Goal: Information Seeking & Learning: Check status

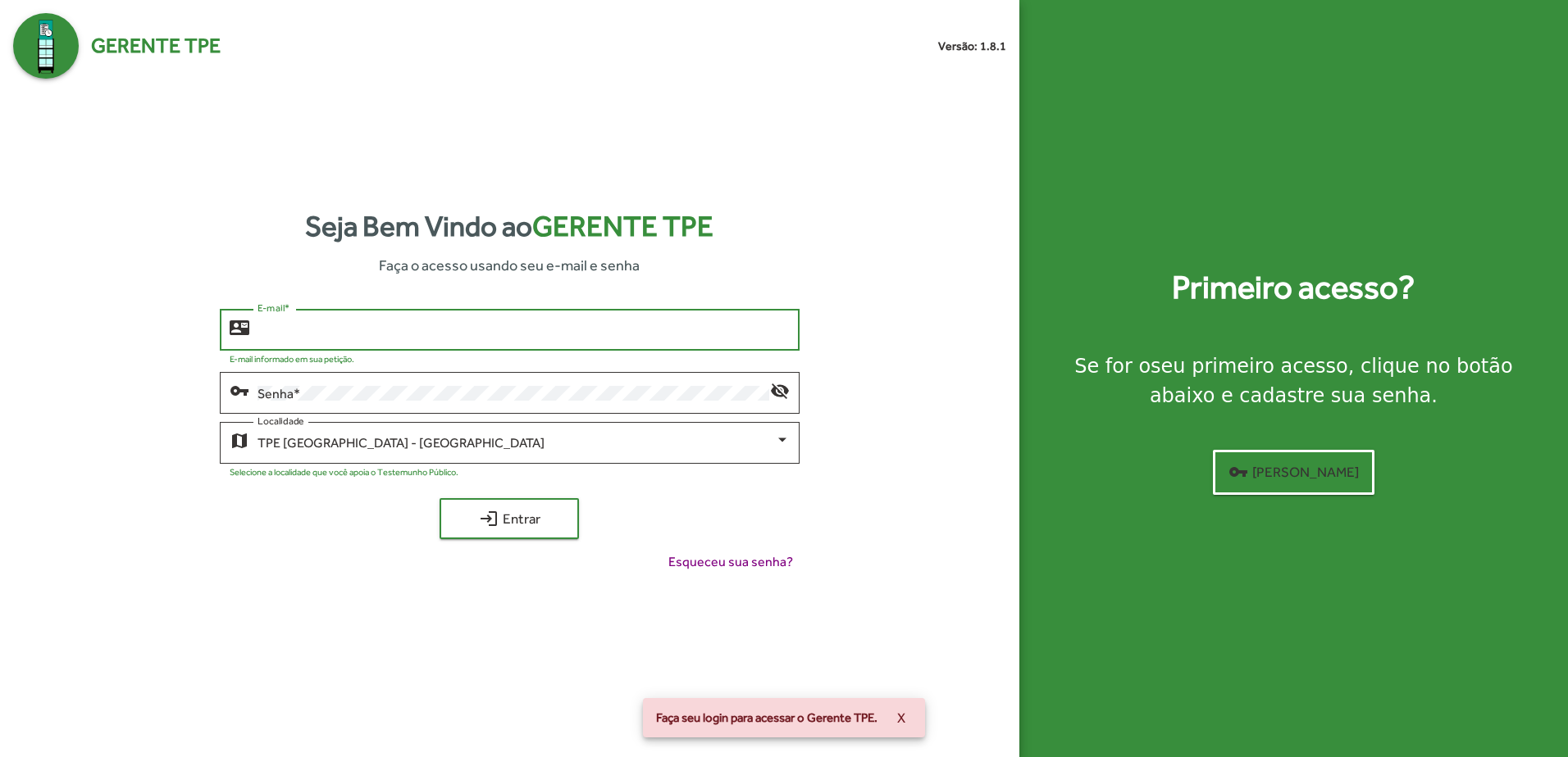
click at [450, 329] on input "E-mail *" at bounding box center [522, 330] width 531 height 15
type input "**********"
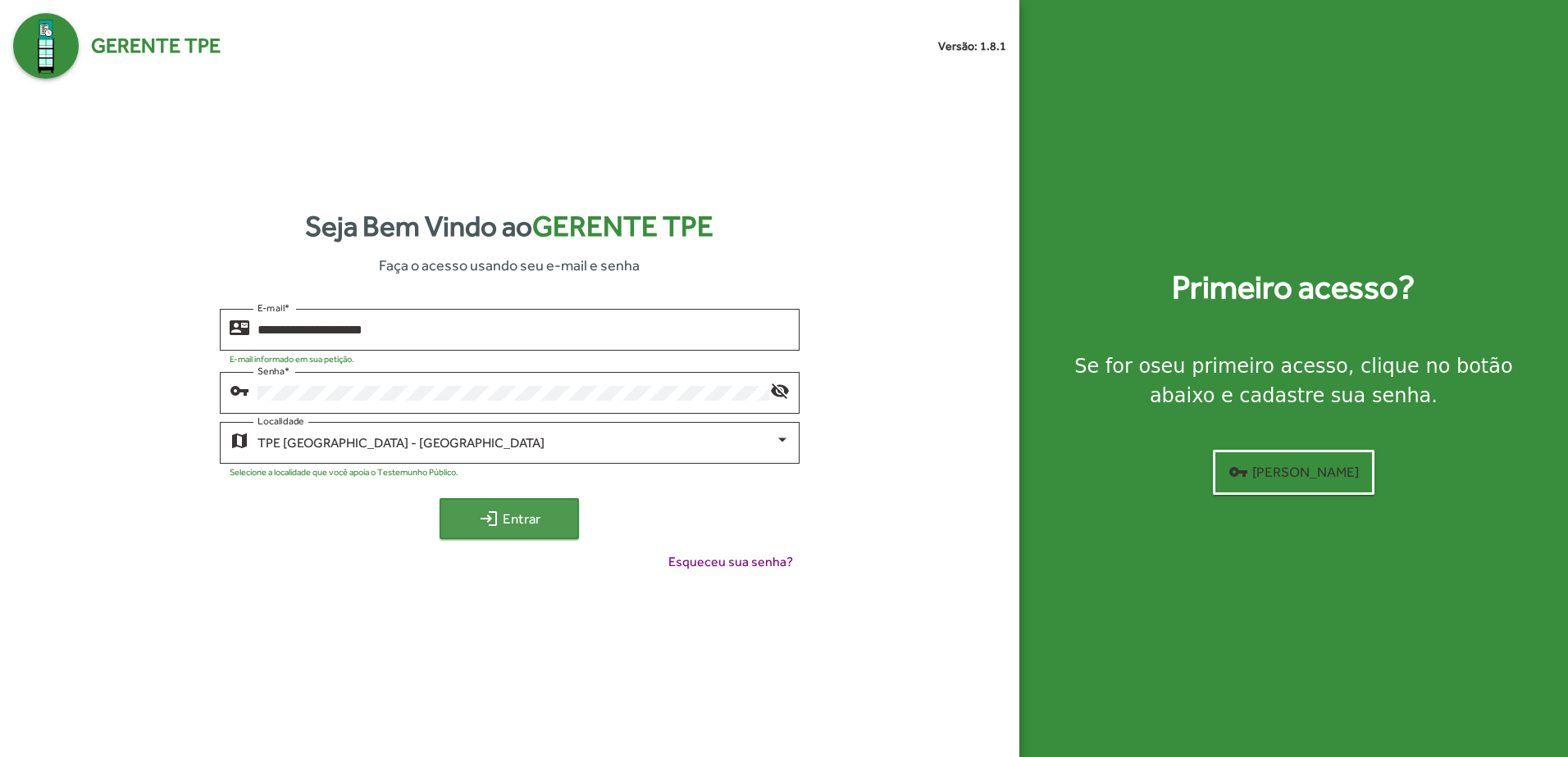
click at [522, 514] on span "login Entrar" at bounding box center [509, 519] width 110 height 29
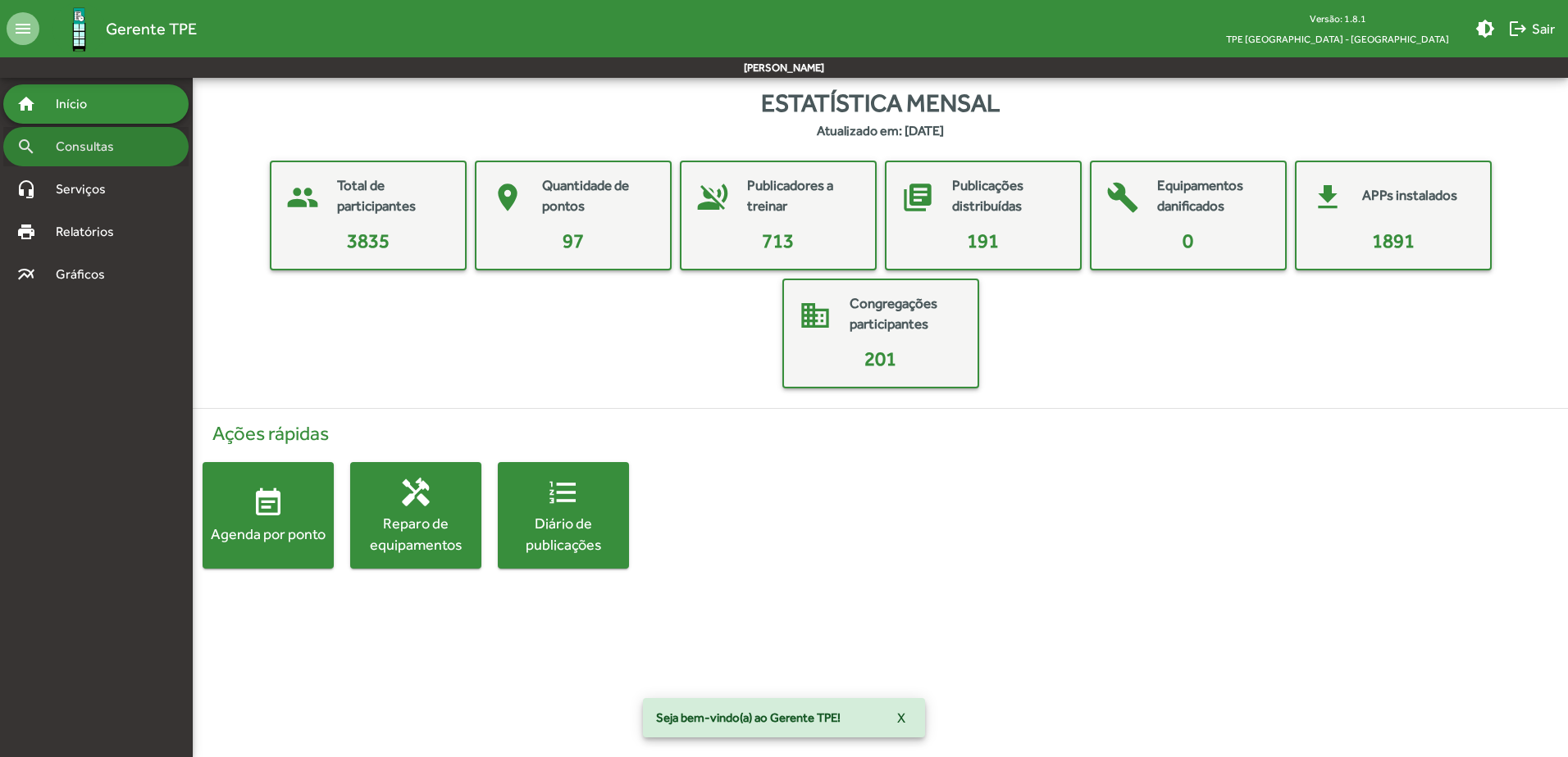
click at [106, 154] on span "Consultas" at bounding box center [90, 146] width 89 height 20
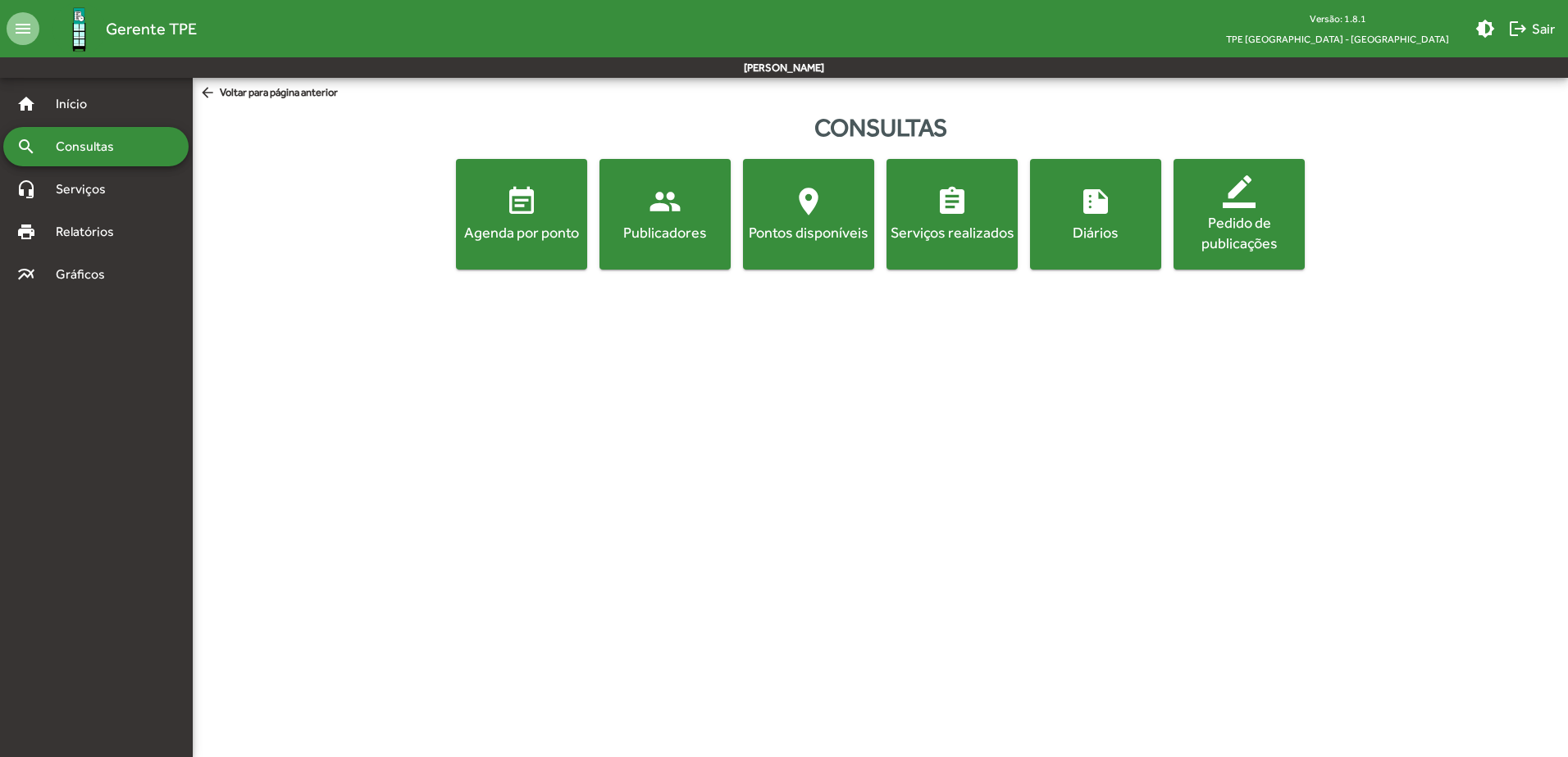
click at [683, 230] on div "Publicadores" at bounding box center [665, 232] width 125 height 21
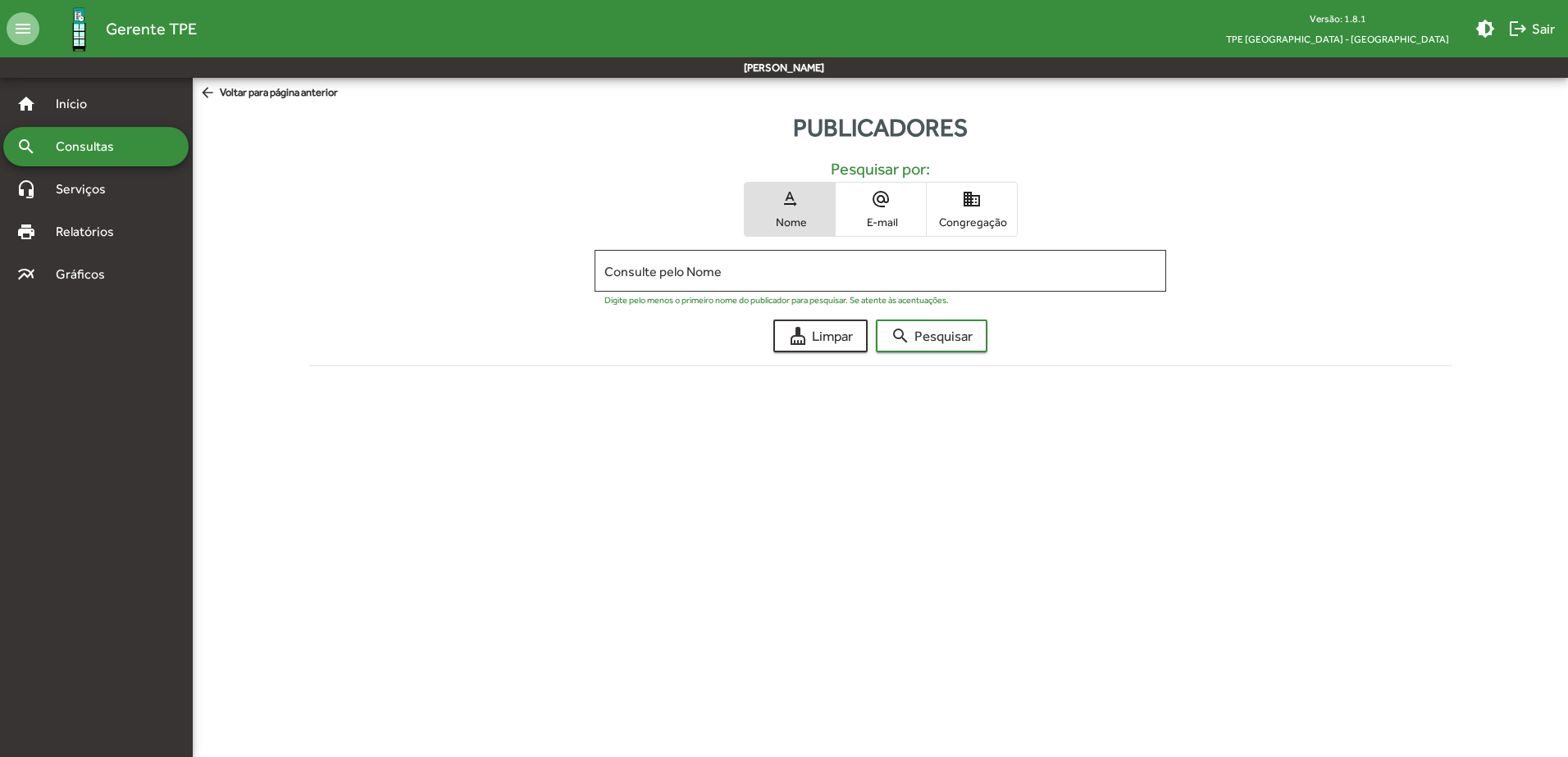
click at [964, 200] on mat-icon "domain" at bounding box center [971, 199] width 20 height 20
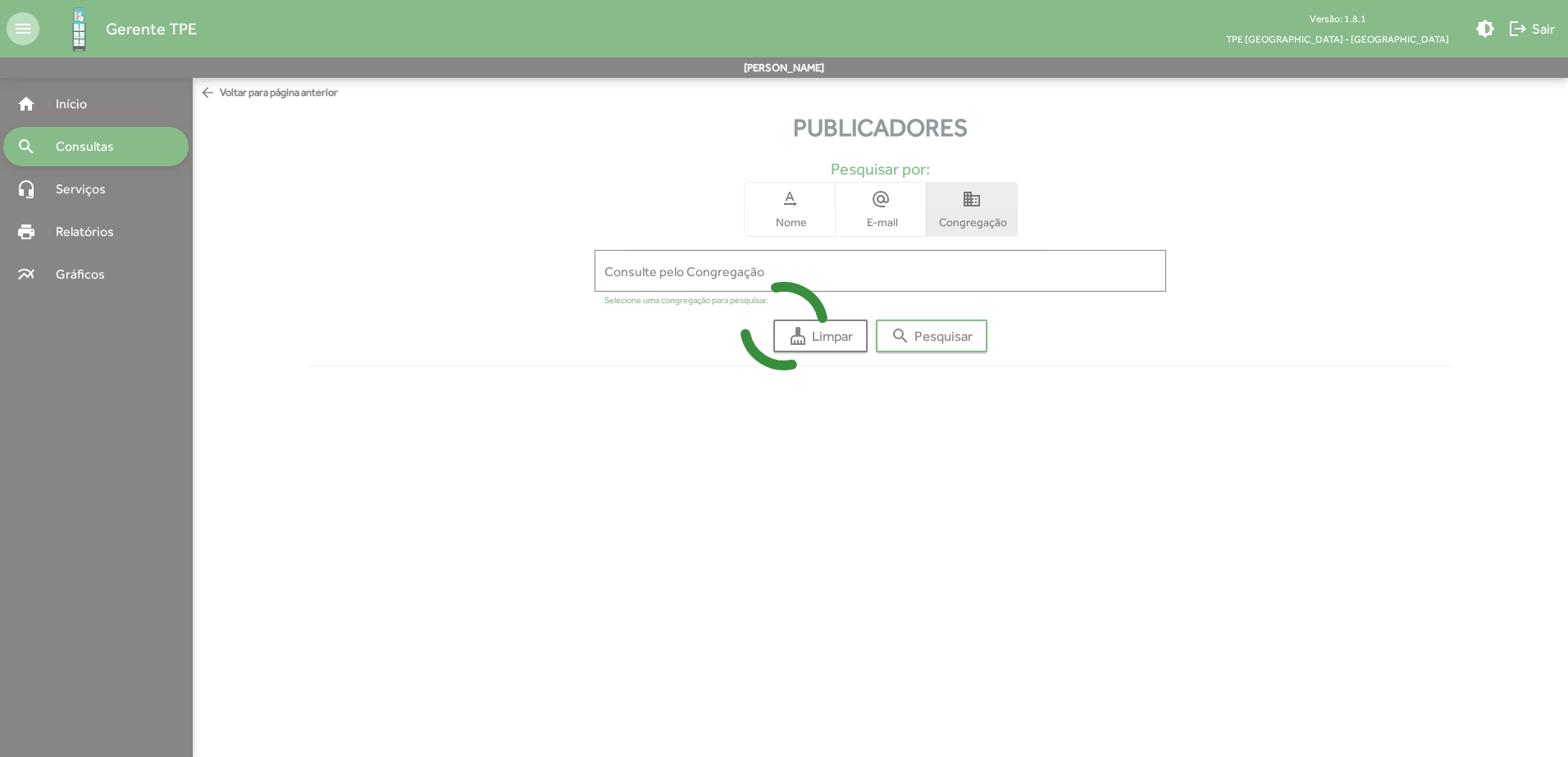
click at [910, 271] on icon at bounding box center [784, 327] width 1568 height 123
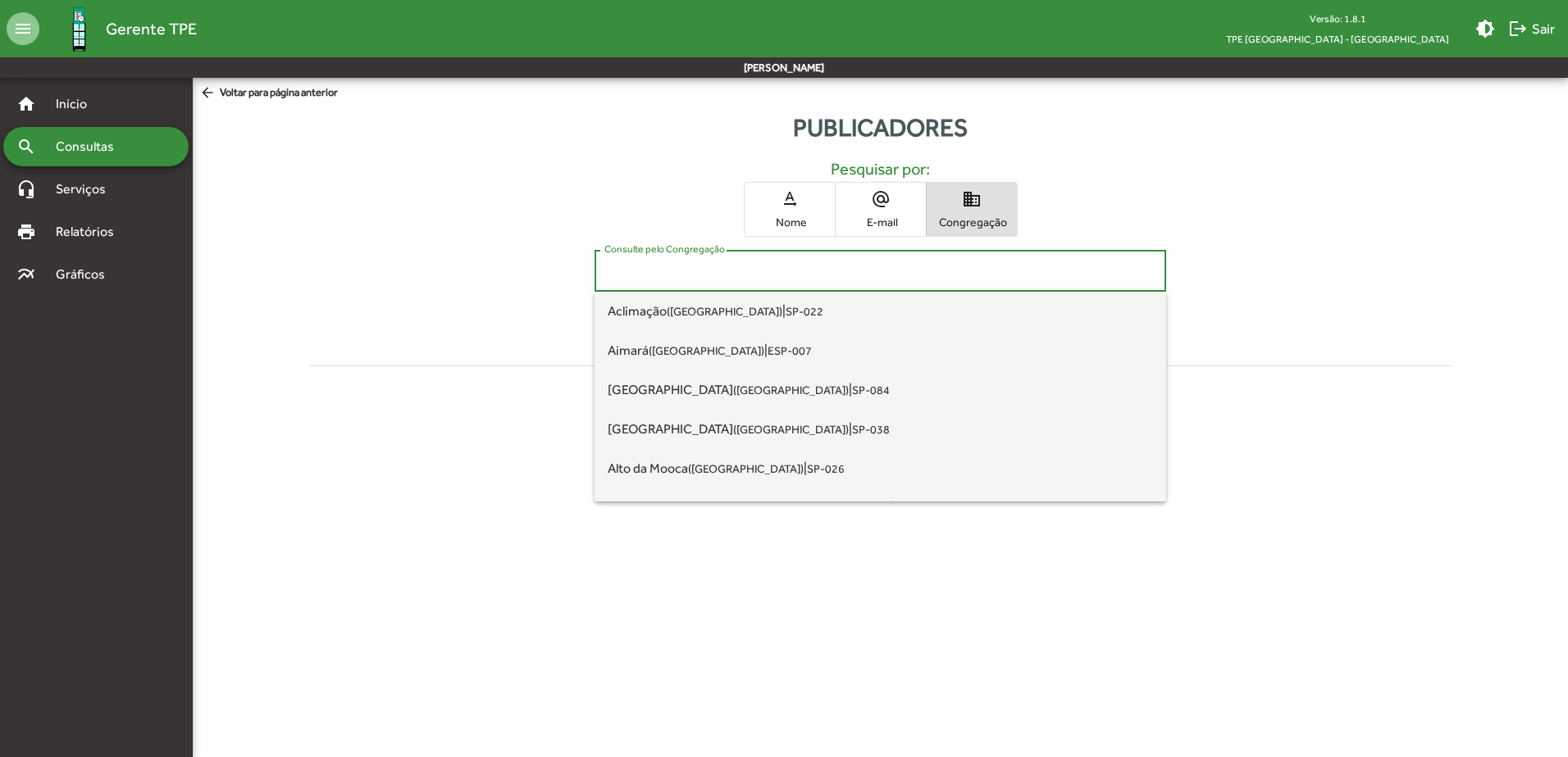
click at [894, 272] on input "Consulte pelo Congregação" at bounding box center [880, 271] width 552 height 15
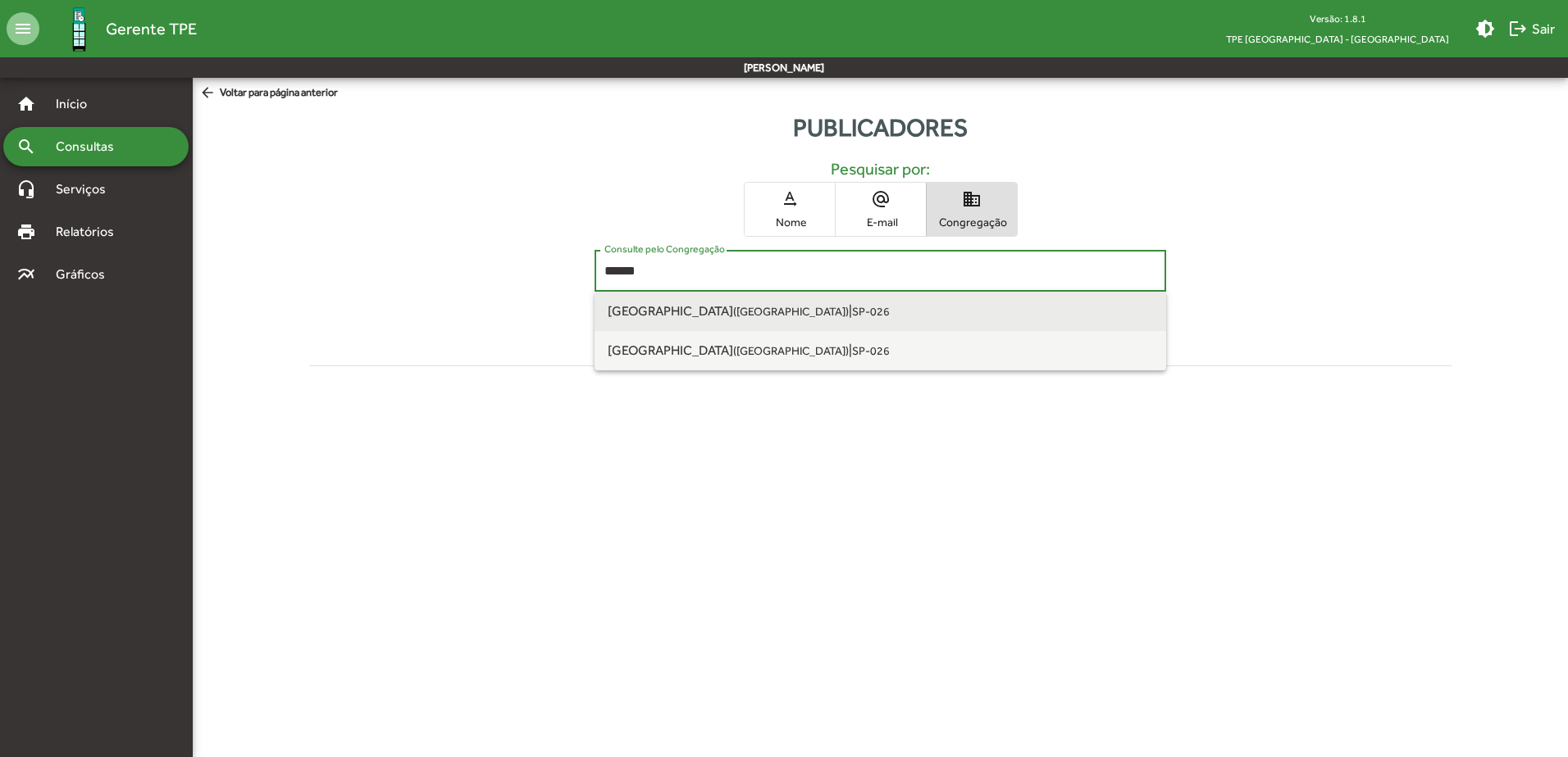
click at [835, 320] on span "[GEOGRAPHIC_DATA] ([GEOGRAPHIC_DATA]) | SP-026" at bounding box center [879, 311] width 545 height 39
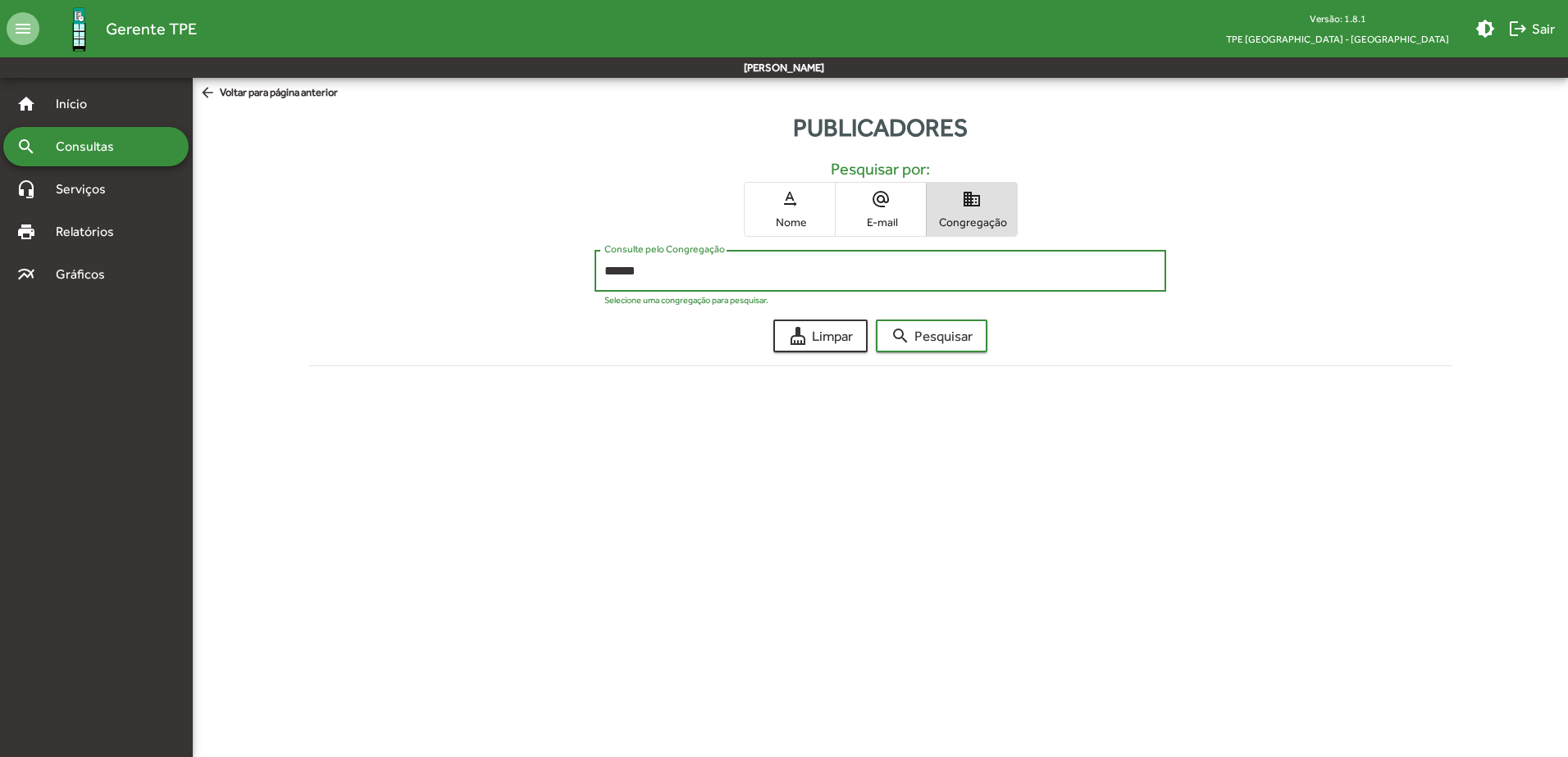
type input "**********"
click at [927, 335] on span "search Pesquisar" at bounding box center [931, 336] width 82 height 29
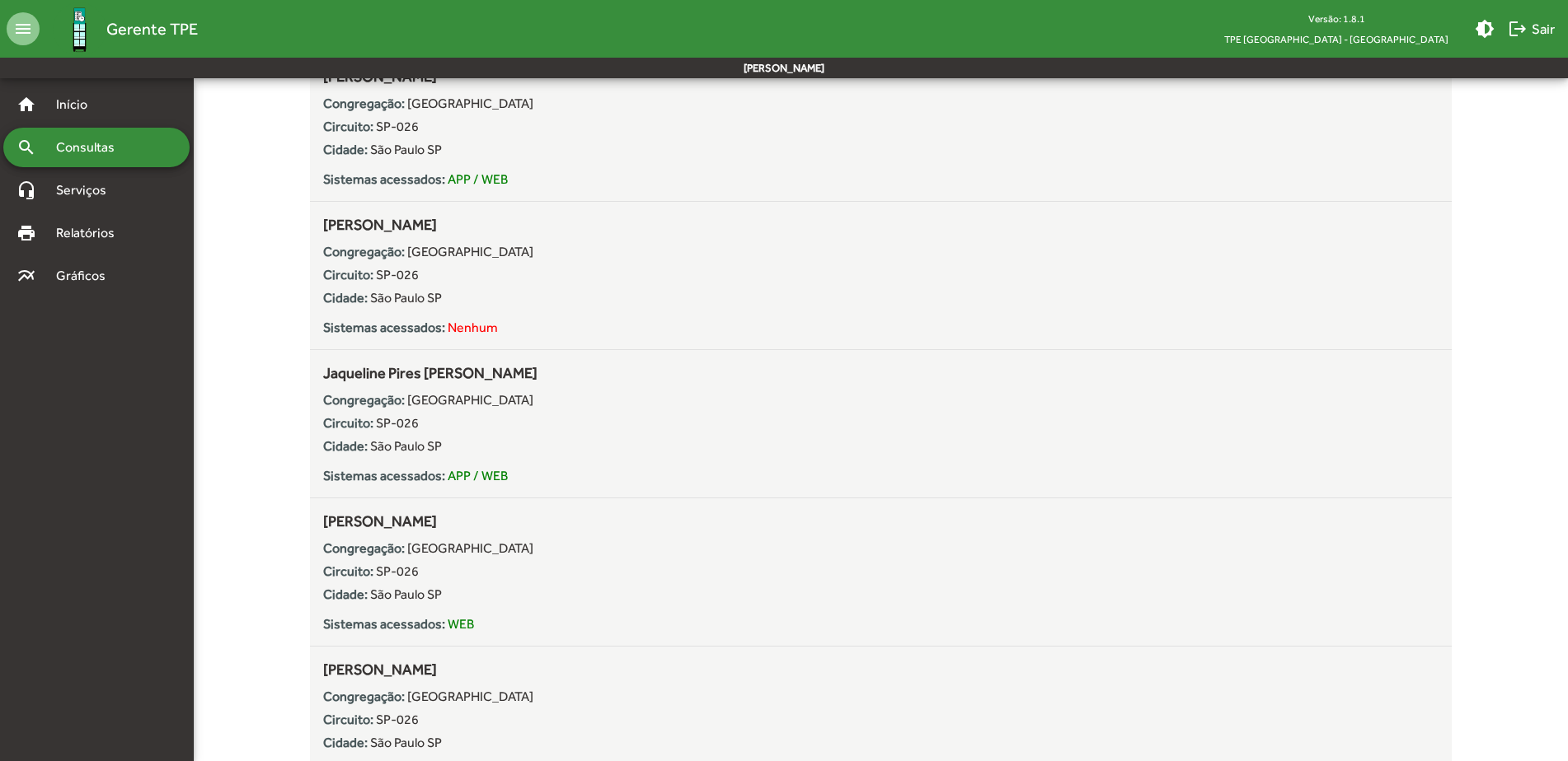
scroll to position [4532, 0]
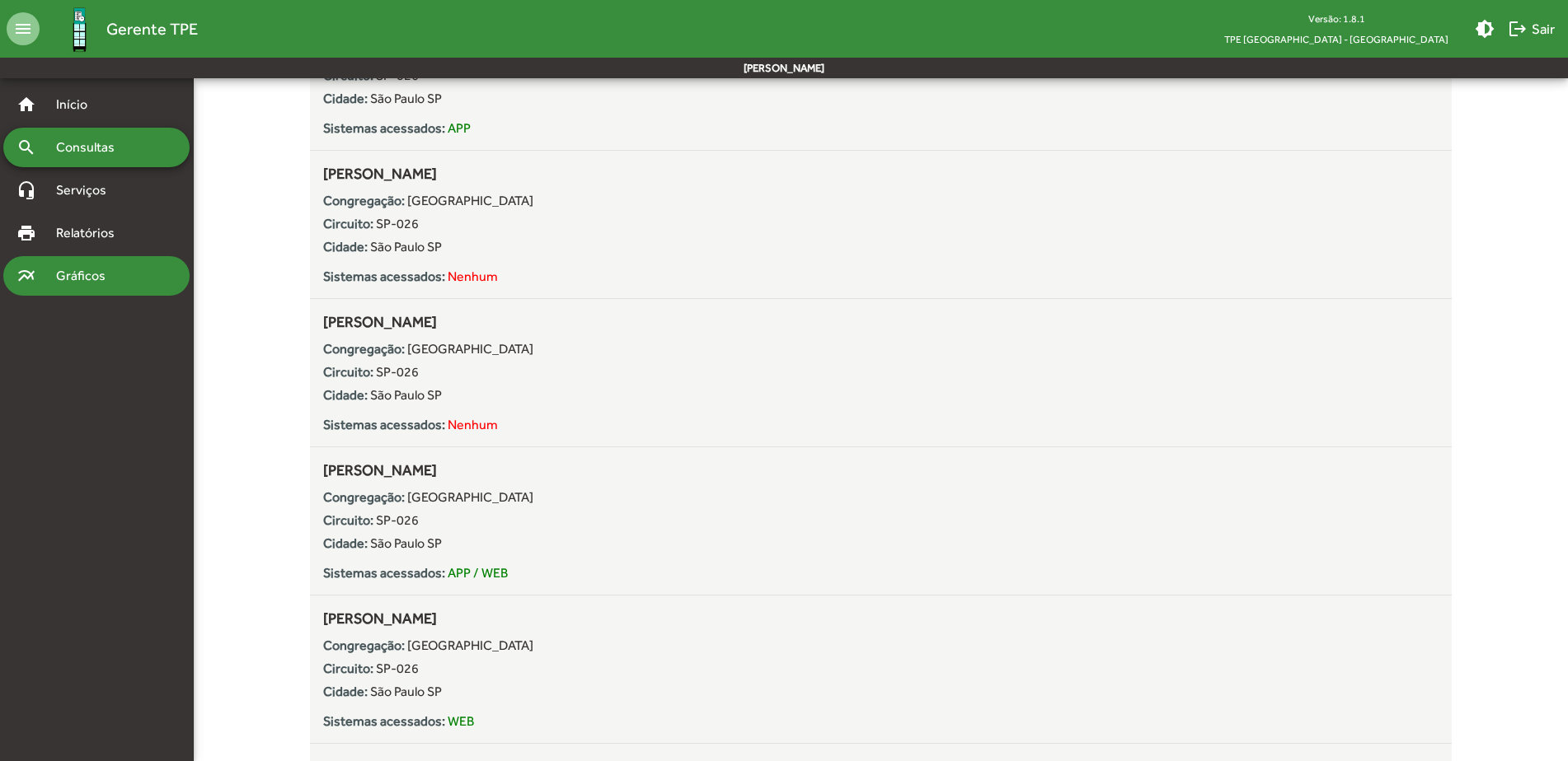
click at [58, 267] on span "Gráficos" at bounding box center [87, 276] width 82 height 20
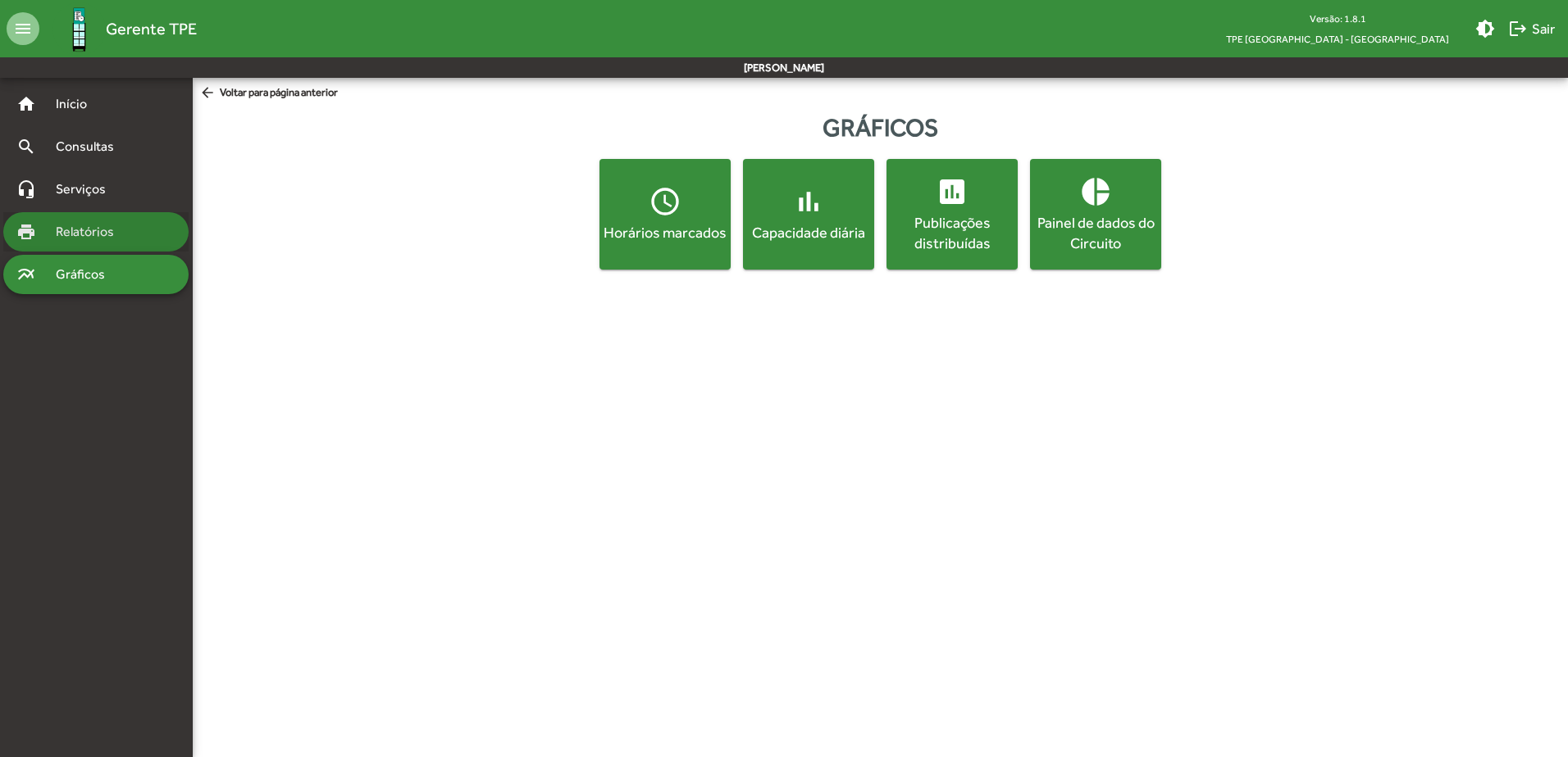
click at [132, 230] on span "Relatórios" at bounding box center [90, 231] width 89 height 20
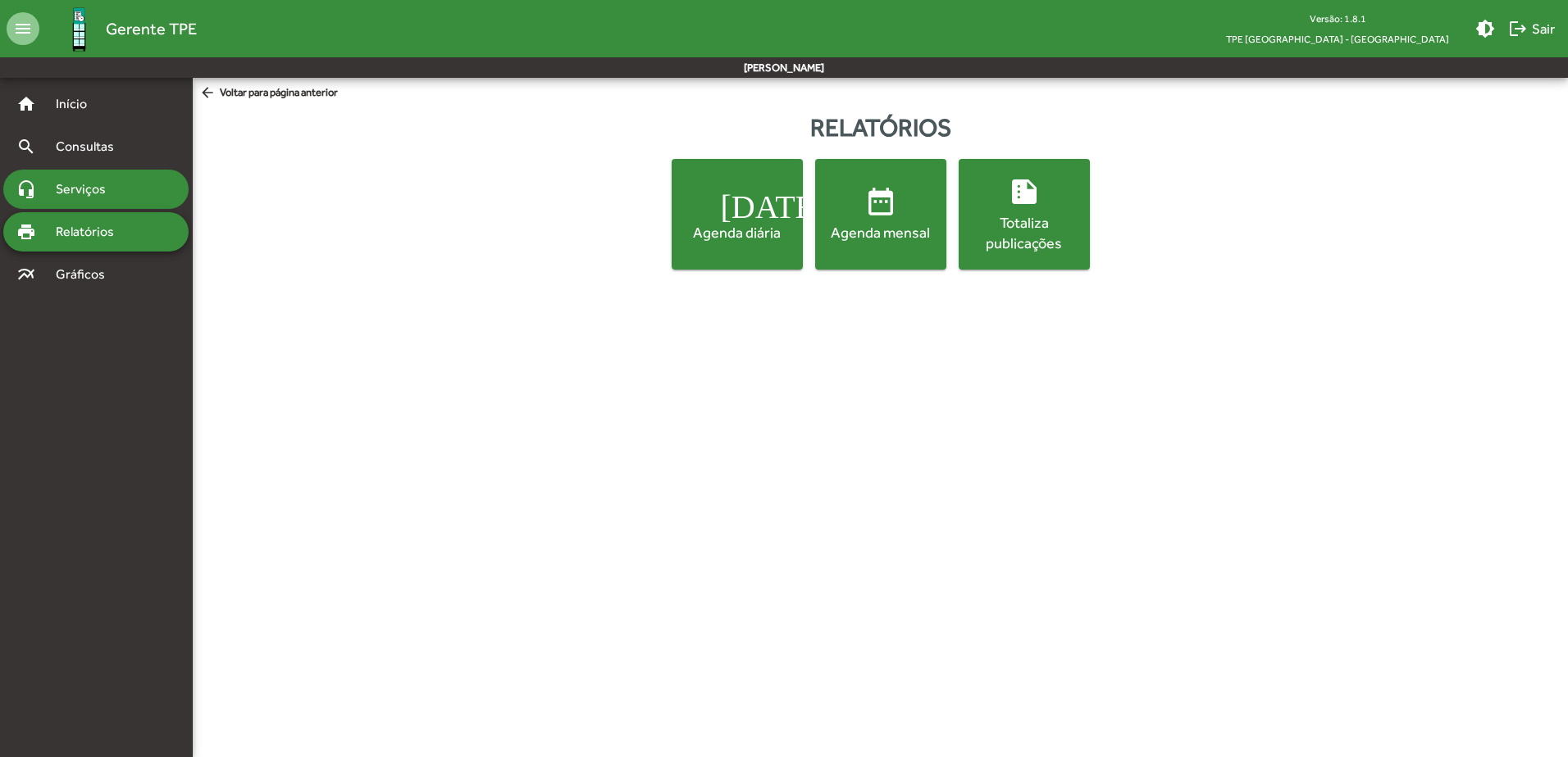
click at [97, 191] on span "Serviços" at bounding box center [87, 189] width 82 height 20
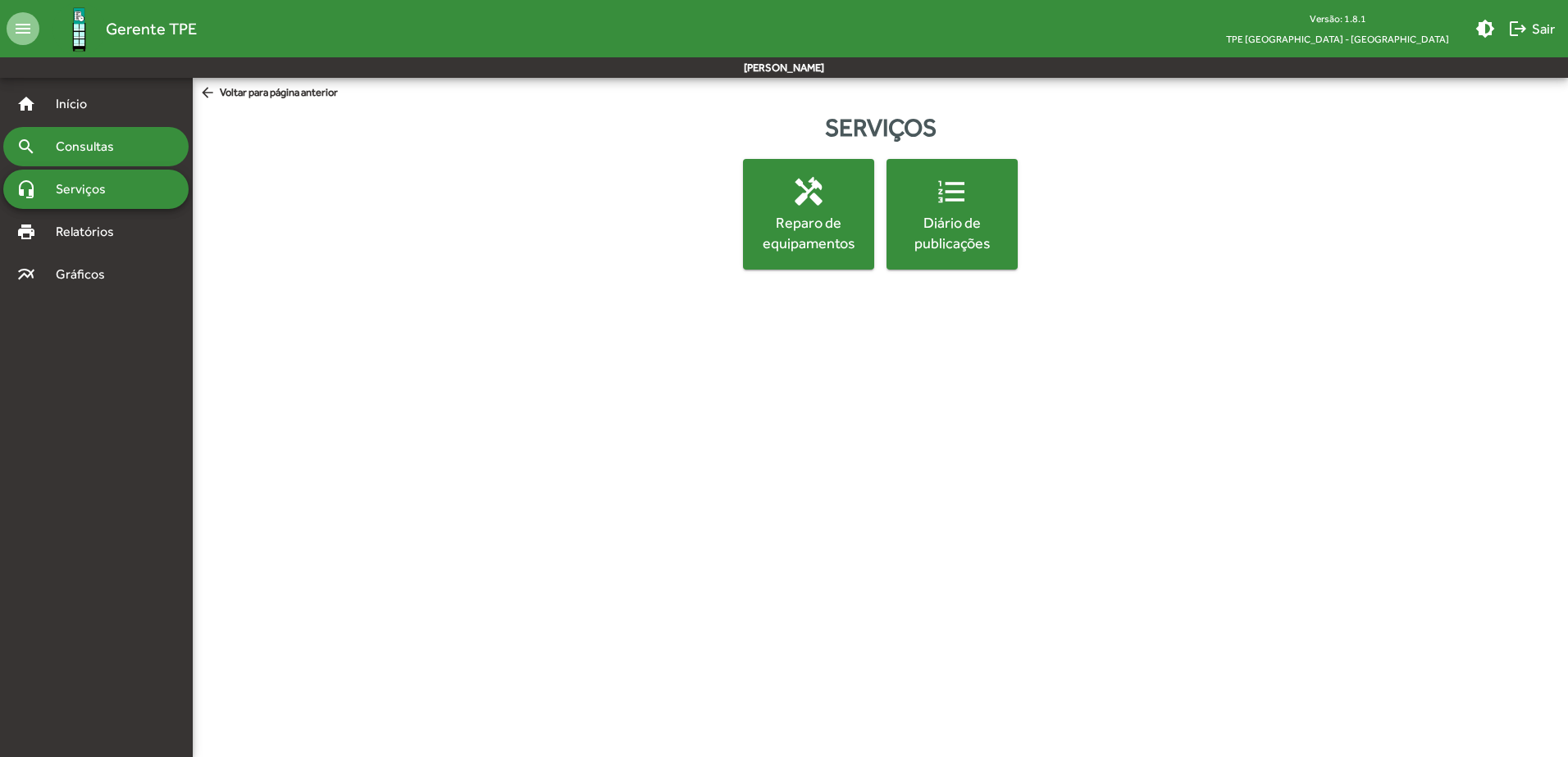
click at [76, 139] on span "Consultas" at bounding box center [90, 146] width 89 height 20
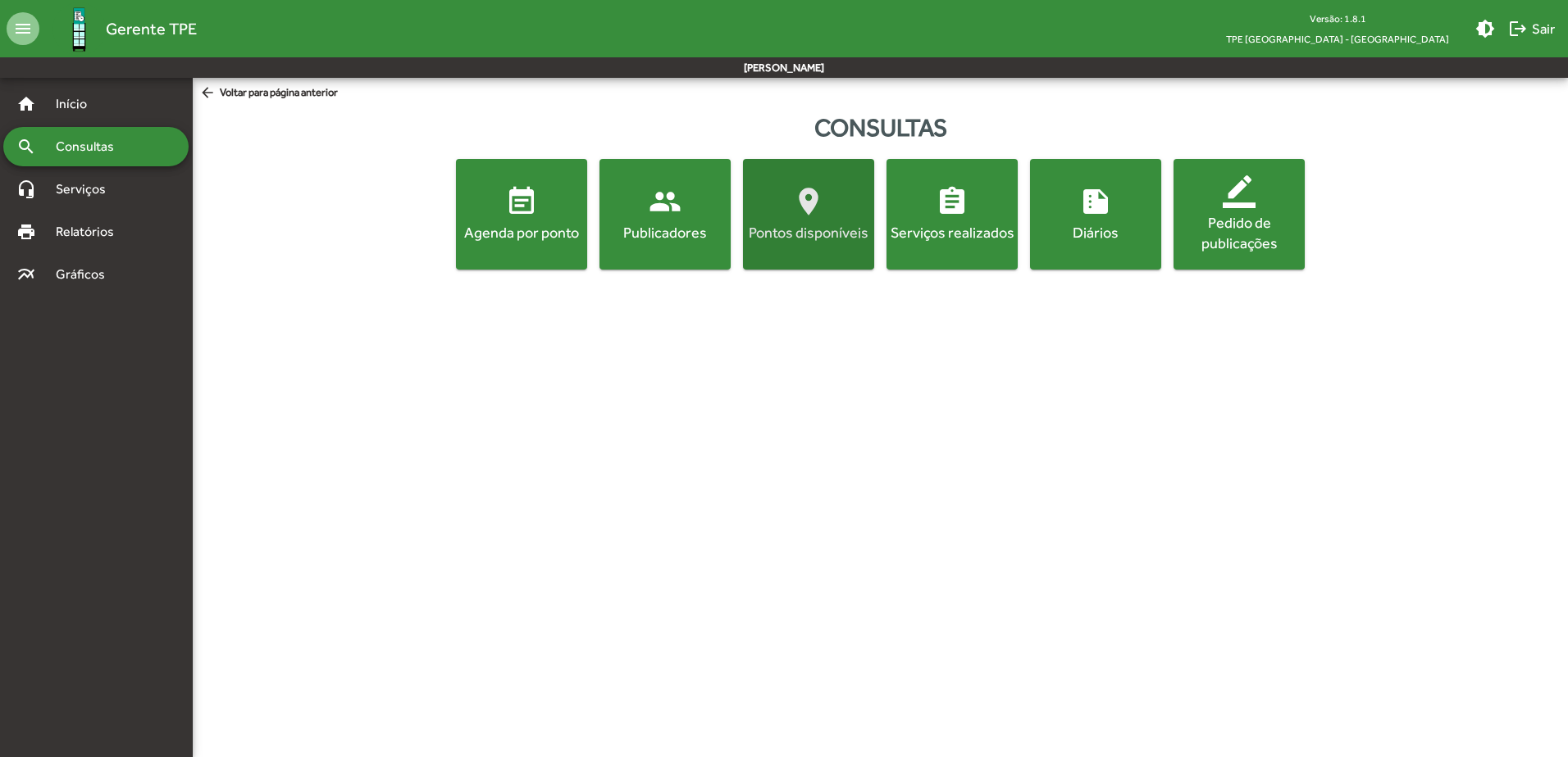
click at [804, 213] on mat-icon "location_on" at bounding box center [808, 202] width 33 height 33
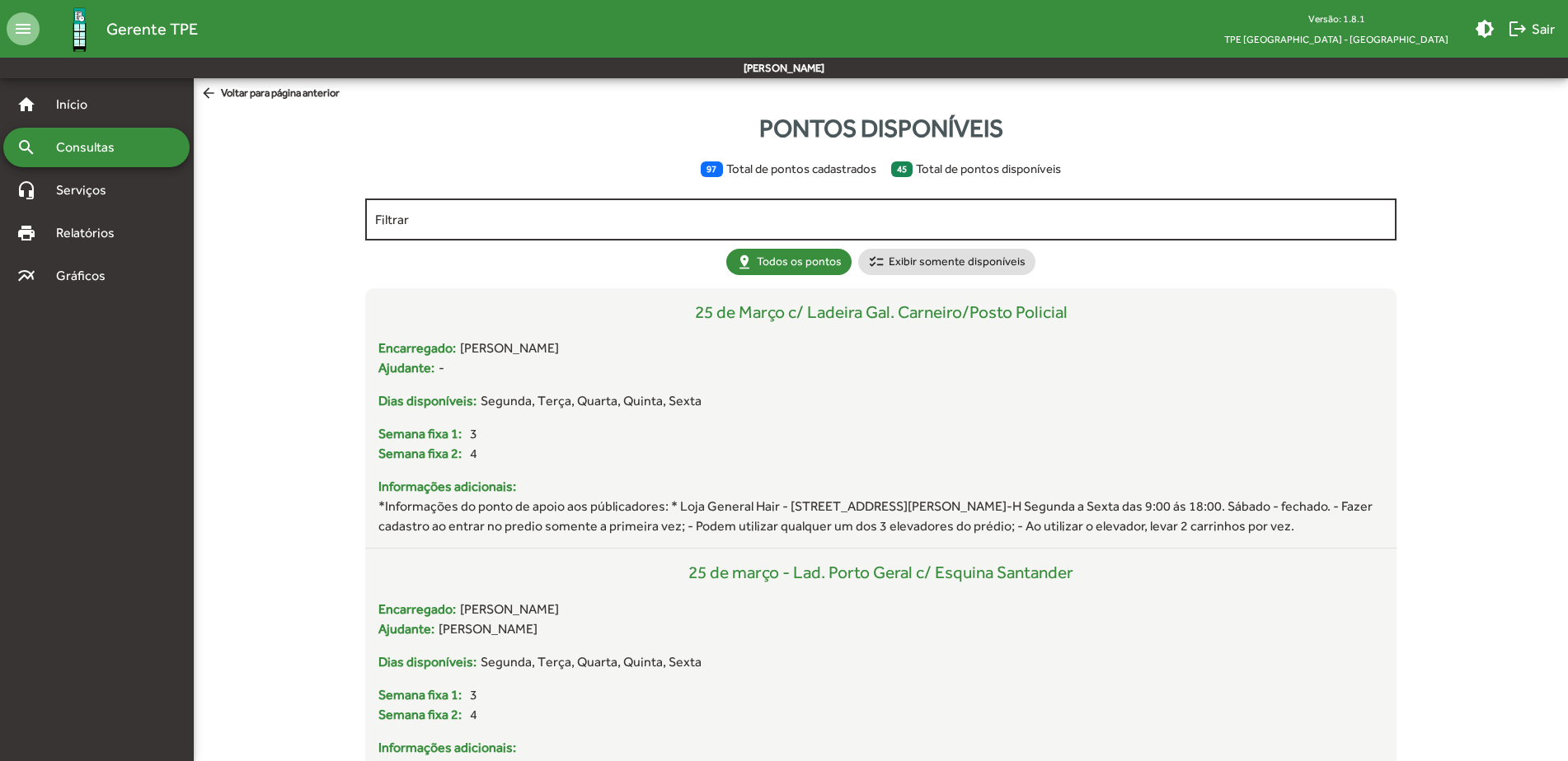
click at [706, 229] on div "Filtrar" at bounding box center [881, 218] width 1010 height 45
type input "*"
click at [471, 208] on div "Filtrar" at bounding box center [881, 218] width 1010 height 45
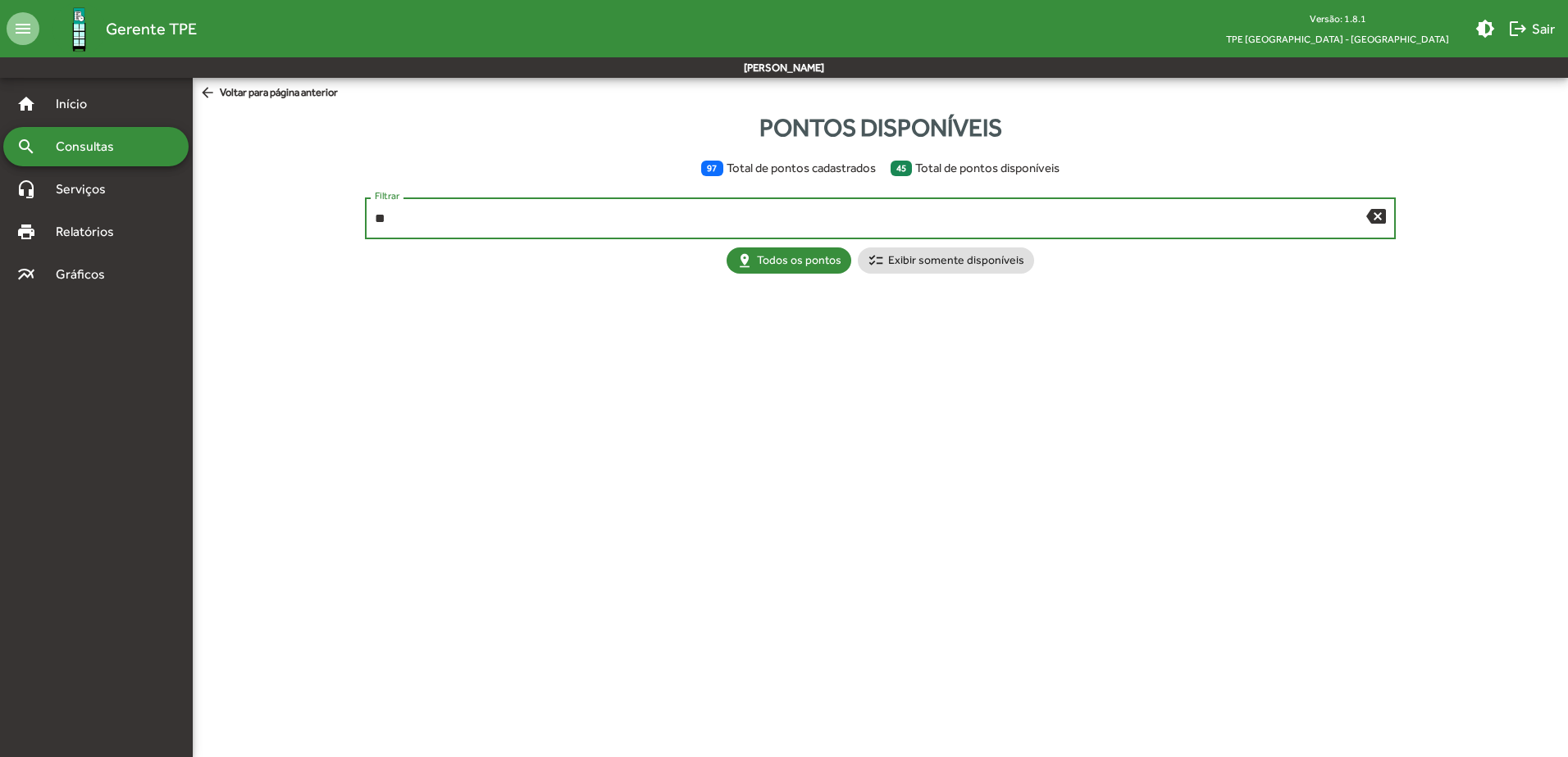
type input "*"
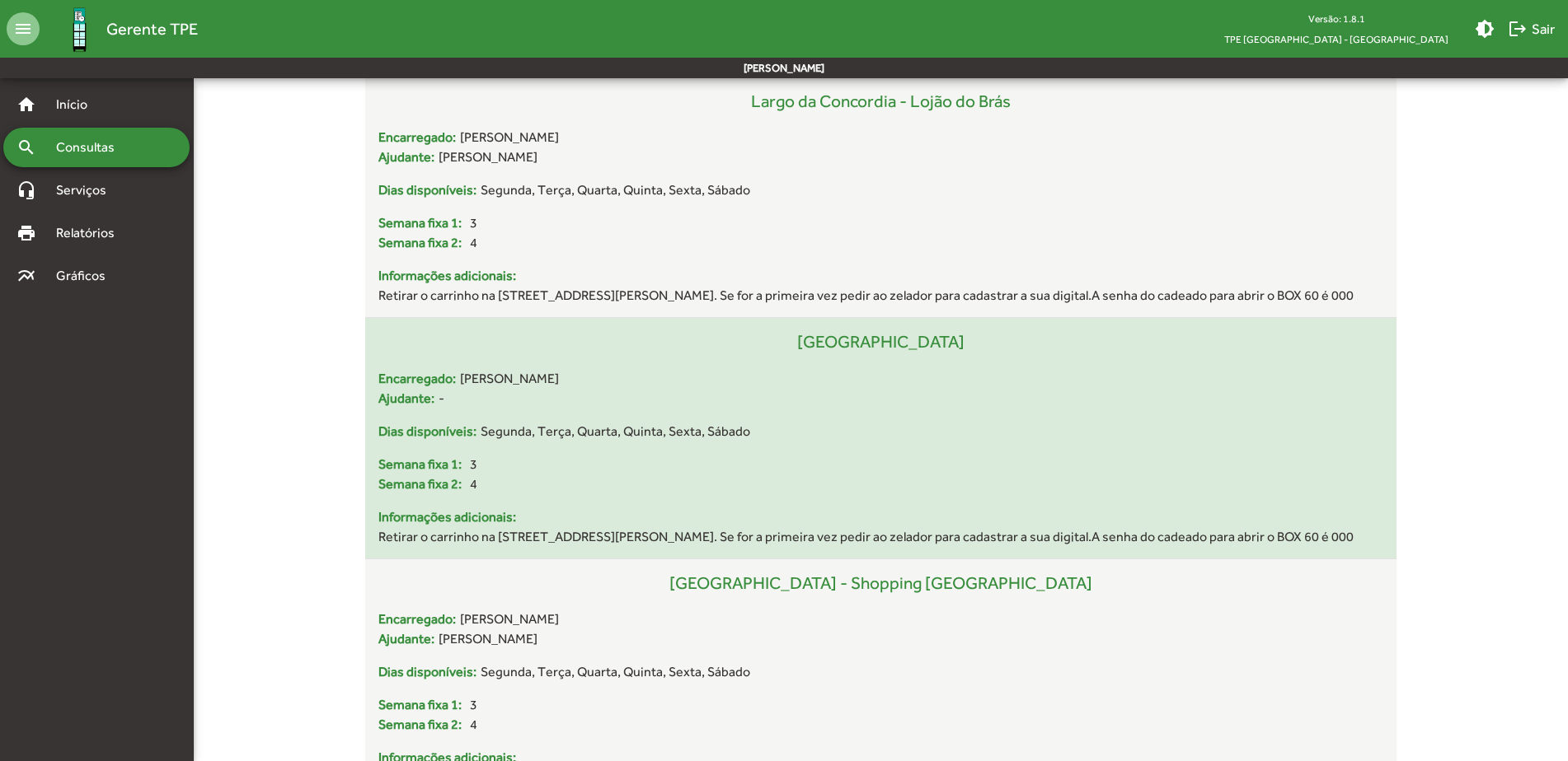
scroll to position [1236, 0]
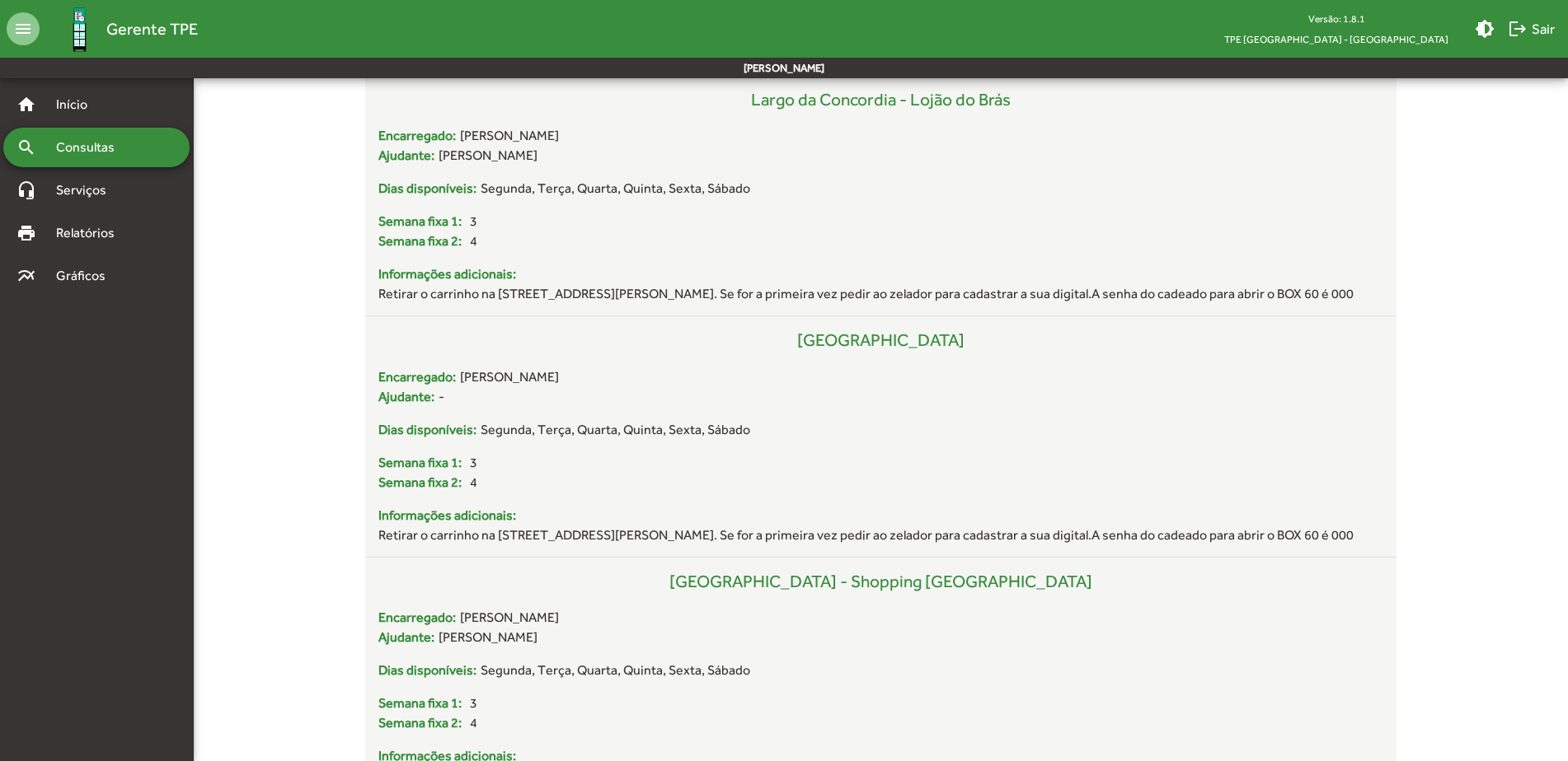
type input "*****"
click at [92, 277] on span "Gráficos" at bounding box center [87, 276] width 82 height 20
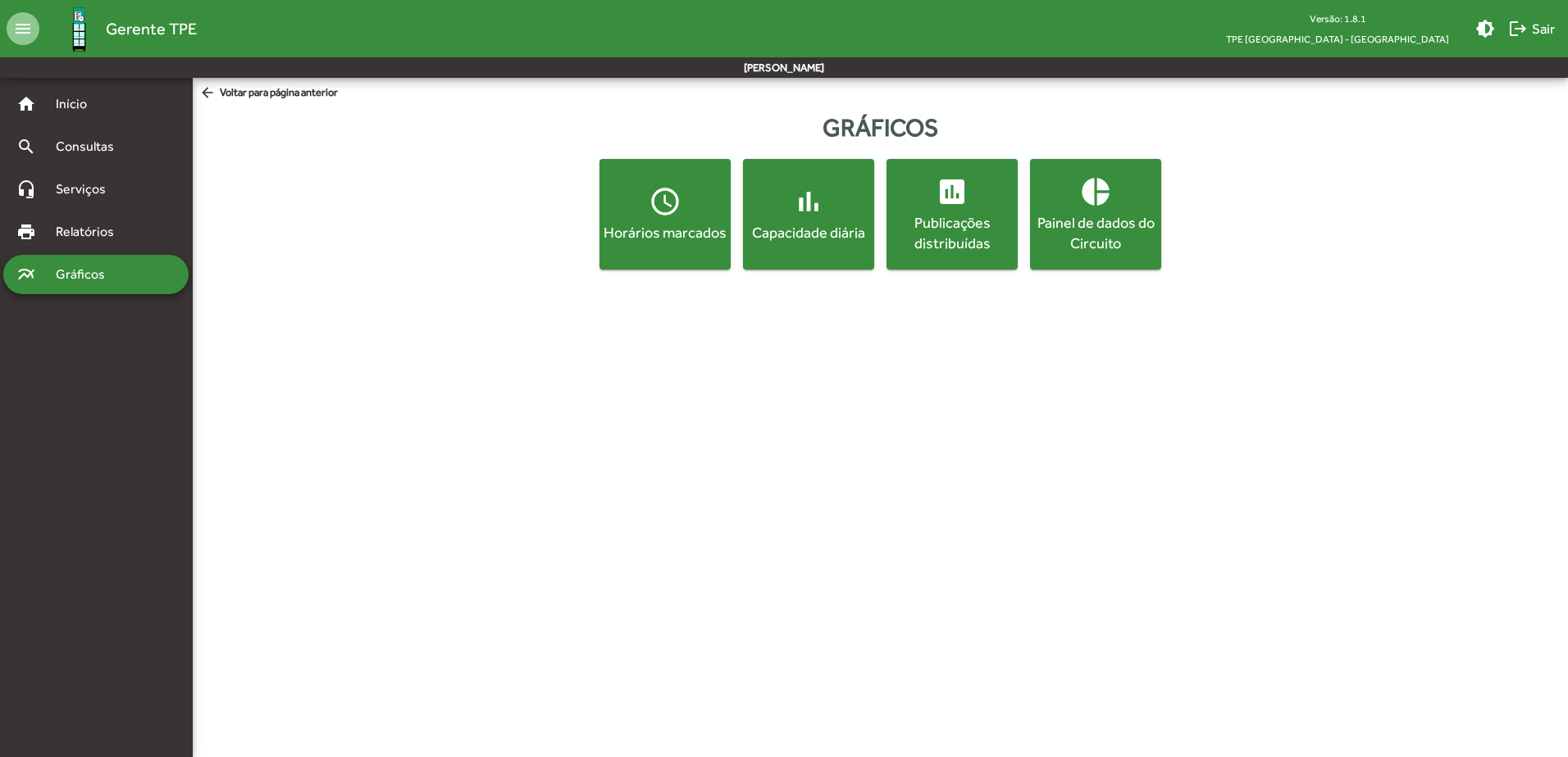
click at [690, 212] on span "access_time Horários marcados" at bounding box center [665, 214] width 125 height 57
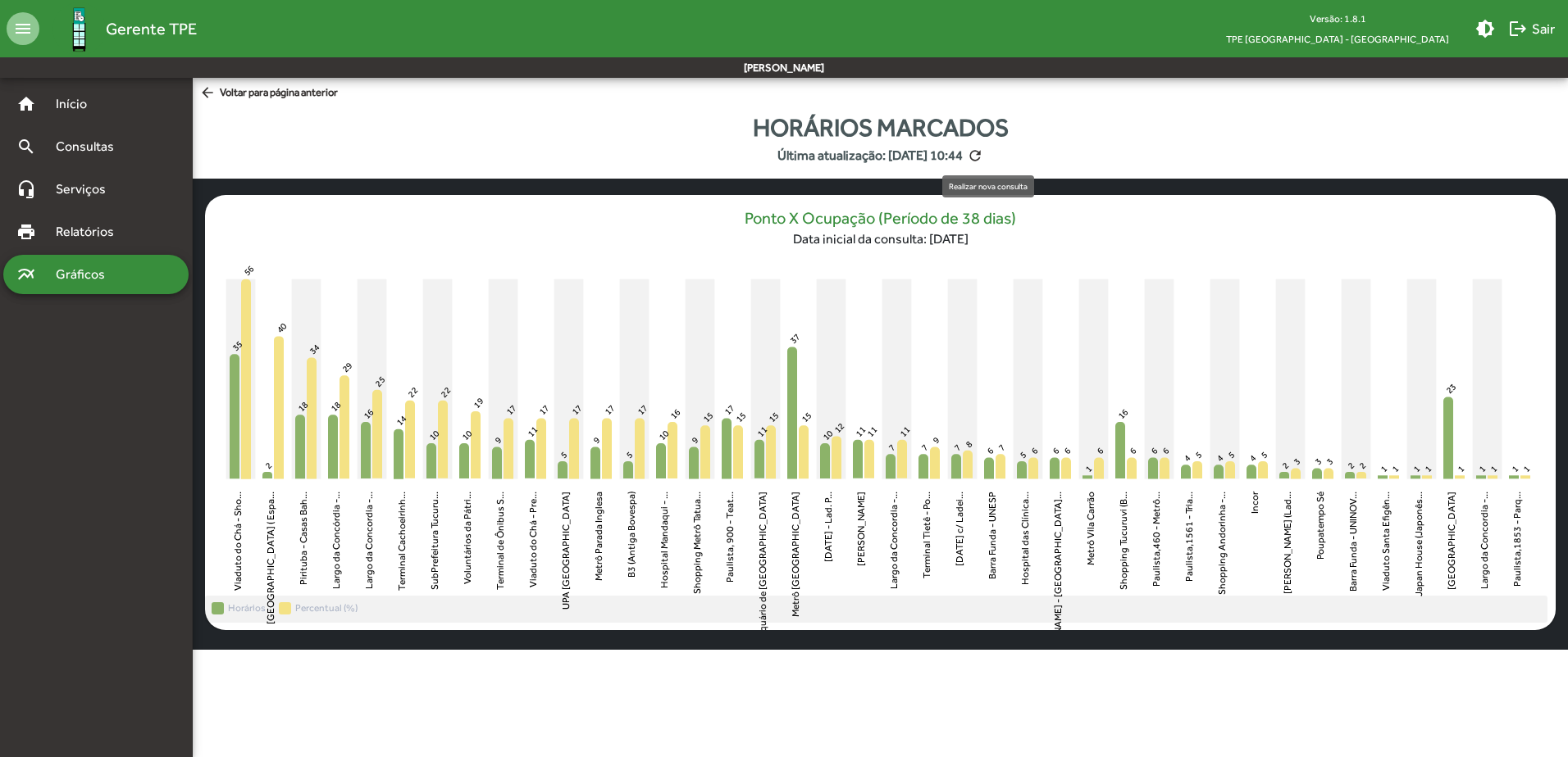
click at [983, 159] on mat-icon "refresh" at bounding box center [975, 155] width 16 height 16
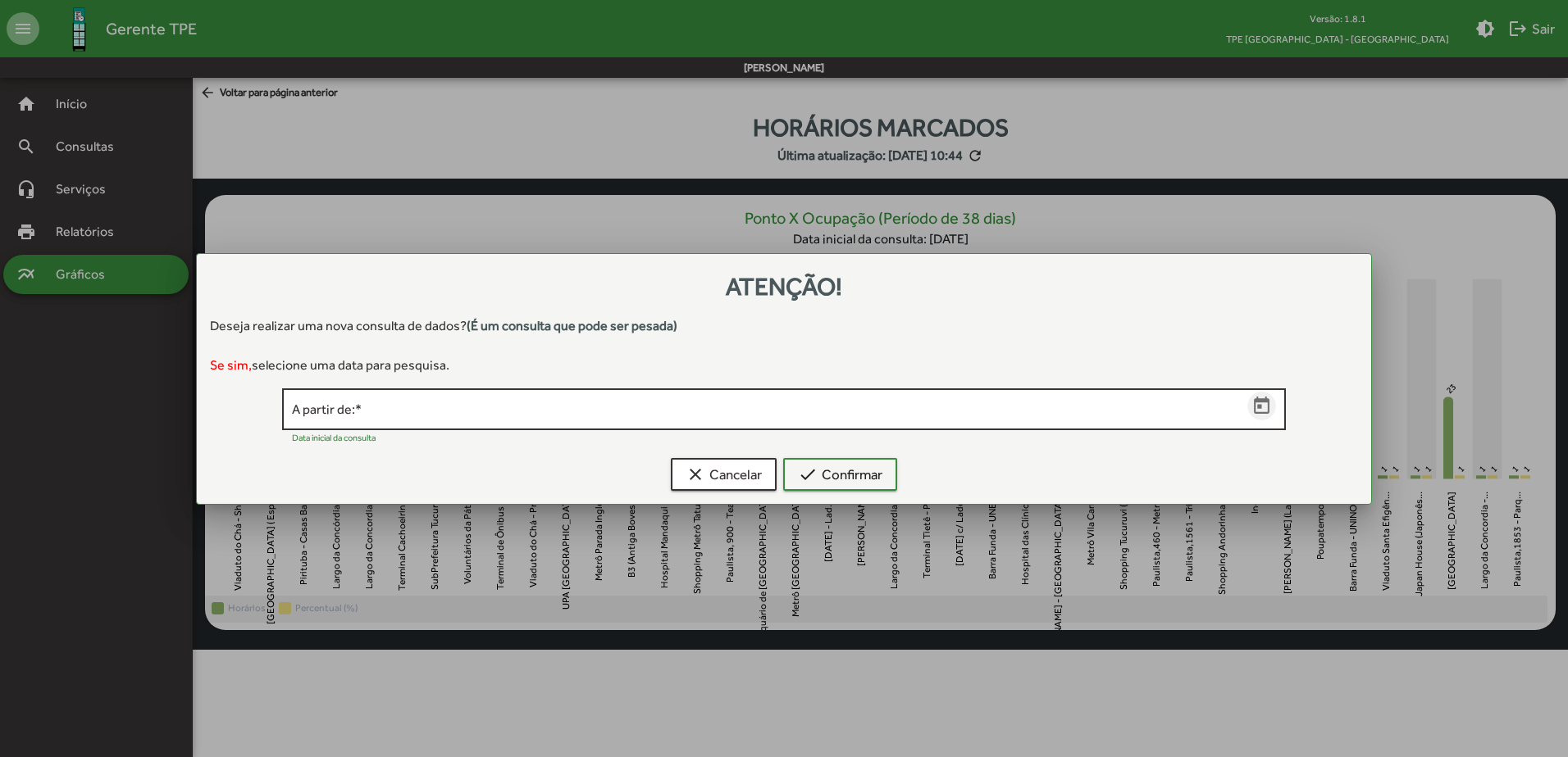
click at [1261, 405] on icon "Open calendar" at bounding box center [1261, 405] width 16 height 17
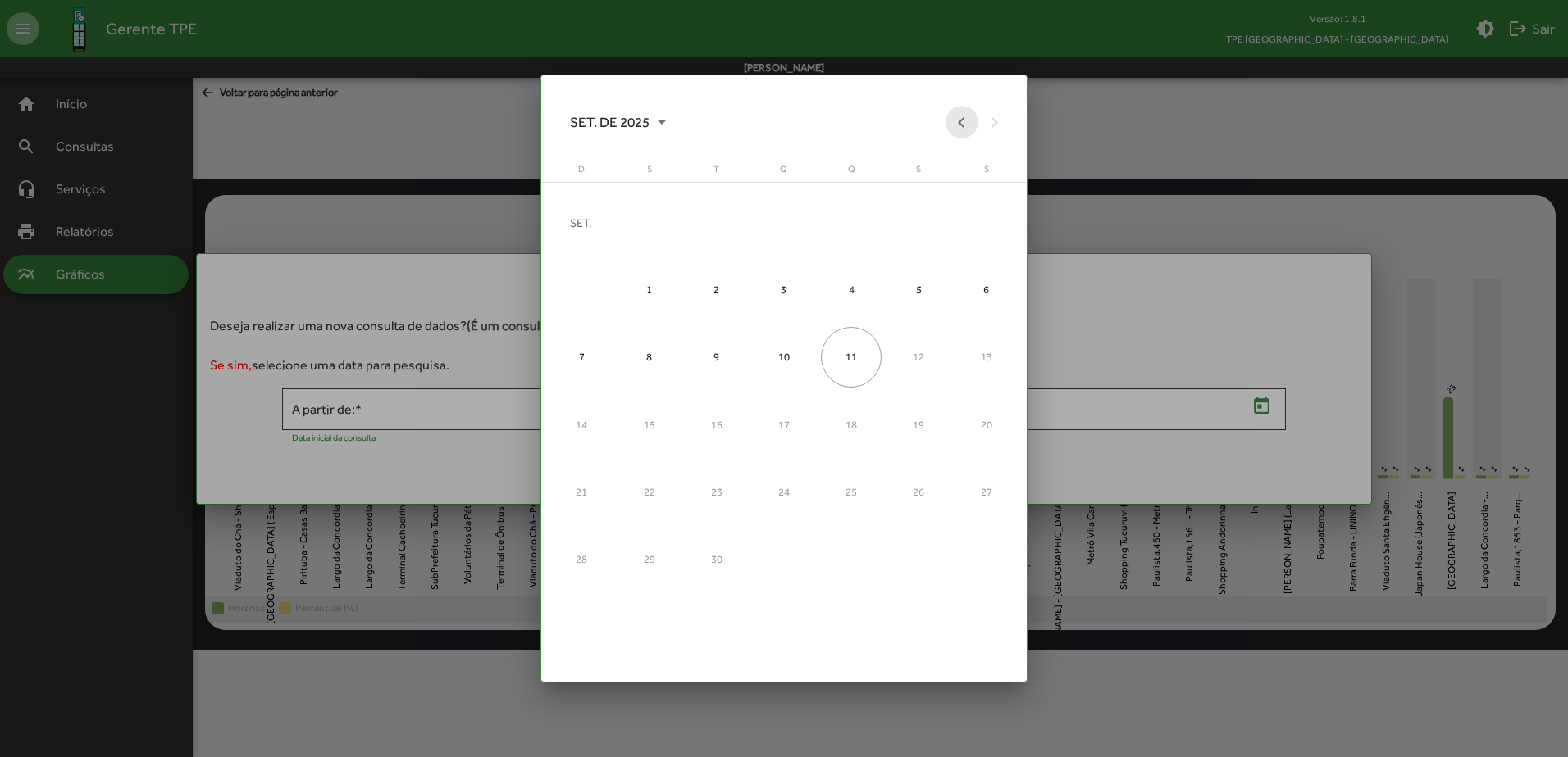
click at [963, 123] on button "Previous month" at bounding box center [962, 122] width 33 height 33
click at [911, 222] on div "1" at bounding box center [918, 223] width 61 height 61
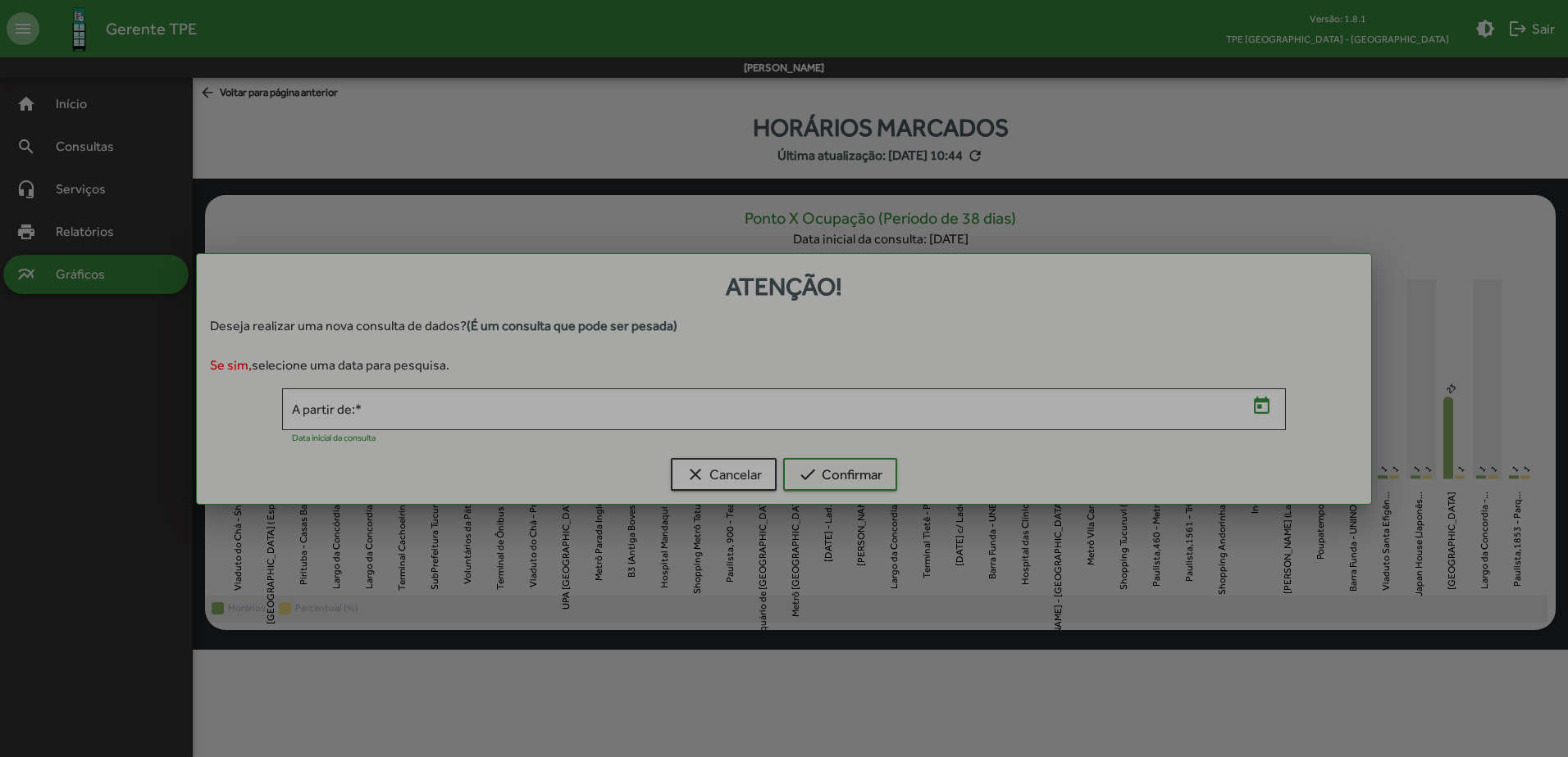
type input "**********"
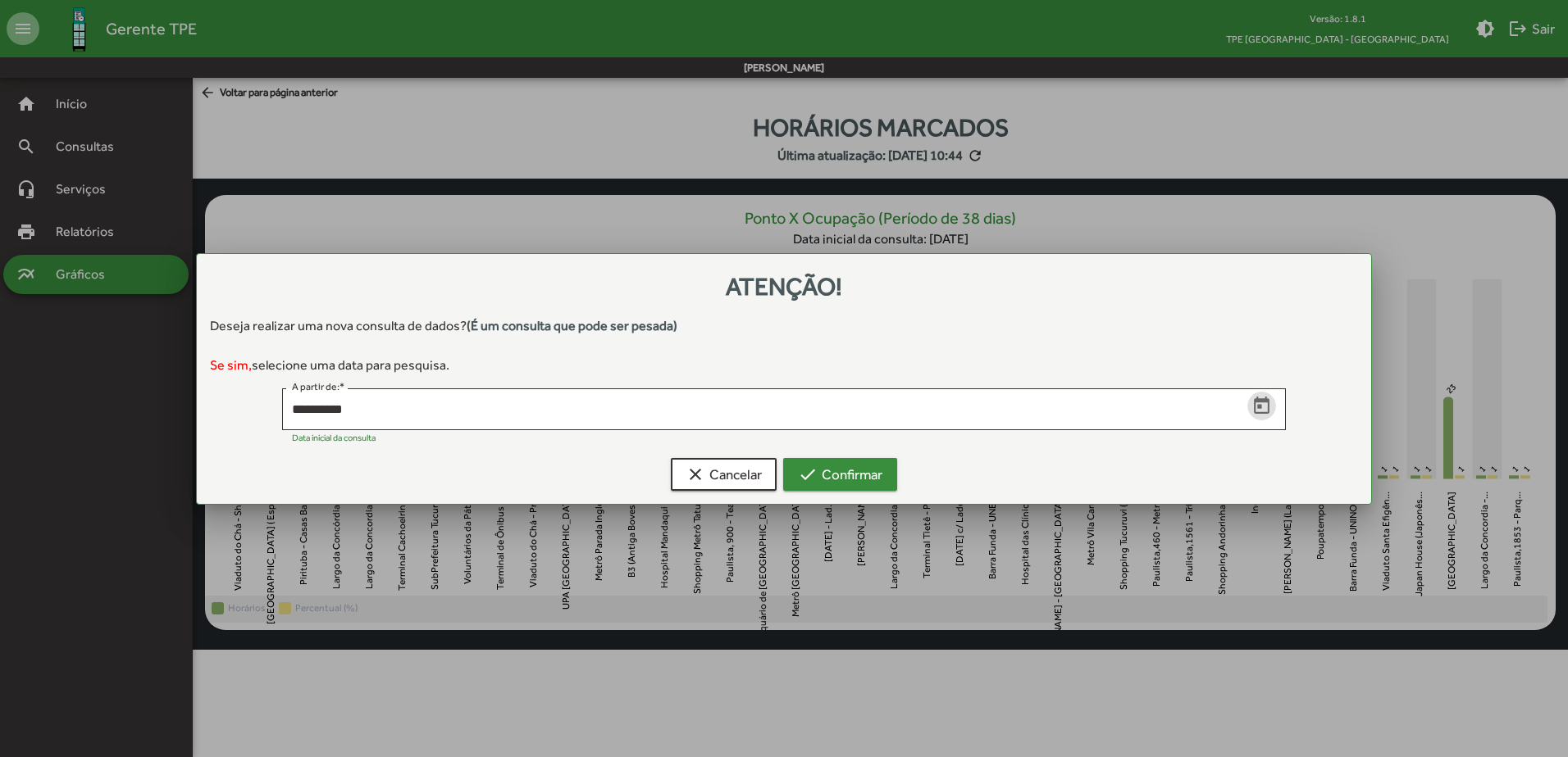
click at [836, 476] on span "check Confirmar" at bounding box center [839, 475] width 84 height 29
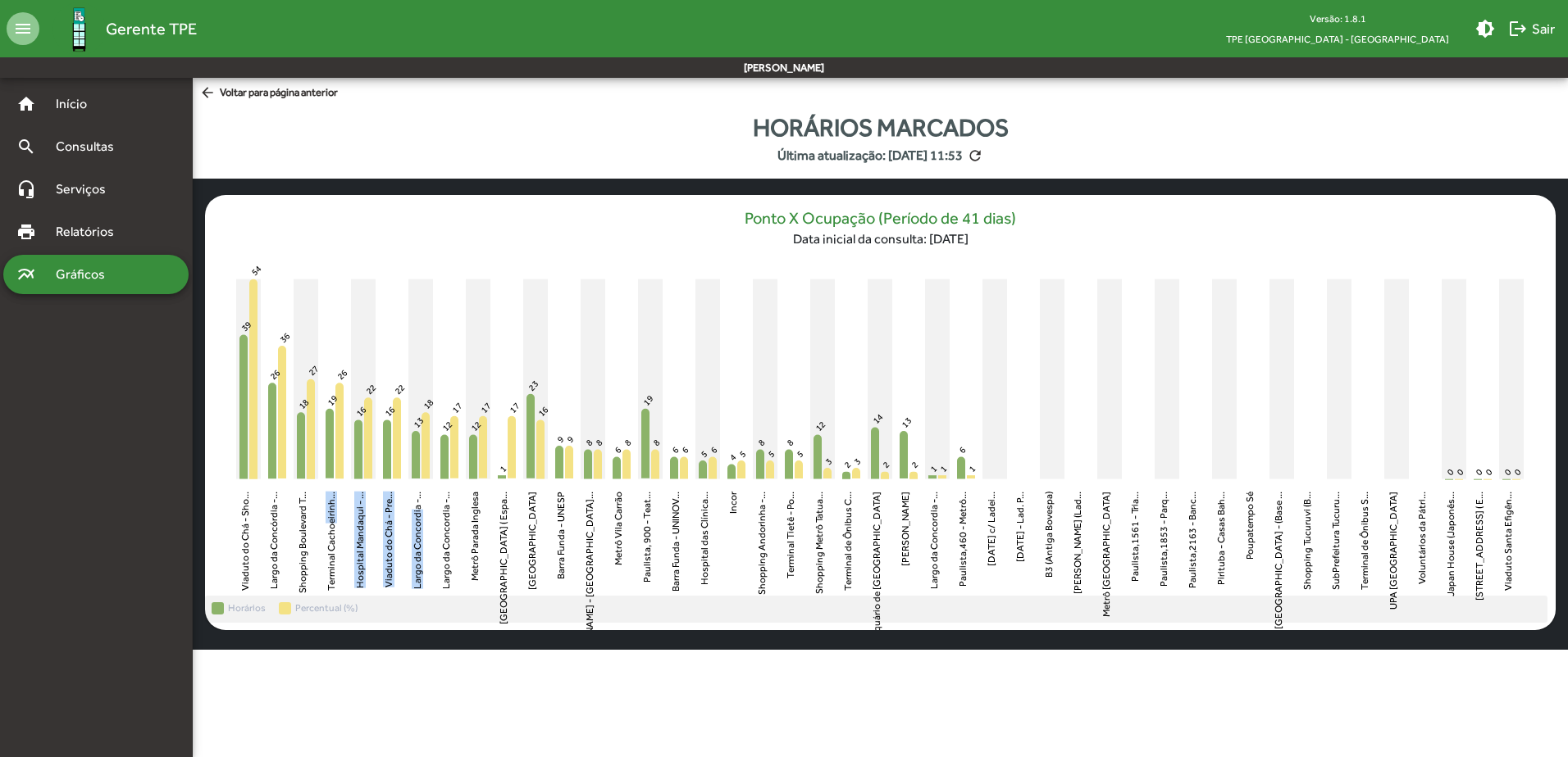
drag, startPoint x: 317, startPoint y: 530, endPoint x: 436, endPoint y: 511, distance: 120.5
click at [436, 511] on icon "Viaduto do Chá - Shopping Light Viaduto do Chá - Sho... [GEOGRAPHIC_DATA] - Sho…" at bounding box center [880, 426] width 1351 height 340
click at [897, 241] on h6 "Data inicial da consulta: [DATE]" at bounding box center [879, 239] width 271 height 16
click at [983, 159] on mat-icon "refresh" at bounding box center [975, 155] width 16 height 16
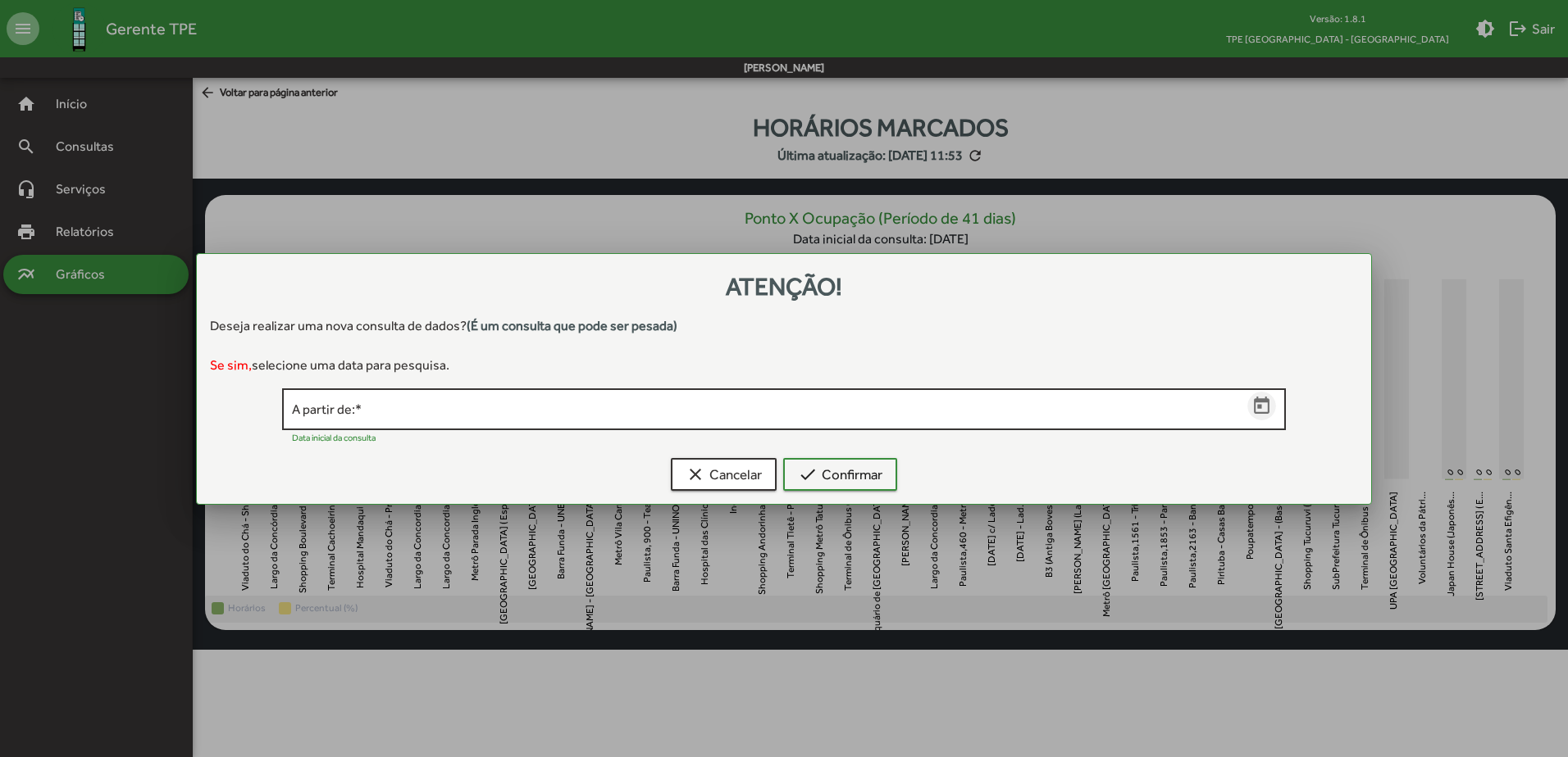
click at [1262, 410] on icon "Open calendar" at bounding box center [1261, 406] width 22 height 22
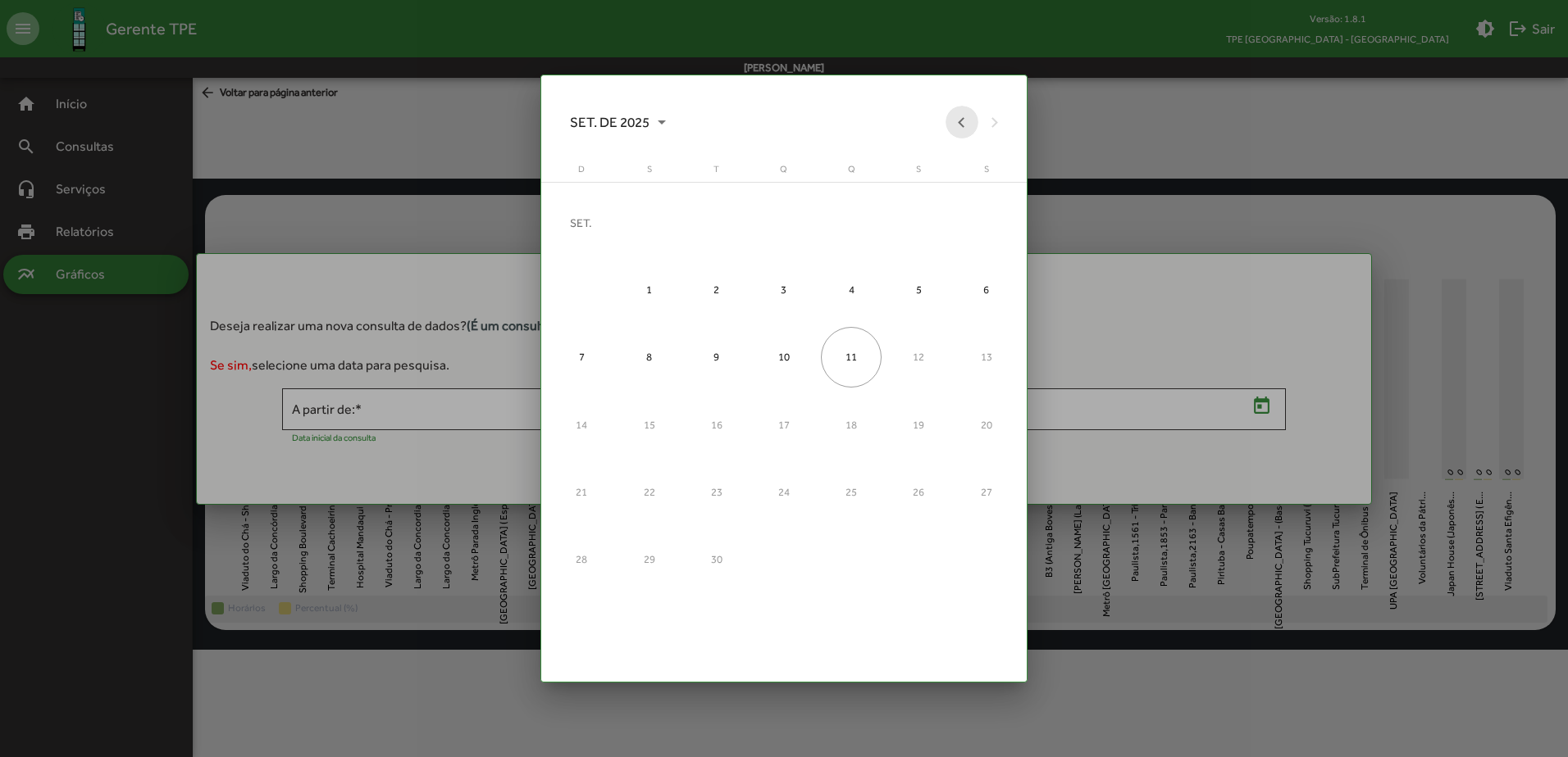
click at [955, 130] on button "Previous month" at bounding box center [962, 122] width 33 height 33
click at [956, 129] on button "Previous month" at bounding box center [962, 122] width 33 height 33
click at [720, 275] on div "1" at bounding box center [716, 290] width 61 height 61
type input "**********"
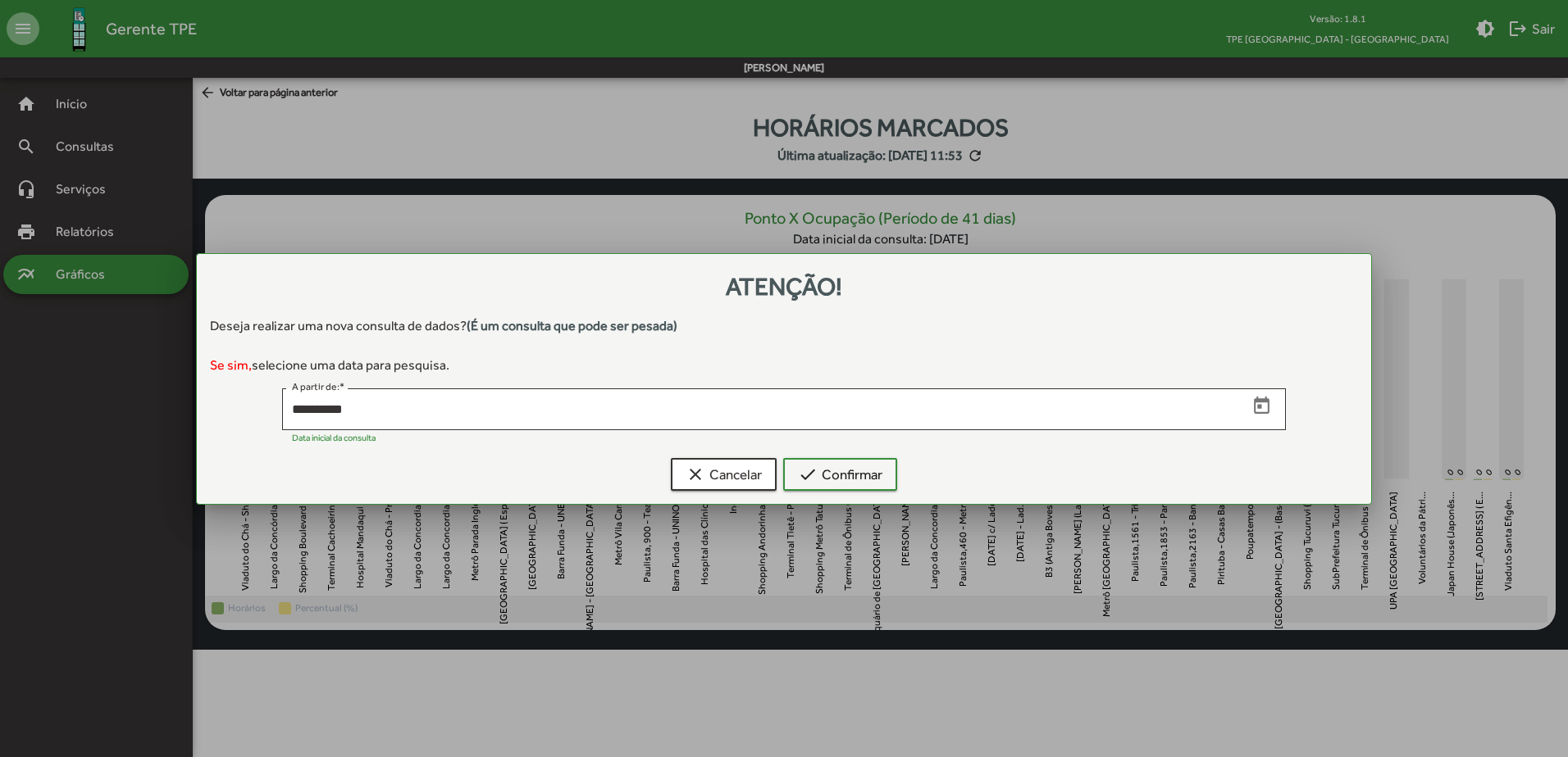
click at [826, 451] on div "clear Cancelar check Confirmar" at bounding box center [784, 477] width 1135 height 53
click at [839, 482] on span "check Confirmar" at bounding box center [839, 475] width 84 height 29
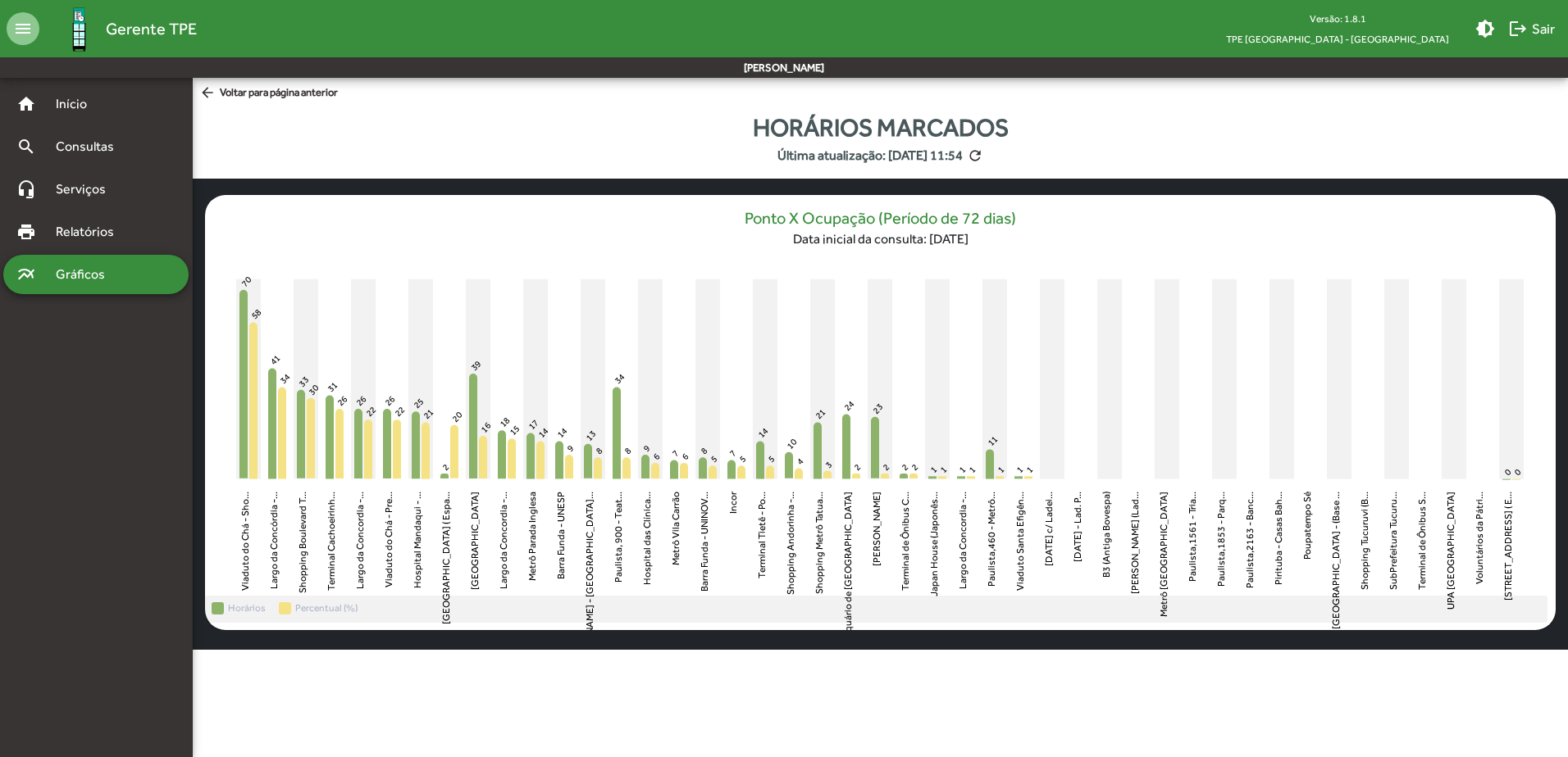
drag, startPoint x: 573, startPoint y: 515, endPoint x: 865, endPoint y: 573, distance: 297.7
click at [865, 573] on icon "Viaduto do Chá - Shopping Light Viaduto do Chá - Sho... [GEOGRAPHIC_DATA] - Sho…" at bounding box center [880, 426] width 1351 height 340
click at [983, 153] on mat-icon "refresh" at bounding box center [975, 155] width 16 height 16
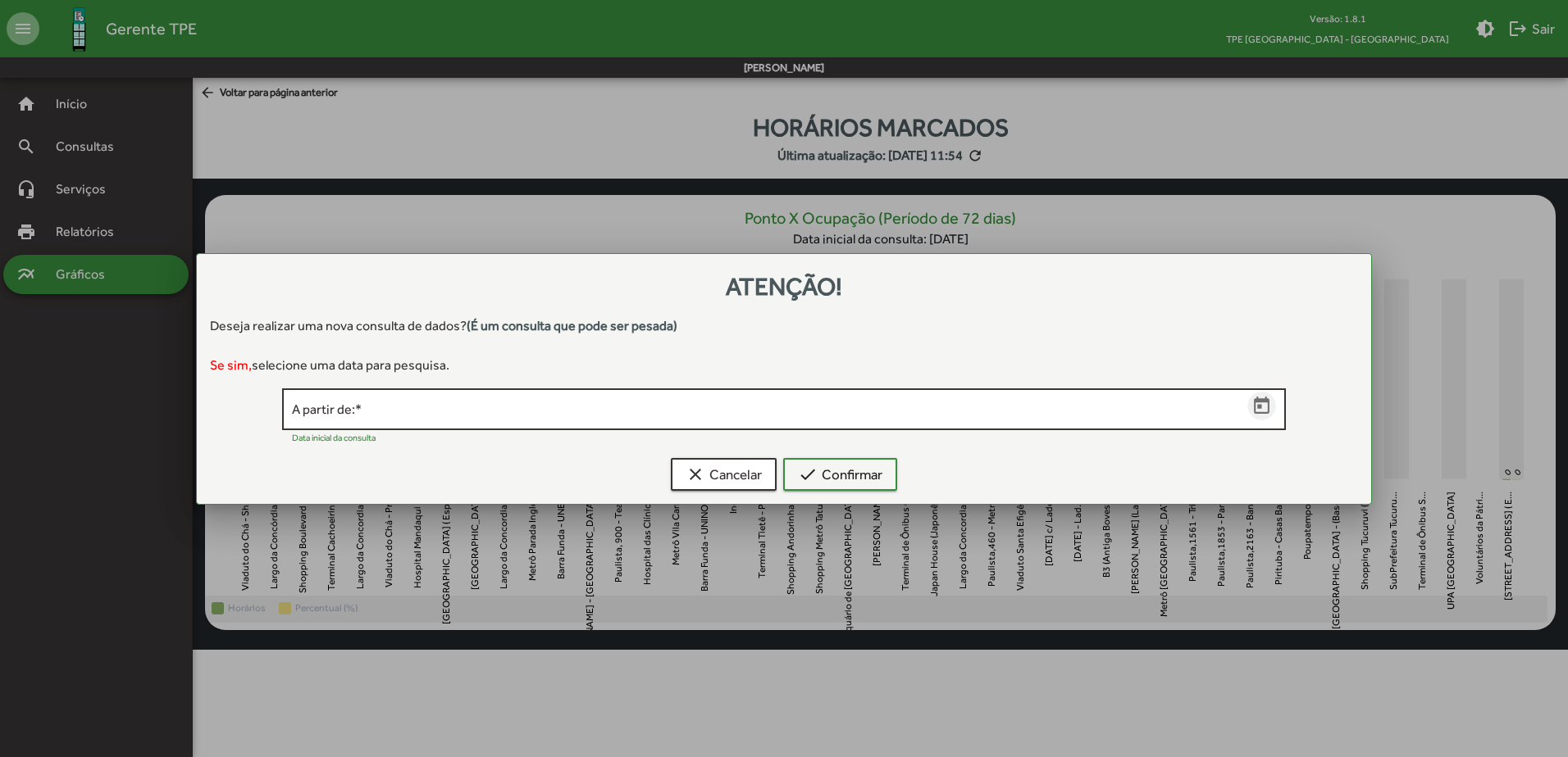
click at [1271, 415] on icon "Open calendar" at bounding box center [1261, 406] width 22 height 22
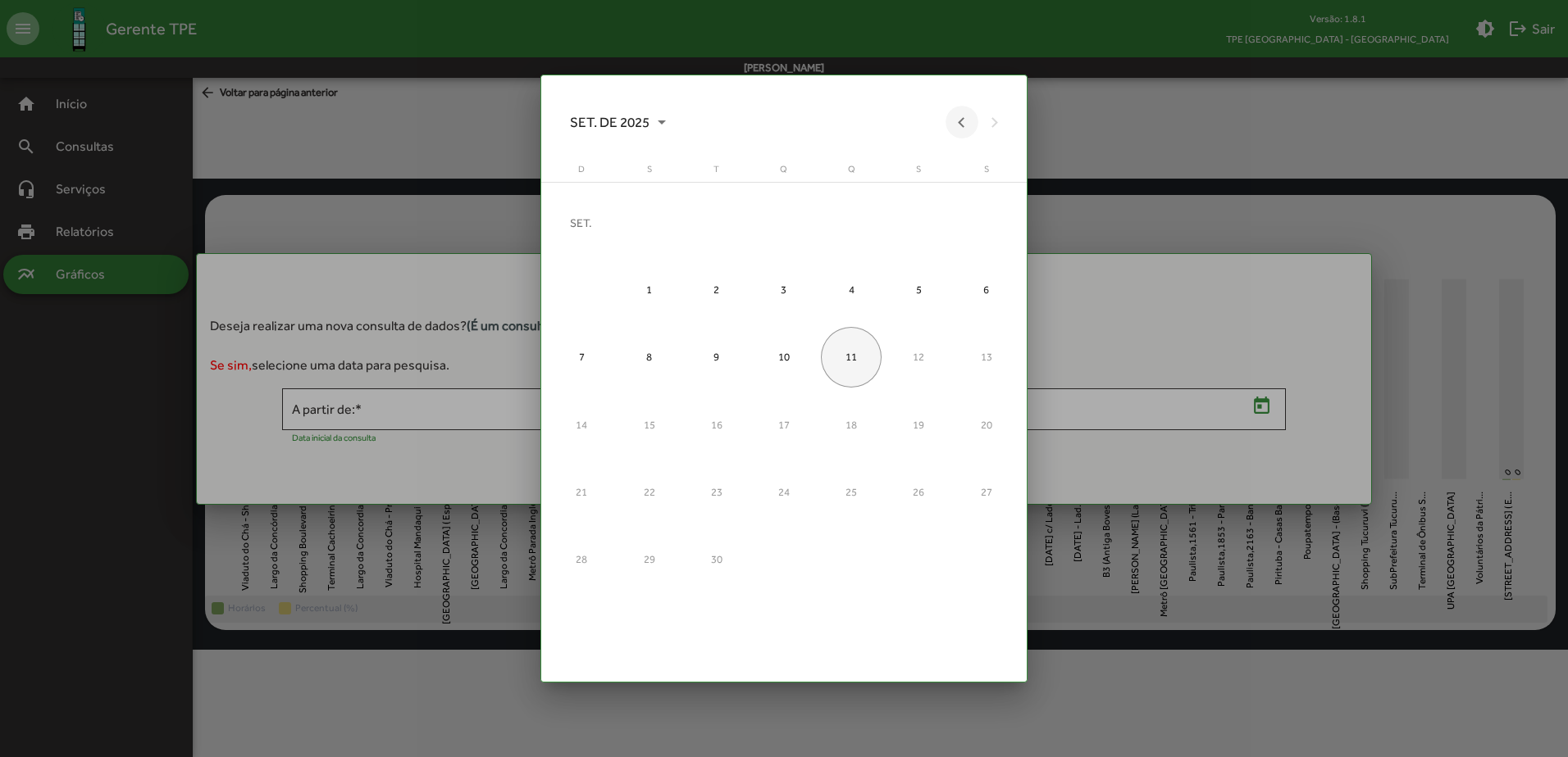
click at [968, 113] on button "Previous month" at bounding box center [962, 122] width 33 height 33
click at [968, 113] on div "JUN. DE 2025" at bounding box center [783, 122] width 453 height 33
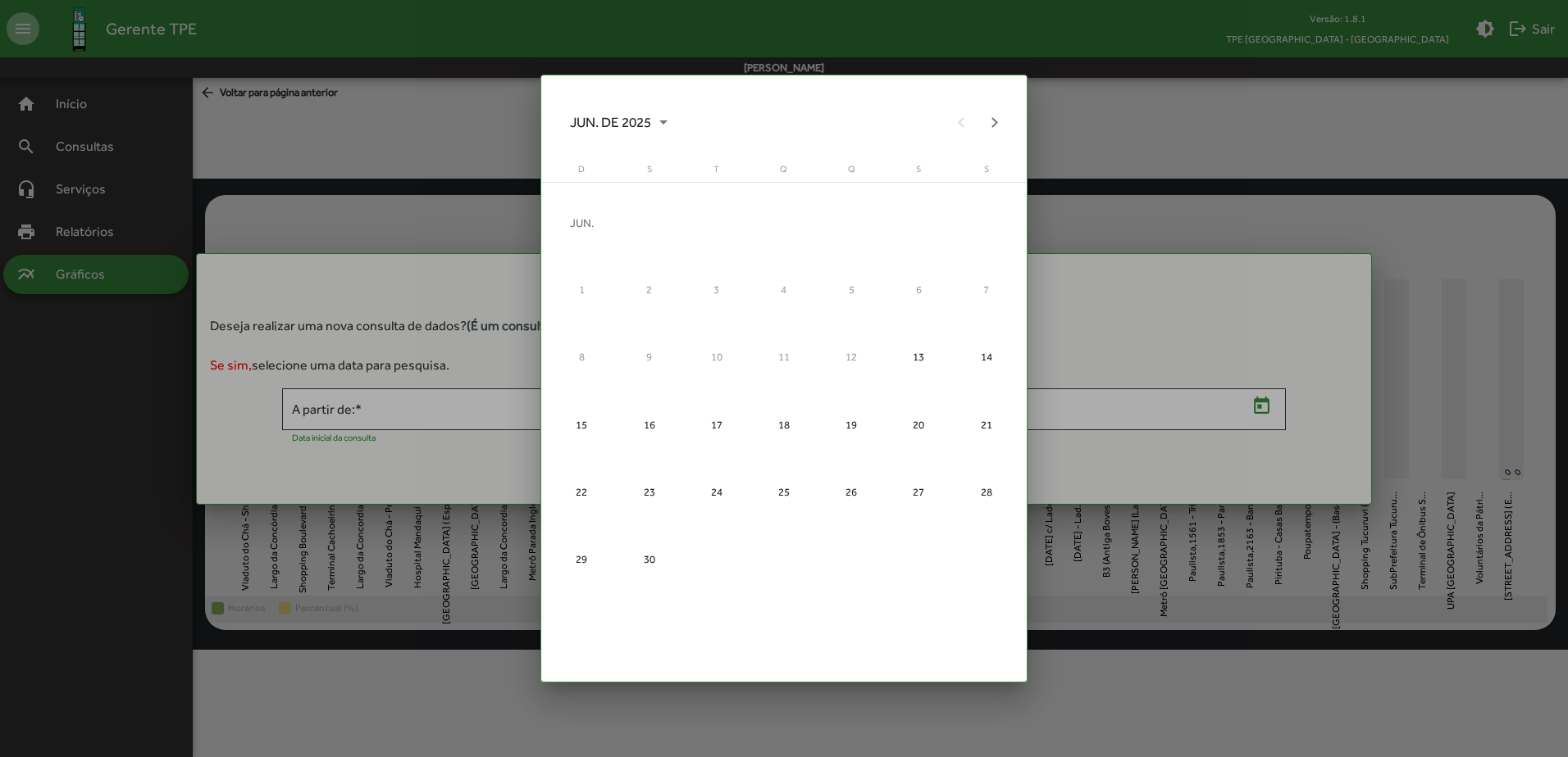
drag, startPoint x: 968, startPoint y: 113, endPoint x: 962, endPoint y: 130, distance: 18.0
click at [962, 122] on div "JUN. DE 2025" at bounding box center [783, 122] width 453 height 33
click at [923, 359] on div "13" at bounding box center [918, 358] width 61 height 61
type input "**********"
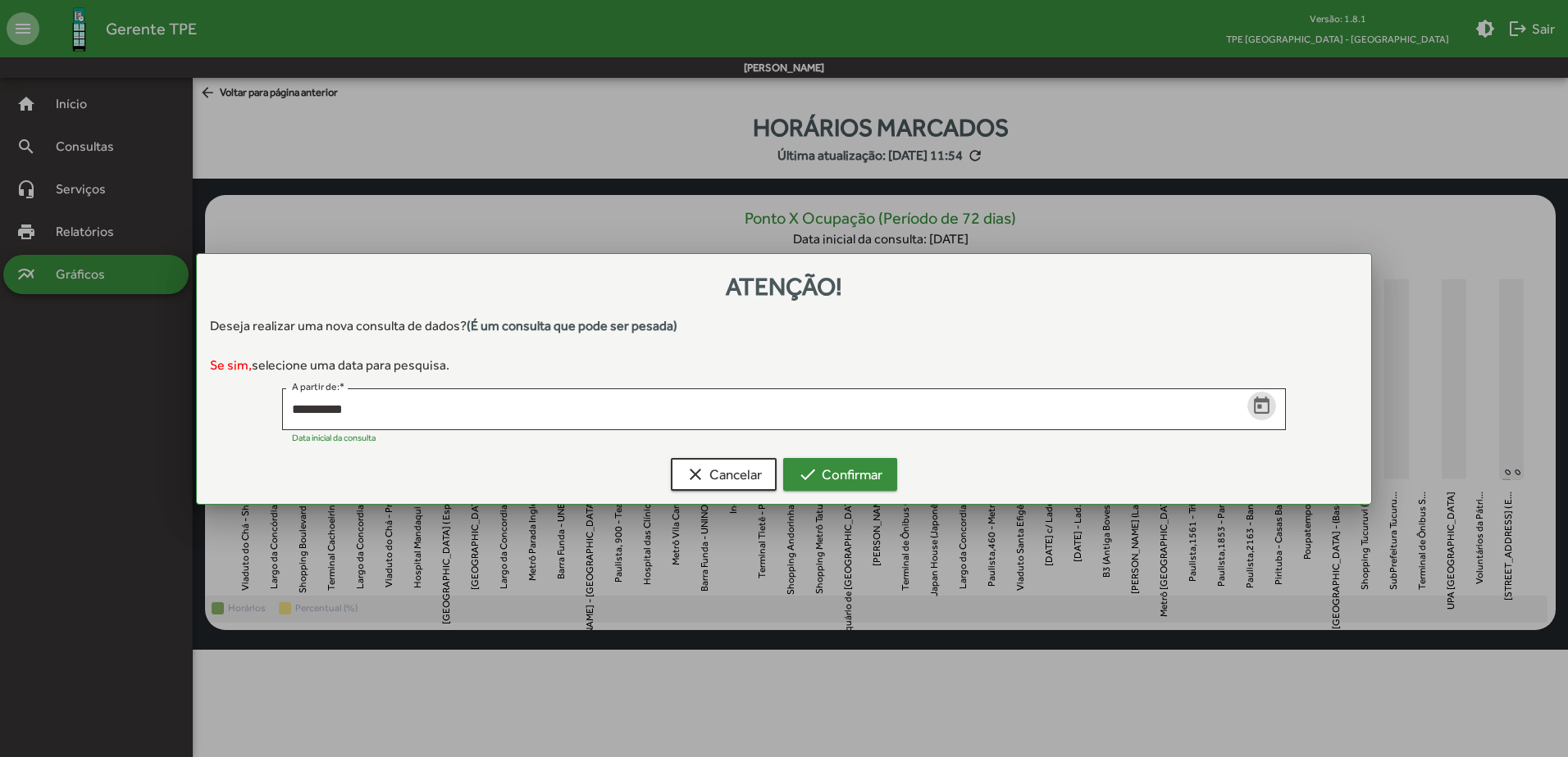
click at [859, 477] on span "check Confirmar" at bounding box center [839, 475] width 84 height 29
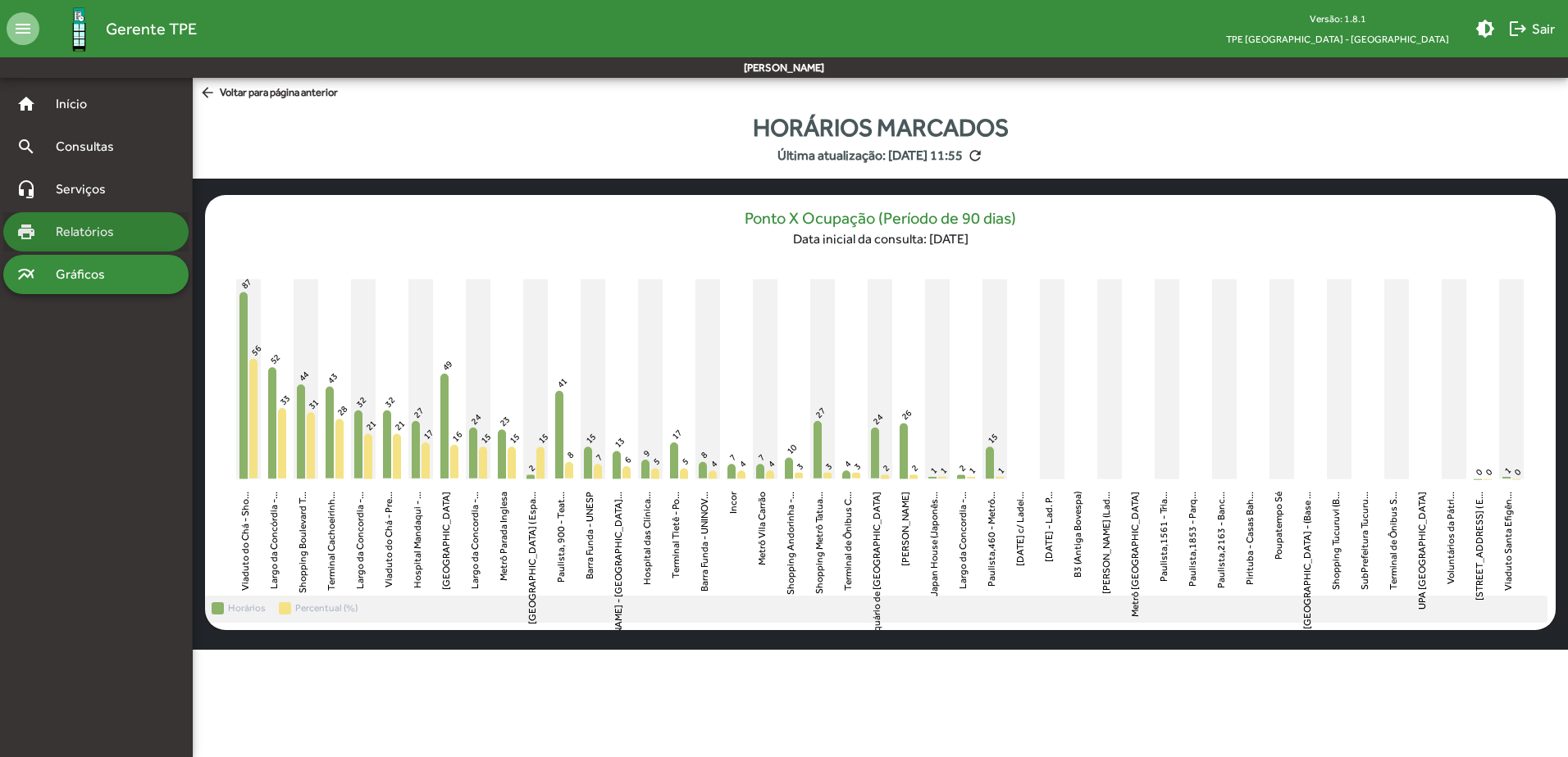
click at [58, 225] on span "Relatórios" at bounding box center [90, 231] width 89 height 20
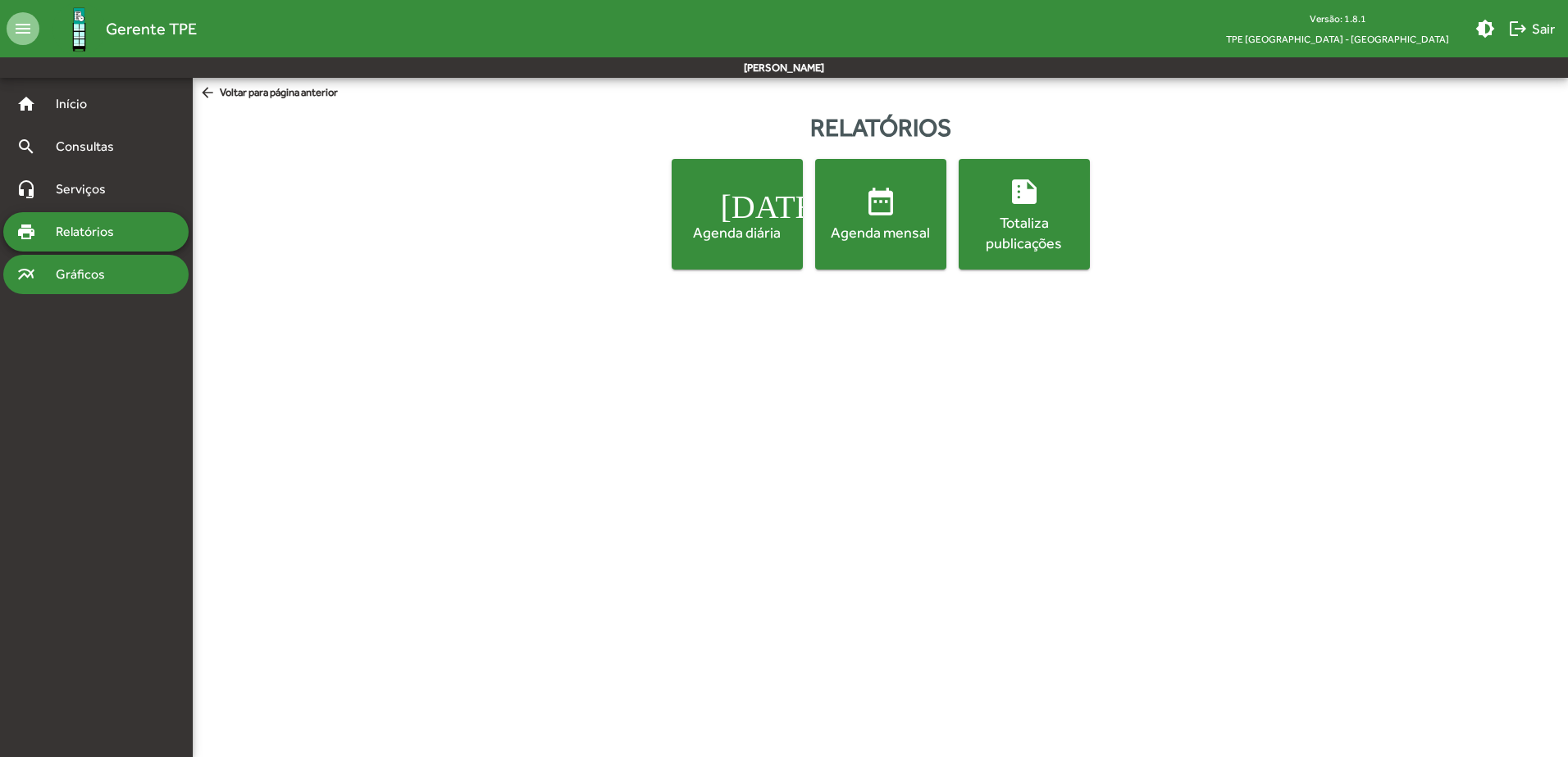
click at [119, 275] on span "Gráficos" at bounding box center [87, 275] width 81 height 20
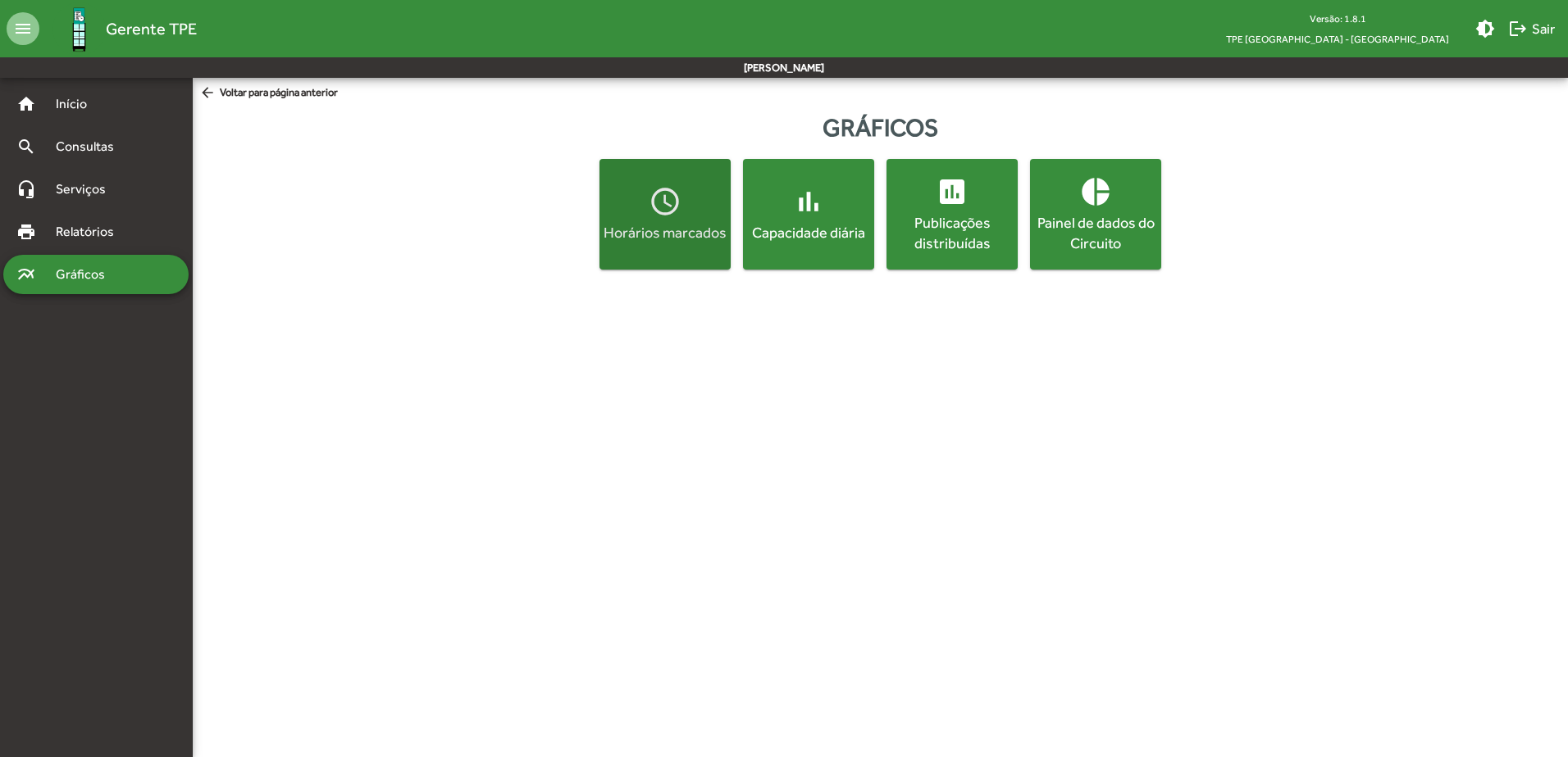
click at [702, 204] on span "access_time Horários marcados" at bounding box center [665, 214] width 125 height 57
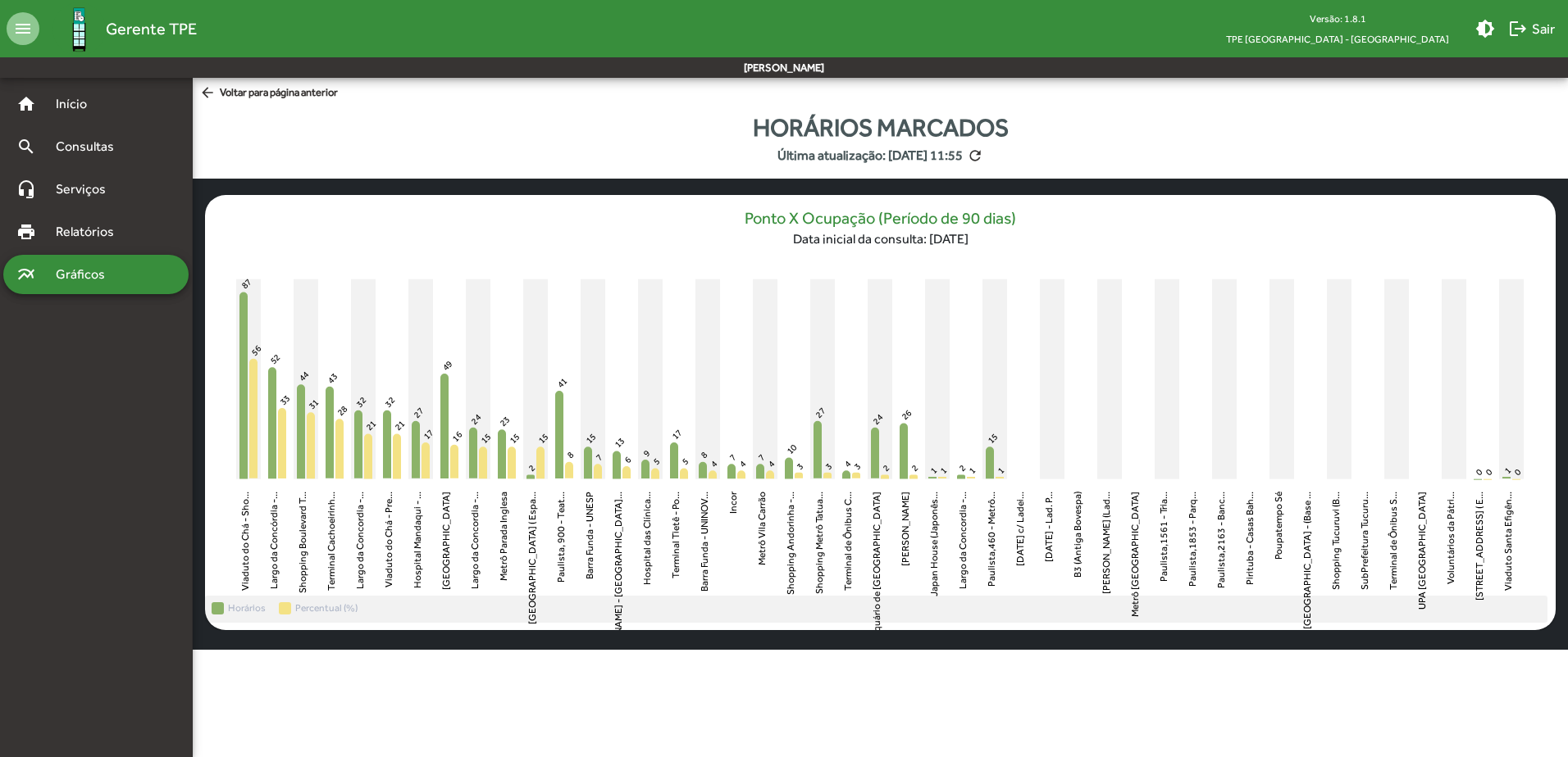
drag, startPoint x: 1141, startPoint y: 501, endPoint x: 1337, endPoint y: 536, distance: 199.1
click at [1337, 536] on icon "Viaduto do Chá - Shopping Light Viaduto do Chá - Sho... [GEOGRAPHIC_DATA] - Sho…" at bounding box center [880, 426] width 1351 height 340
drag, startPoint x: 1337, startPoint y: 536, endPoint x: 1033, endPoint y: 480, distance: 309.1
click at [1033, 480] on icon "Viaduto do Chá - Shopping Light Viaduto do Chá - Sho... [GEOGRAPHIC_DATA] - Sho…" at bounding box center [880, 426] width 1351 height 340
drag, startPoint x: 1033, startPoint y: 480, endPoint x: 1204, endPoint y: 361, distance: 208.3
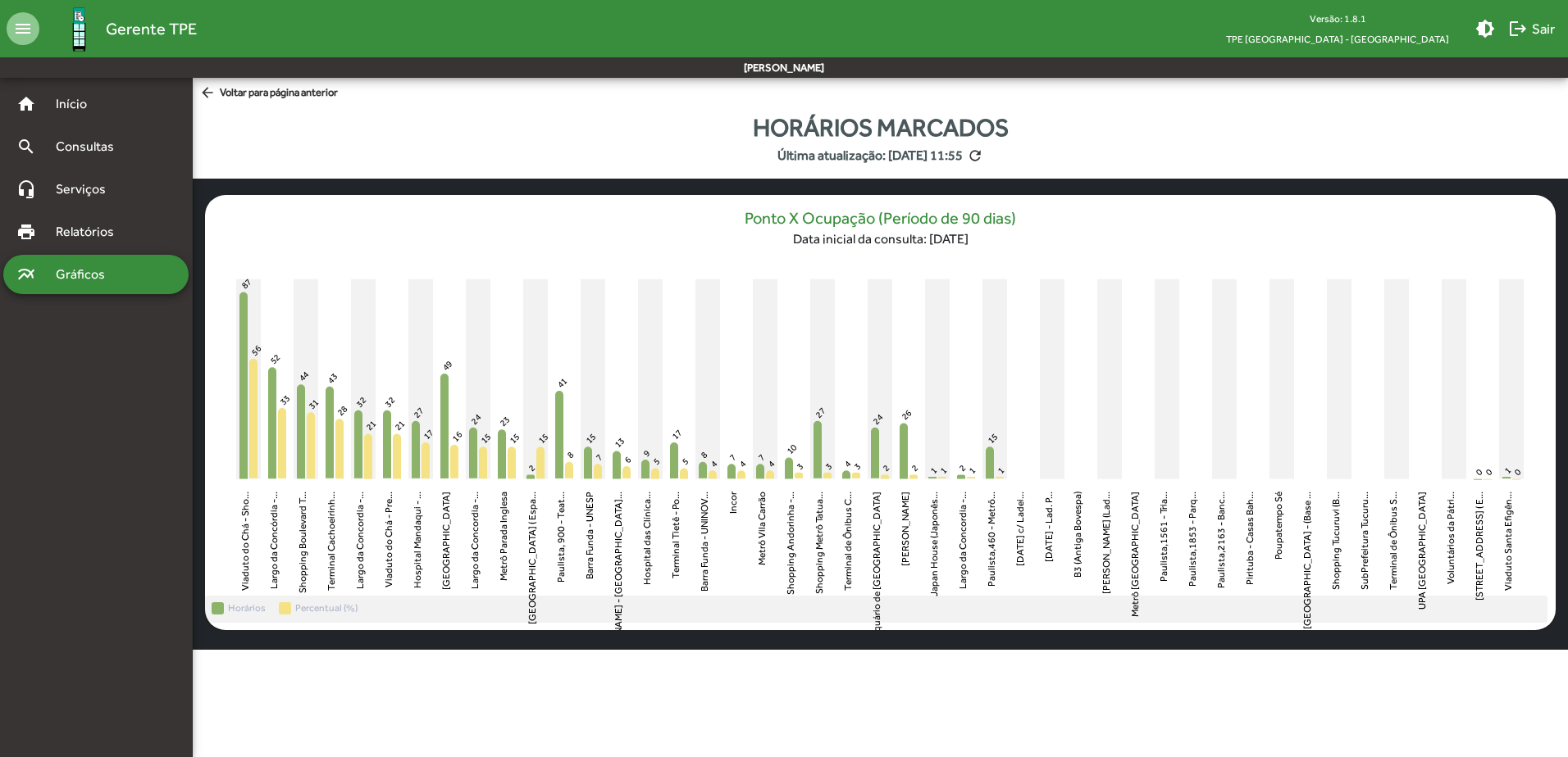
click at [1203, 362] on icon "Viaduto do Chá - Shopping Light Viaduto do Chá - Sho... [GEOGRAPHIC_DATA] - Sho…" at bounding box center [880, 426] width 1351 height 340
click at [102, 114] on div "home Início" at bounding box center [96, 103] width 185 height 39
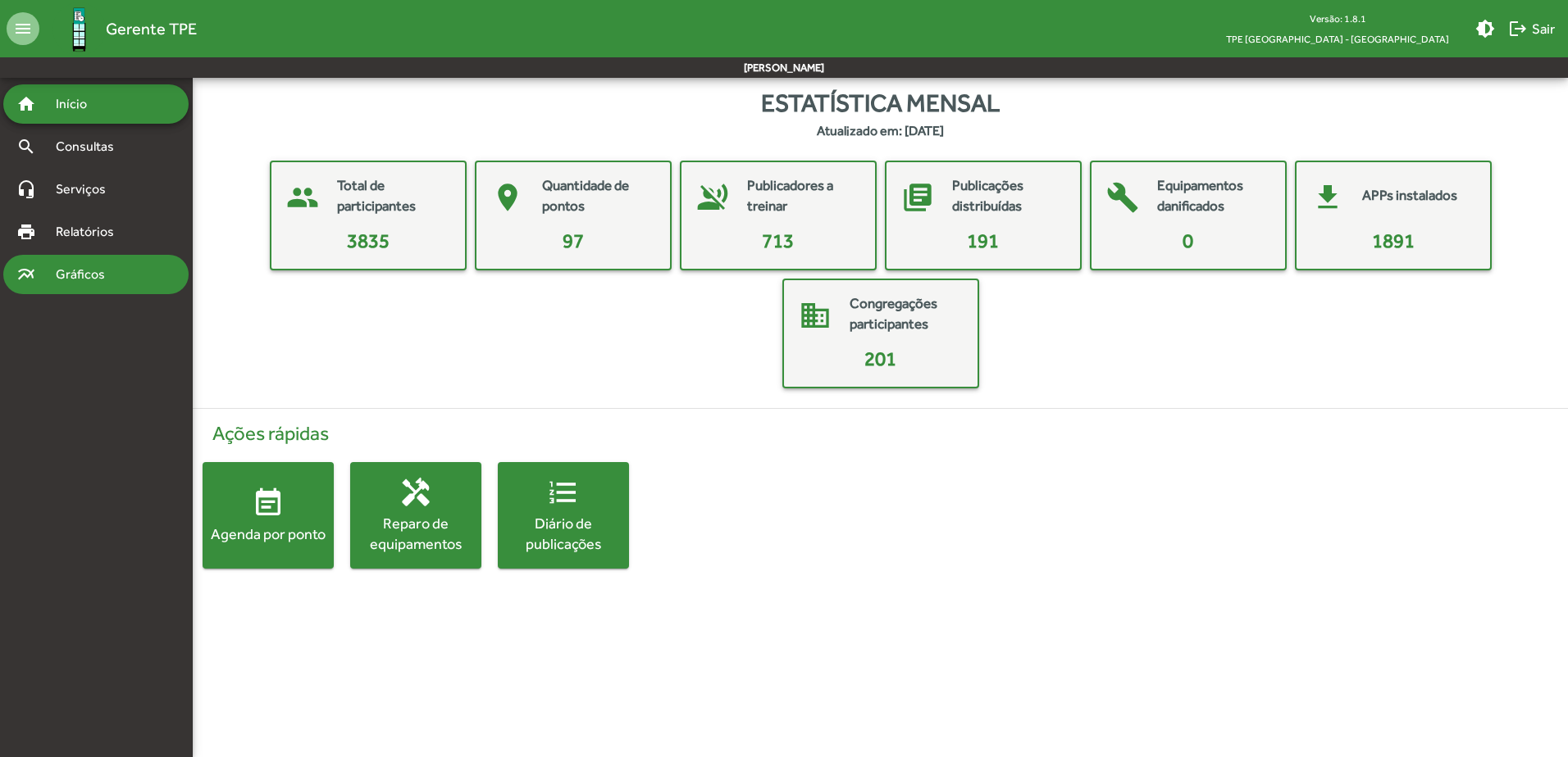
click at [80, 273] on span "Gráficos" at bounding box center [87, 275] width 81 height 20
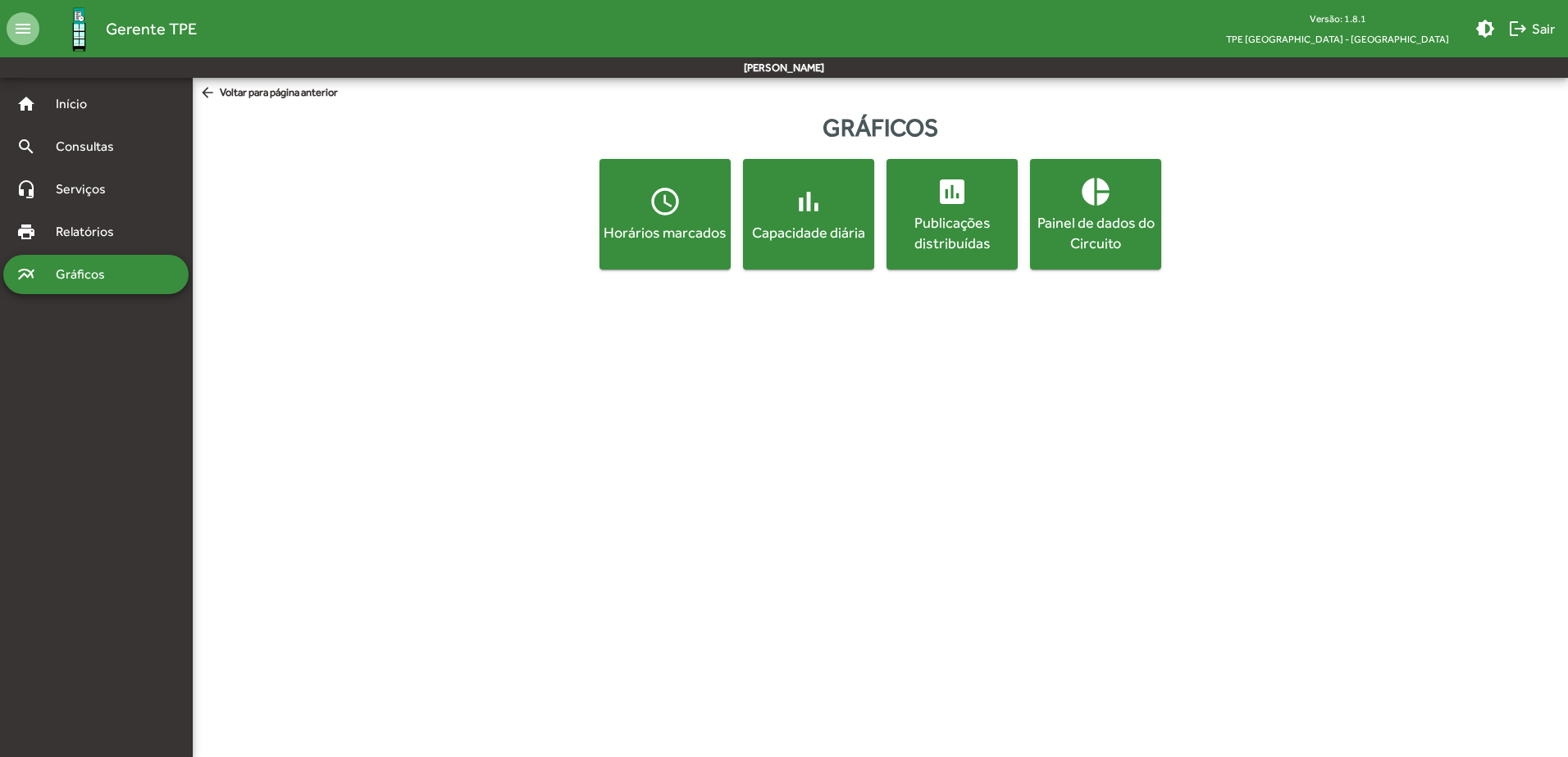
click at [681, 223] on div "Horários marcados" at bounding box center [665, 232] width 125 height 21
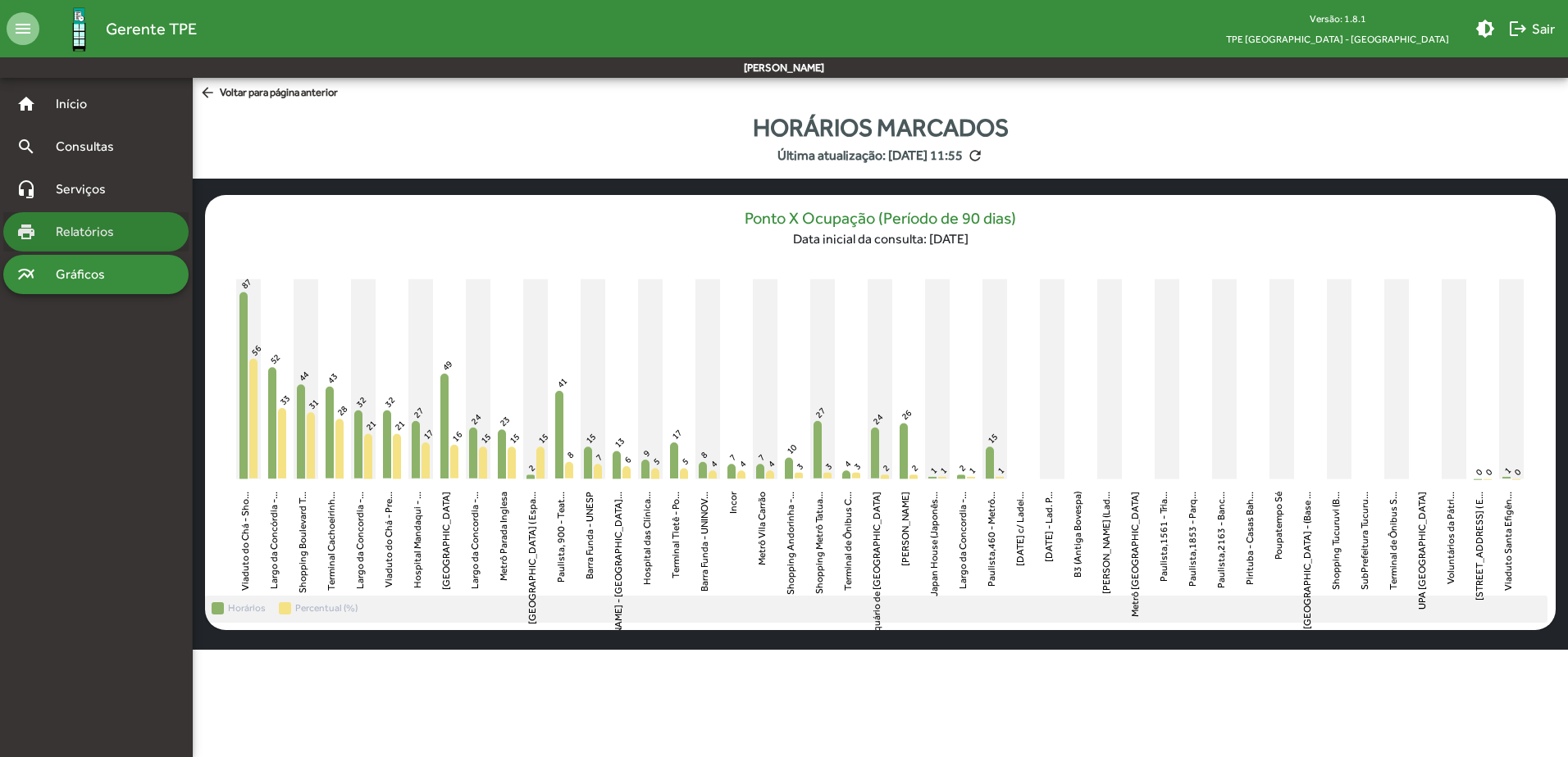
click at [88, 223] on span "Relatórios" at bounding box center [90, 231] width 89 height 20
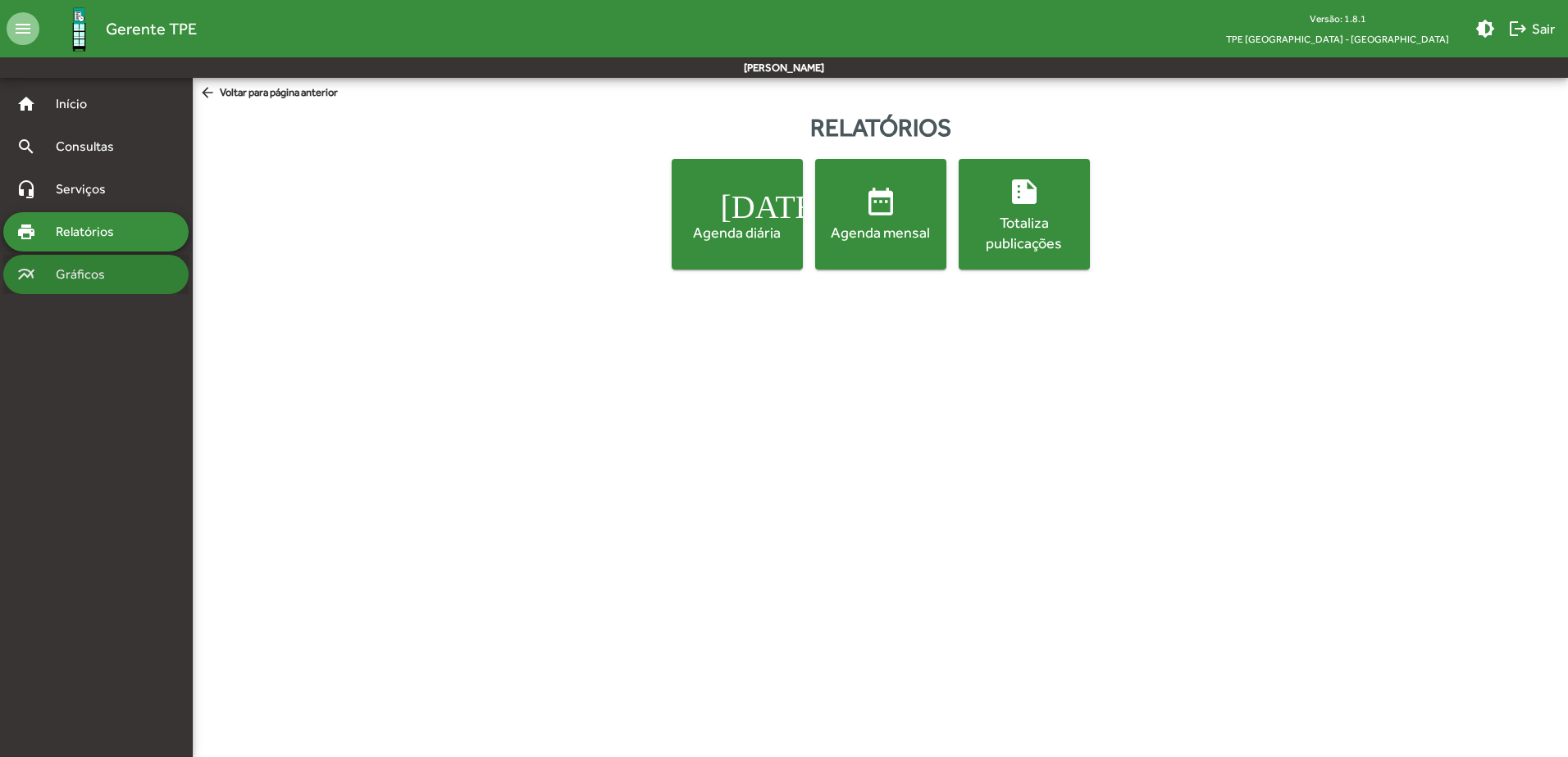
click at [126, 267] on div "multiline_chart Gráficos" at bounding box center [96, 274] width 185 height 39
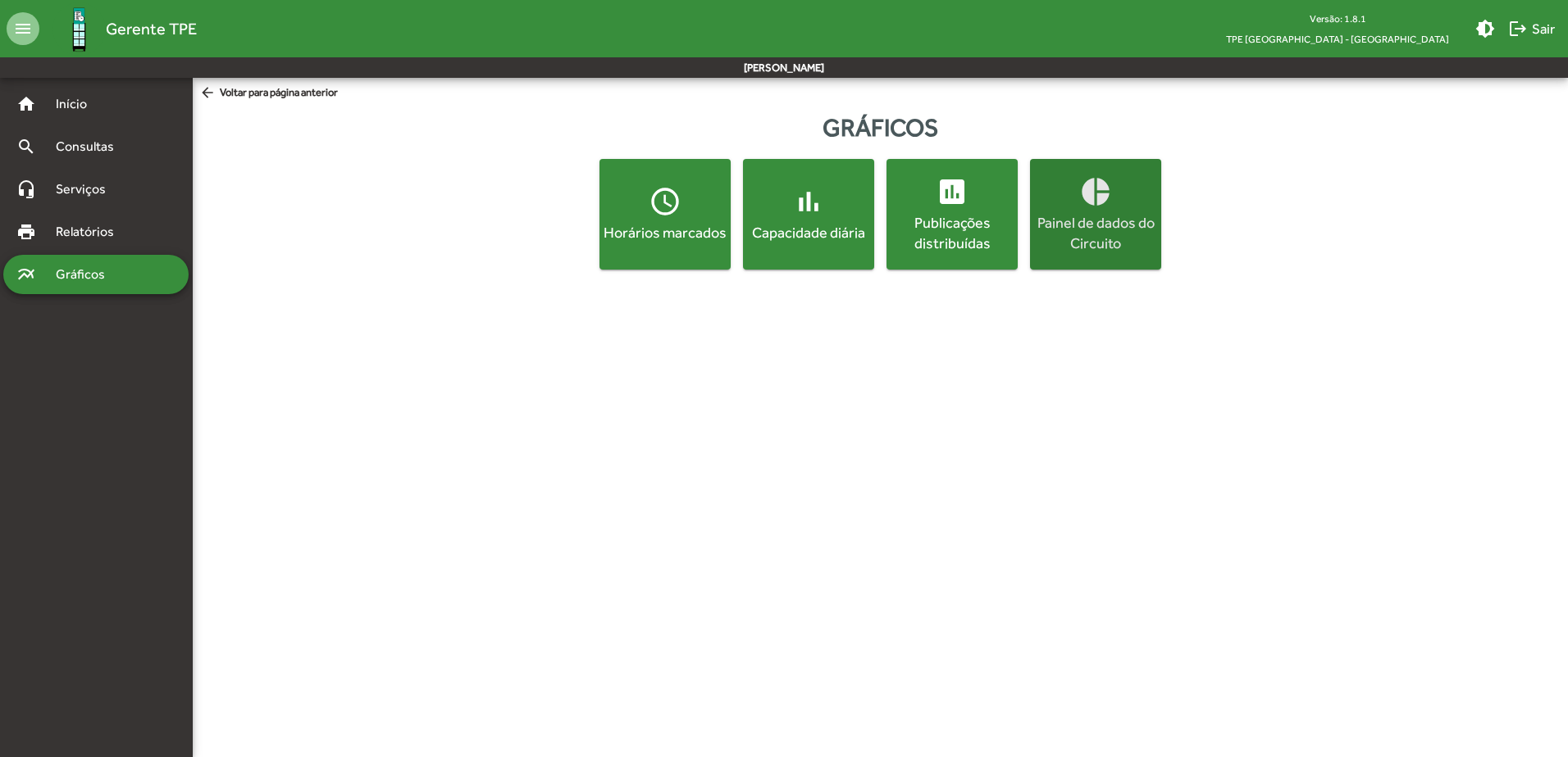
click at [1107, 223] on div "Painel de dados do Circuito" at bounding box center [1095, 232] width 125 height 41
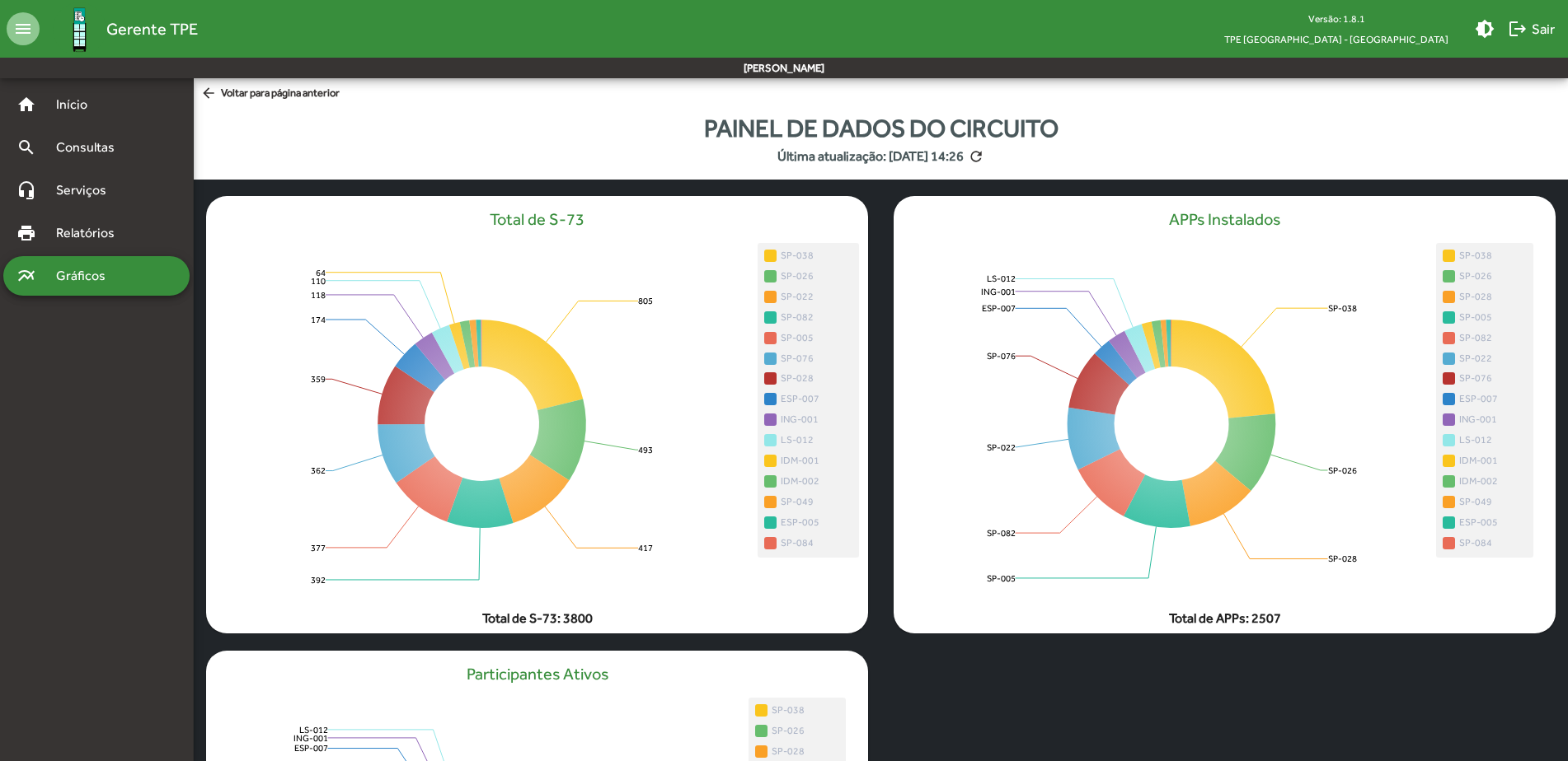
click at [99, 276] on span "Gráficos" at bounding box center [87, 276] width 82 height 20
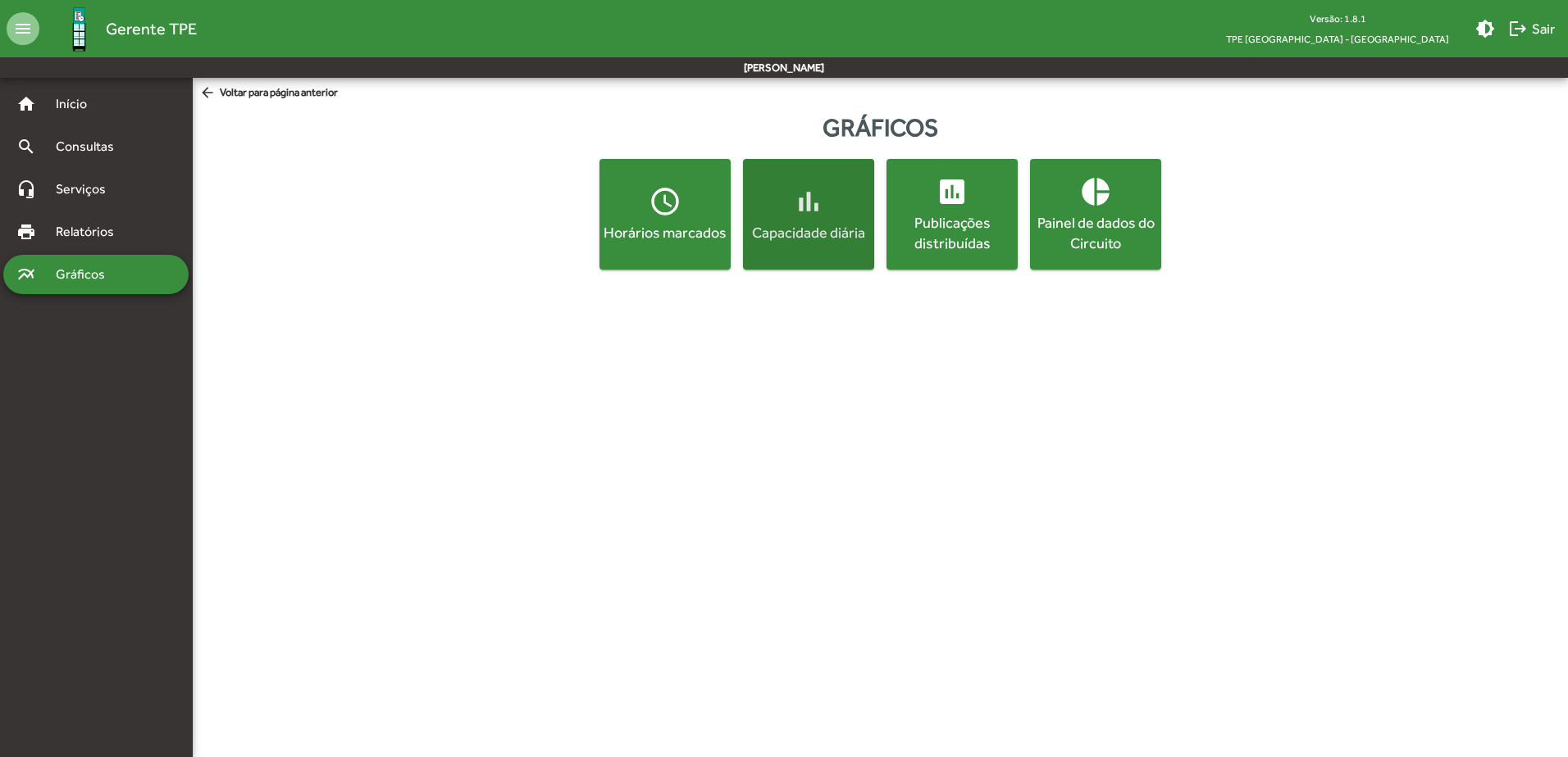
click at [839, 202] on span "bar_chart Capacidade diária" at bounding box center [808, 214] width 125 height 57
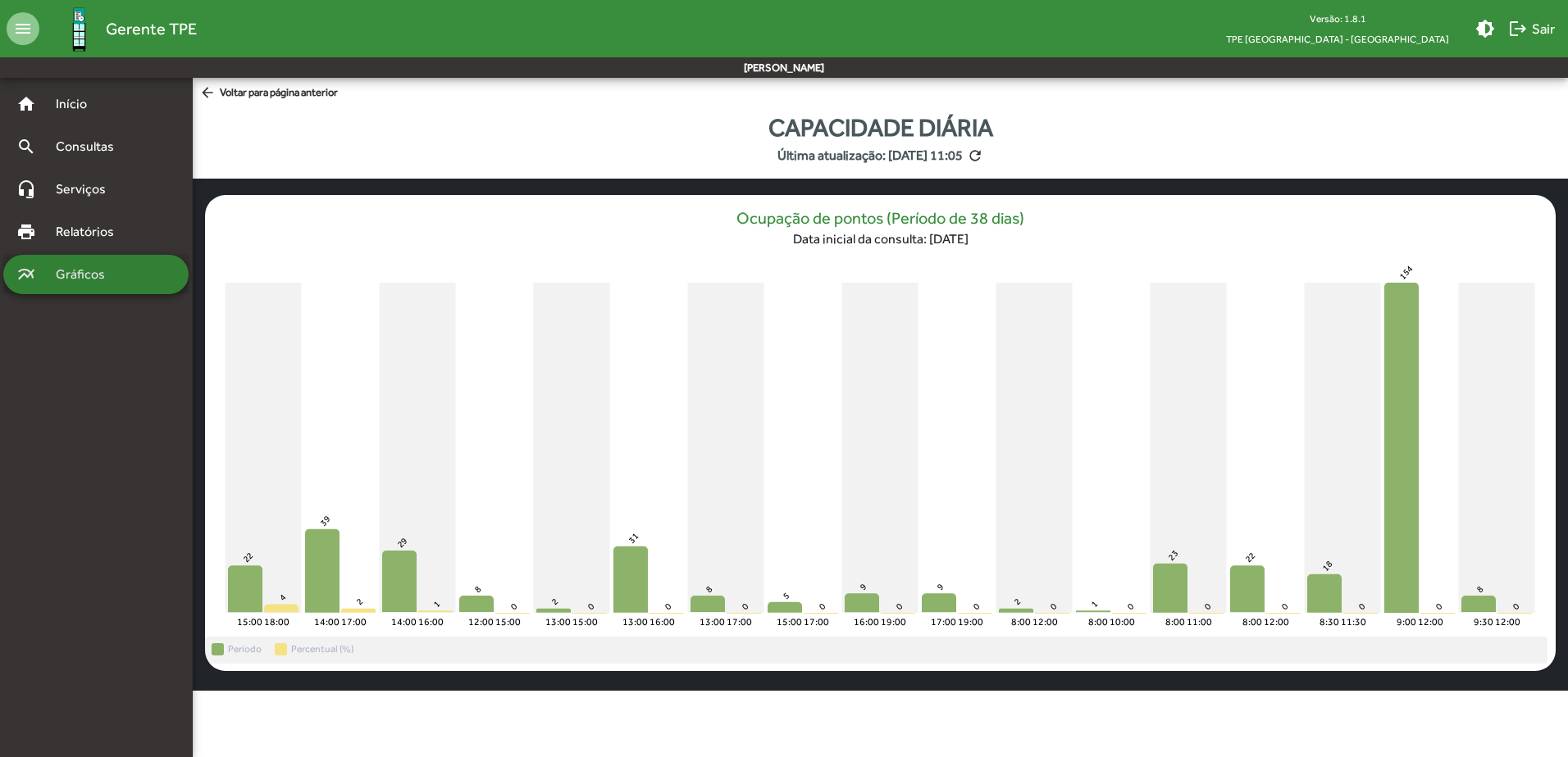
click at [80, 281] on span "Gráficos" at bounding box center [87, 275] width 81 height 20
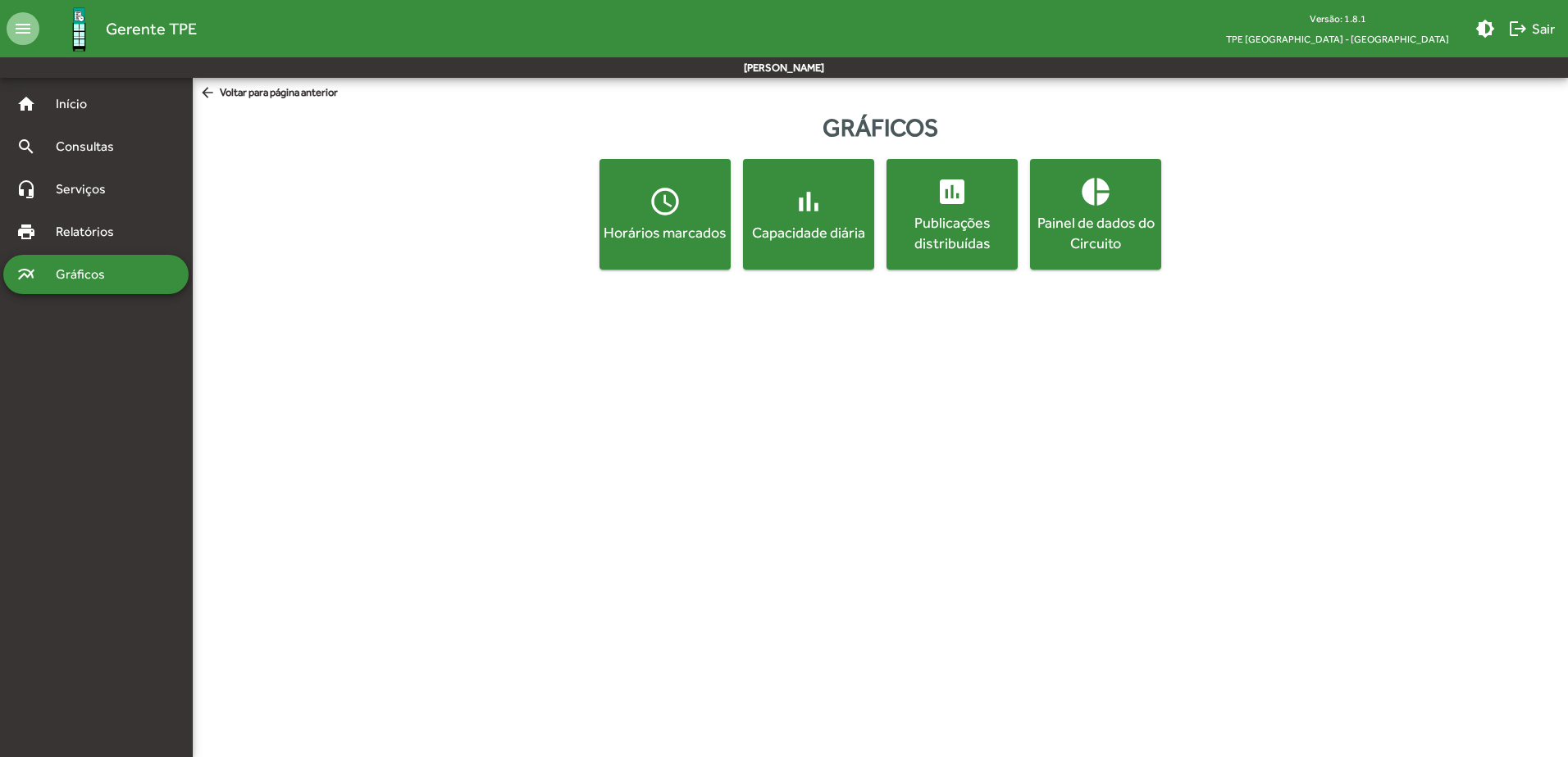
click at [709, 210] on span "access_time Horários marcados" at bounding box center [665, 214] width 125 height 57
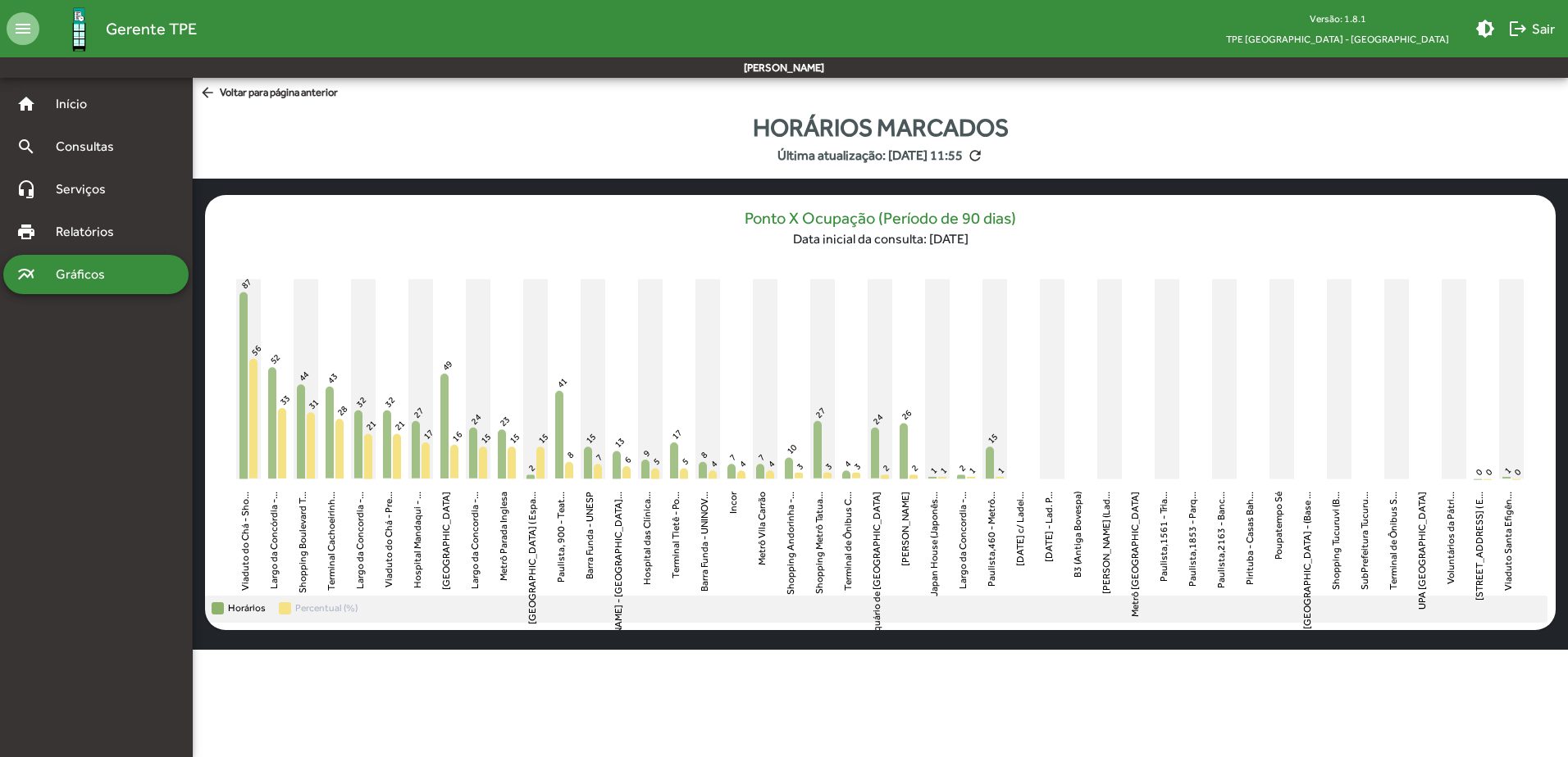
click at [230, 611] on span "Horários" at bounding box center [247, 609] width 38 height 12
click at [233, 610] on span "Horários" at bounding box center [247, 609] width 38 height 12
click at [337, 615] on span "Percentual (%)" at bounding box center [327, 609] width 62 height 12
click at [238, 353] on rect at bounding box center [249, 379] width 24 height 200
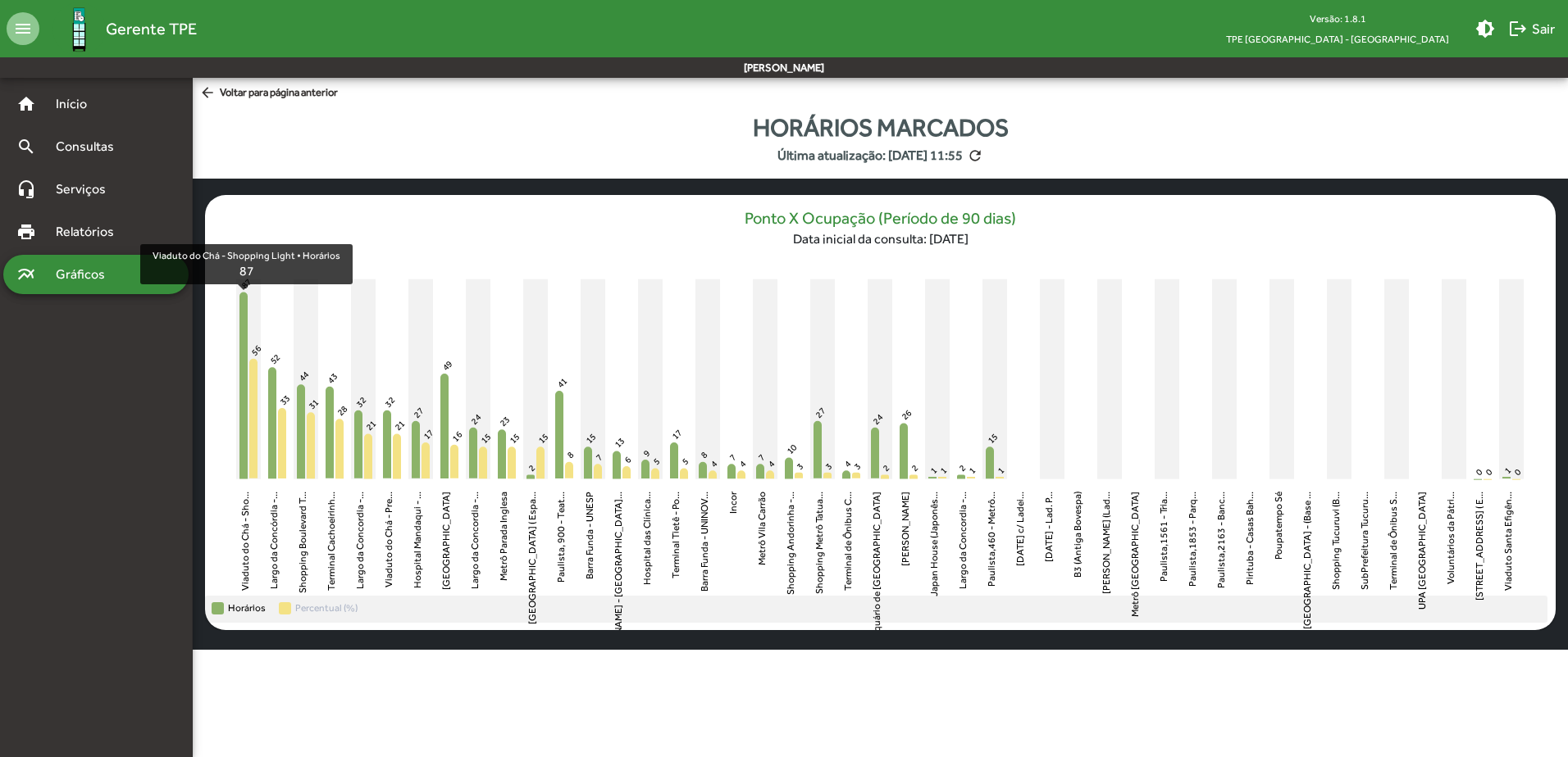
click at [250, 359] on rect at bounding box center [249, 379] width 24 height 200
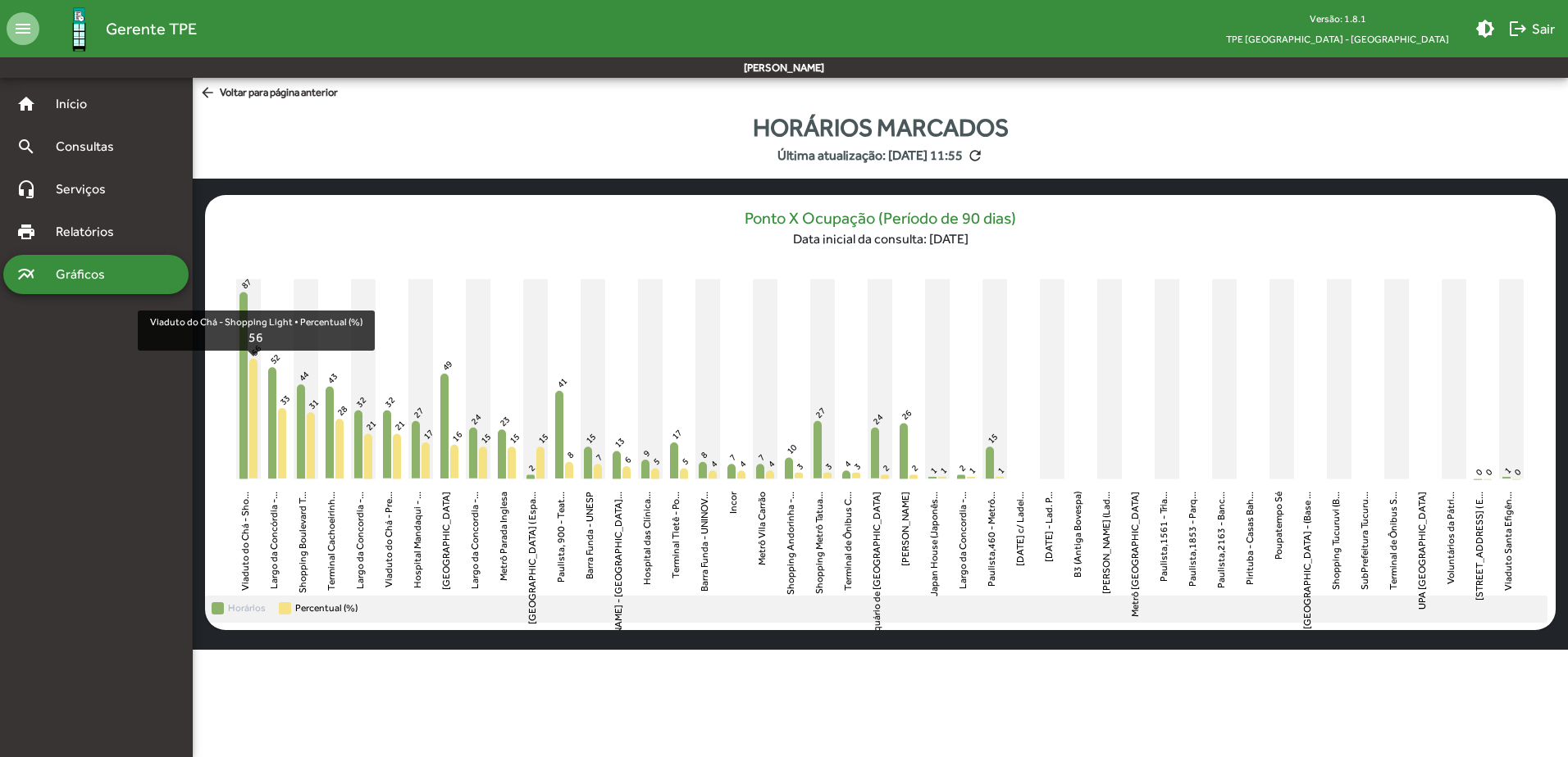
click at [235, 354] on icon "Viaduto do Chá - Shopping Light Viaduto do Chá - Sho... [GEOGRAPHIC_DATA] - Sho…" at bounding box center [880, 426] width 1351 height 340
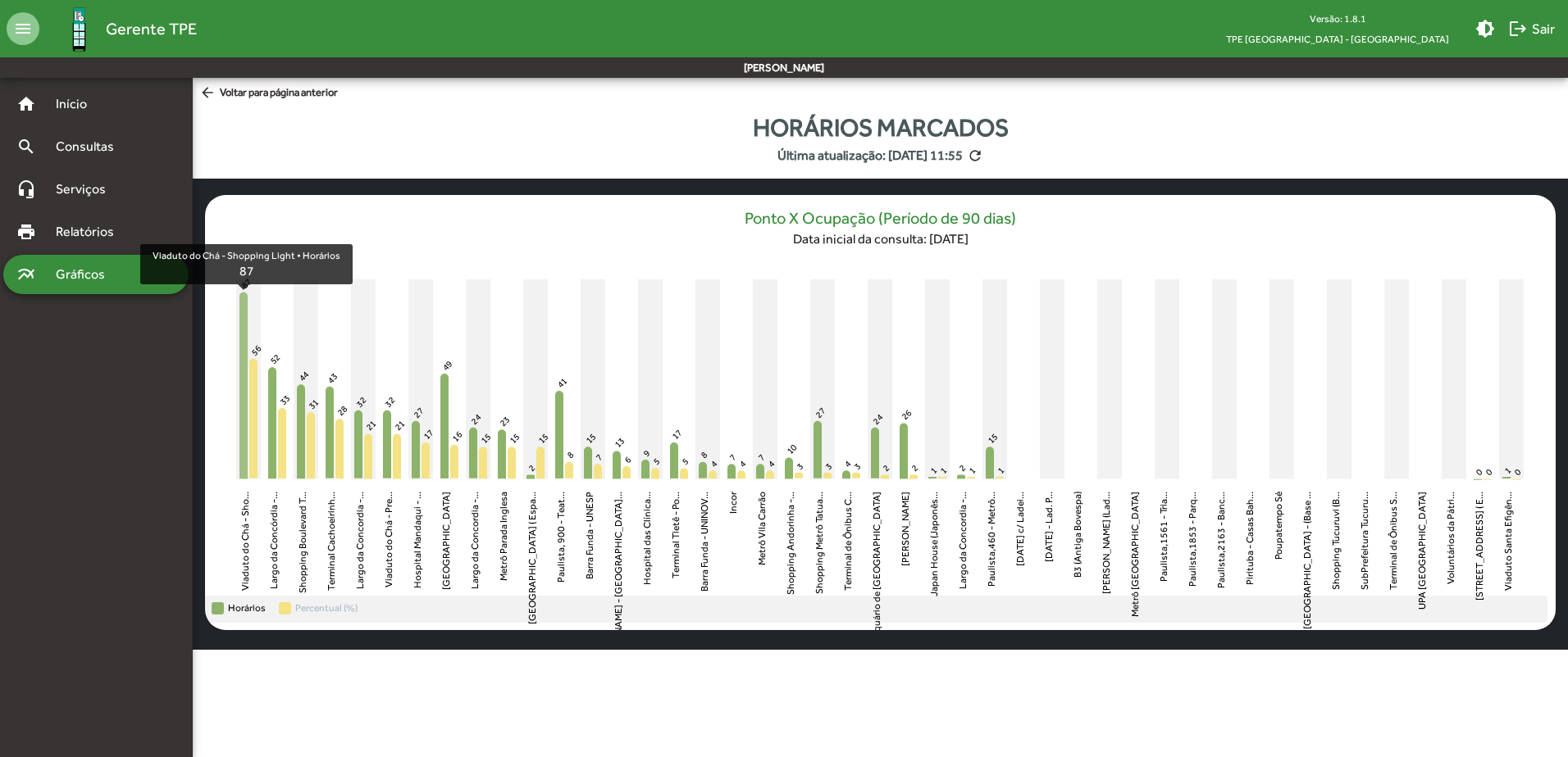
click at [243, 359] on icon "Viaduto do Chá - Shopping Light Horários 87" at bounding box center [243, 386] width 8 height 187
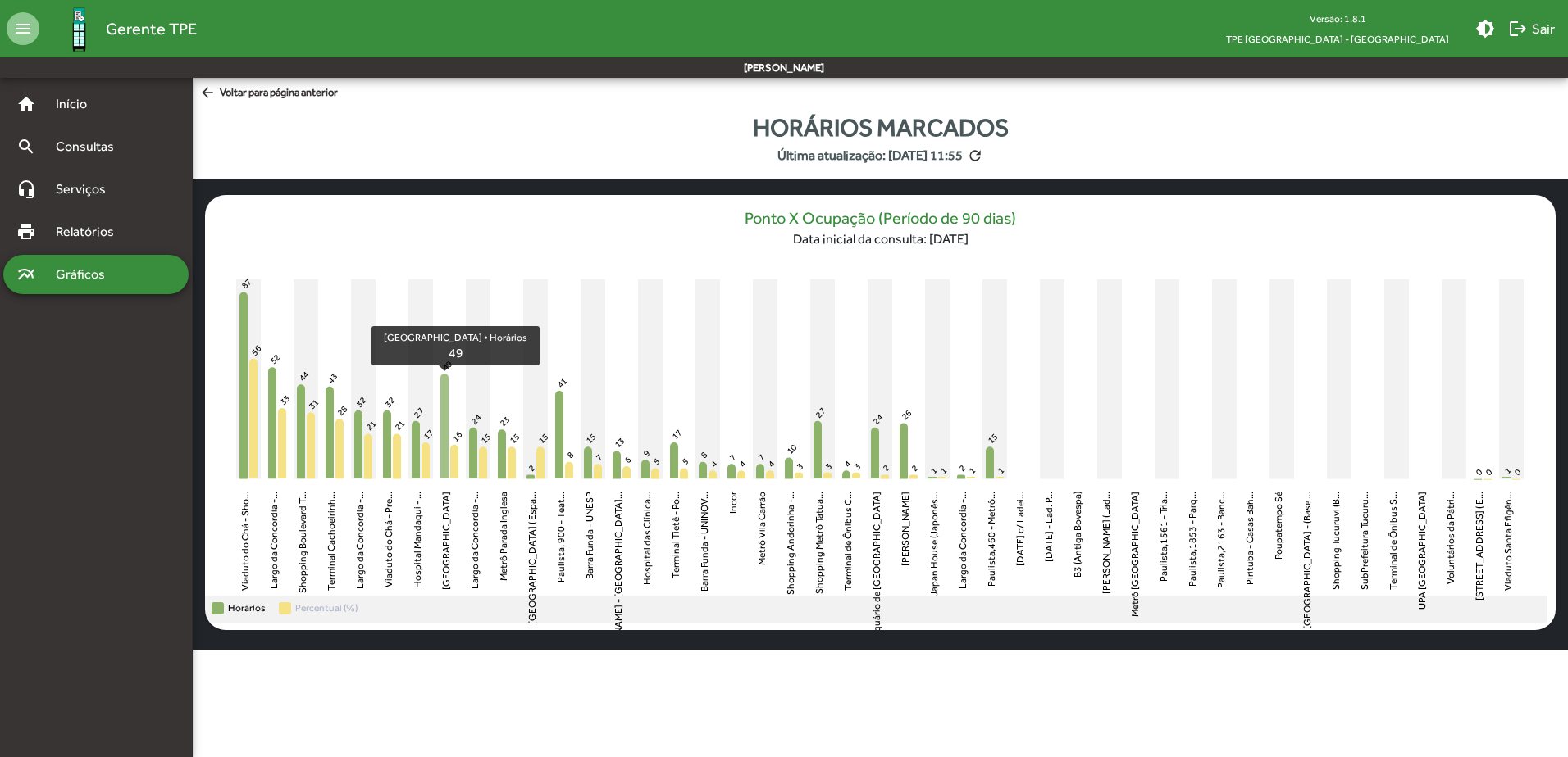
click at [447, 429] on icon "Museu do Ipiranga Horários 49" at bounding box center [444, 426] width 8 height 105
drag, startPoint x: 1411, startPoint y: 495, endPoint x: 1026, endPoint y: 252, distance: 455.3
click at [1026, 252] on mat-card "Ponto X Ocupação (Período de 90 dias) Data inicial da consulta: [DATE] Viaduto …" at bounding box center [880, 412] width 1351 height 436
drag, startPoint x: 1026, startPoint y: 252, endPoint x: 872, endPoint y: 243, distance: 154.3
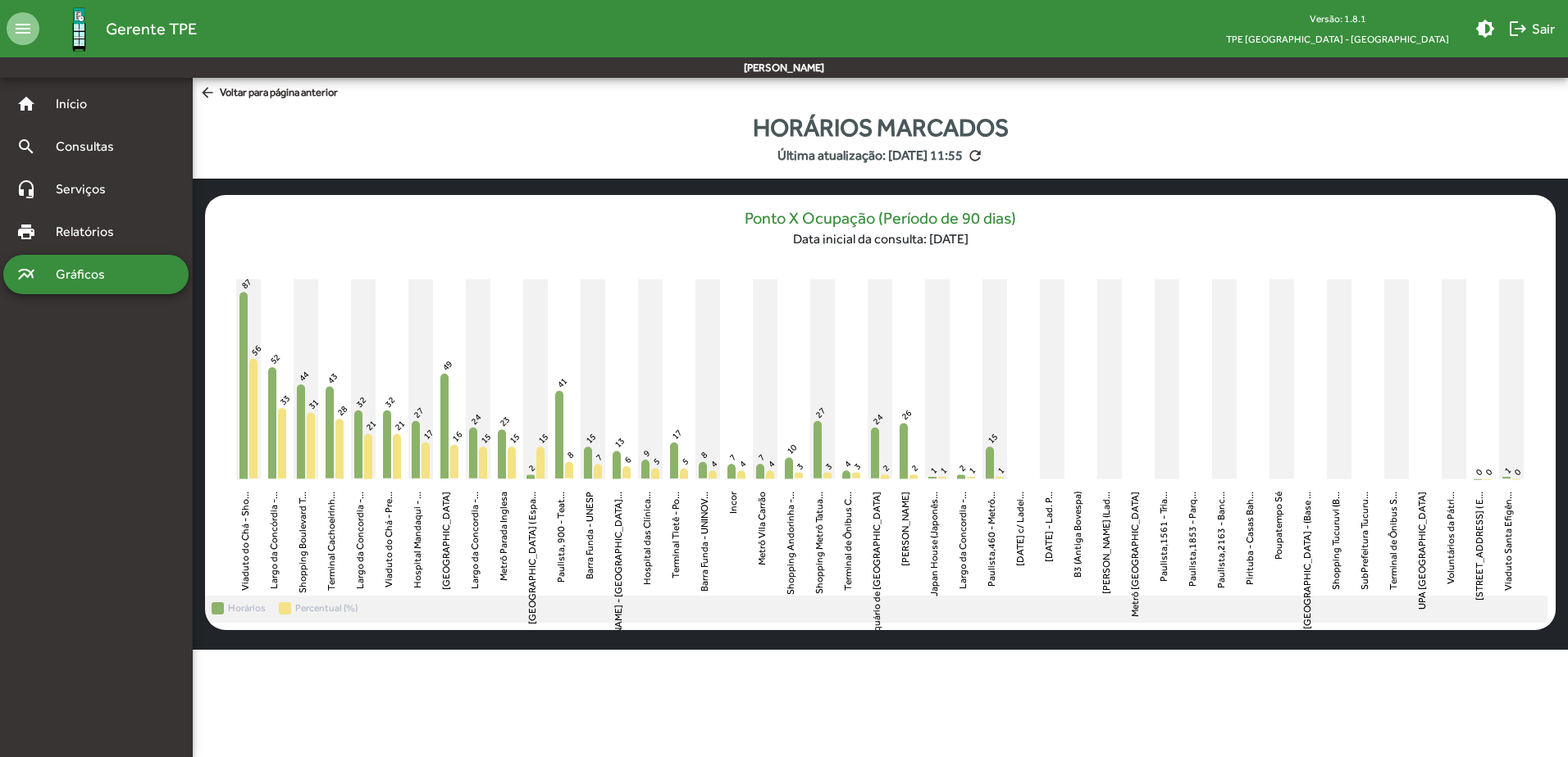
click at [872, 243] on h6 "Data inicial da consulta: [DATE]" at bounding box center [879, 239] width 271 height 16
click at [983, 158] on mat-icon "refresh" at bounding box center [975, 155] width 16 height 16
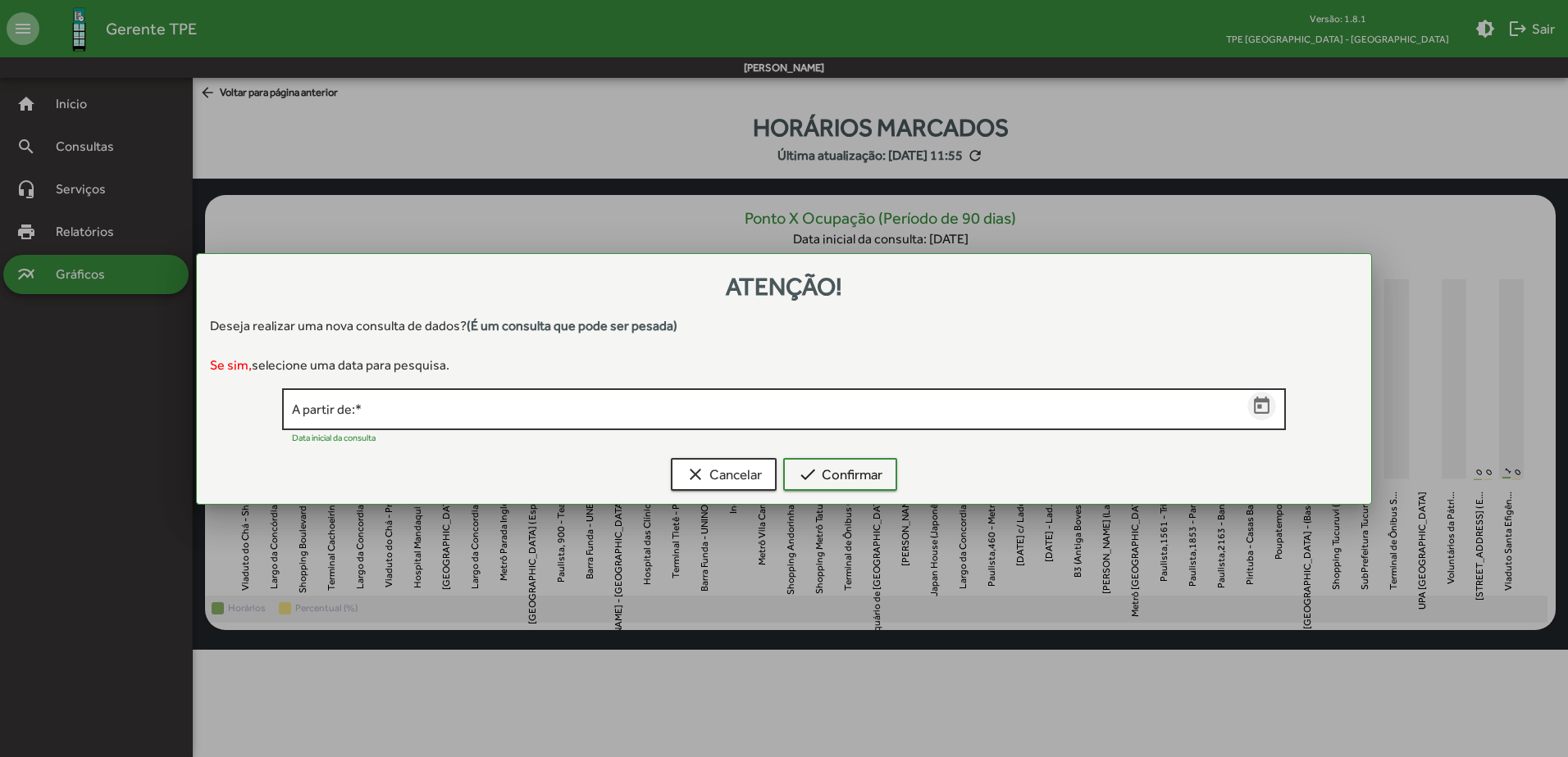
click at [1260, 411] on icon "Open calendar" at bounding box center [1261, 406] width 22 height 22
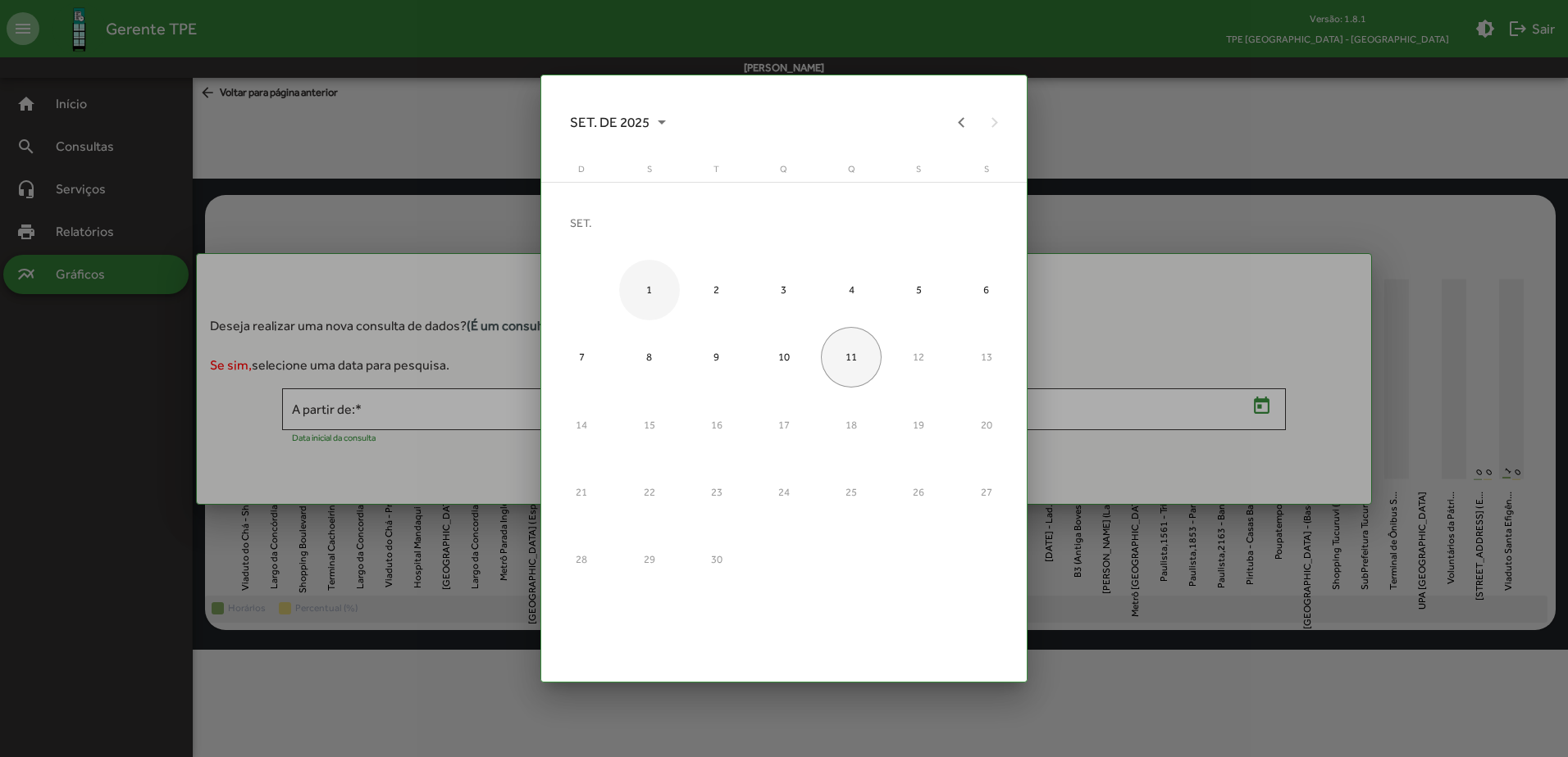
click at [646, 277] on div "1" at bounding box center [650, 290] width 61 height 61
type input "**********"
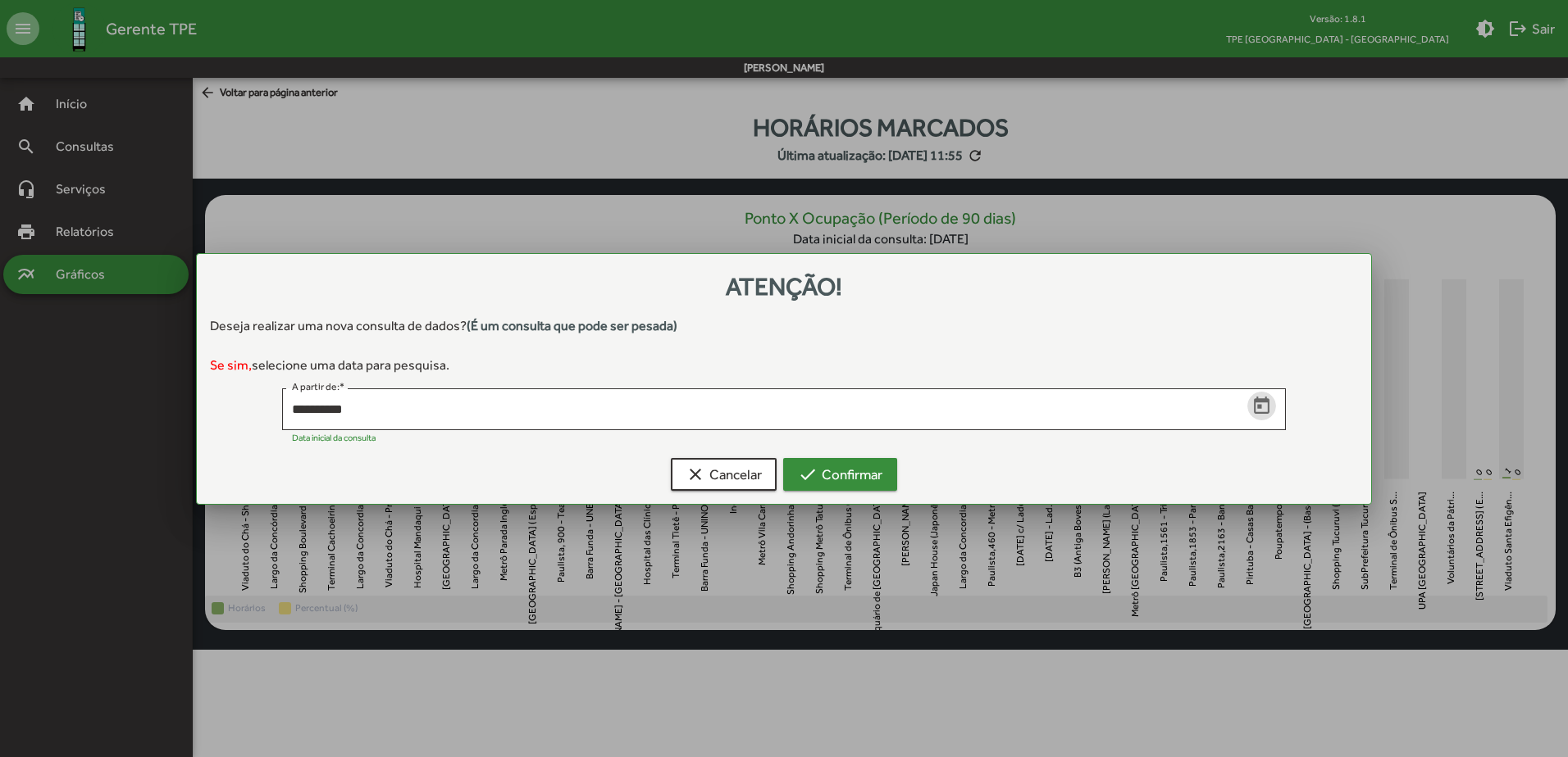
click at [876, 476] on span "check Confirmar" at bounding box center [839, 475] width 84 height 29
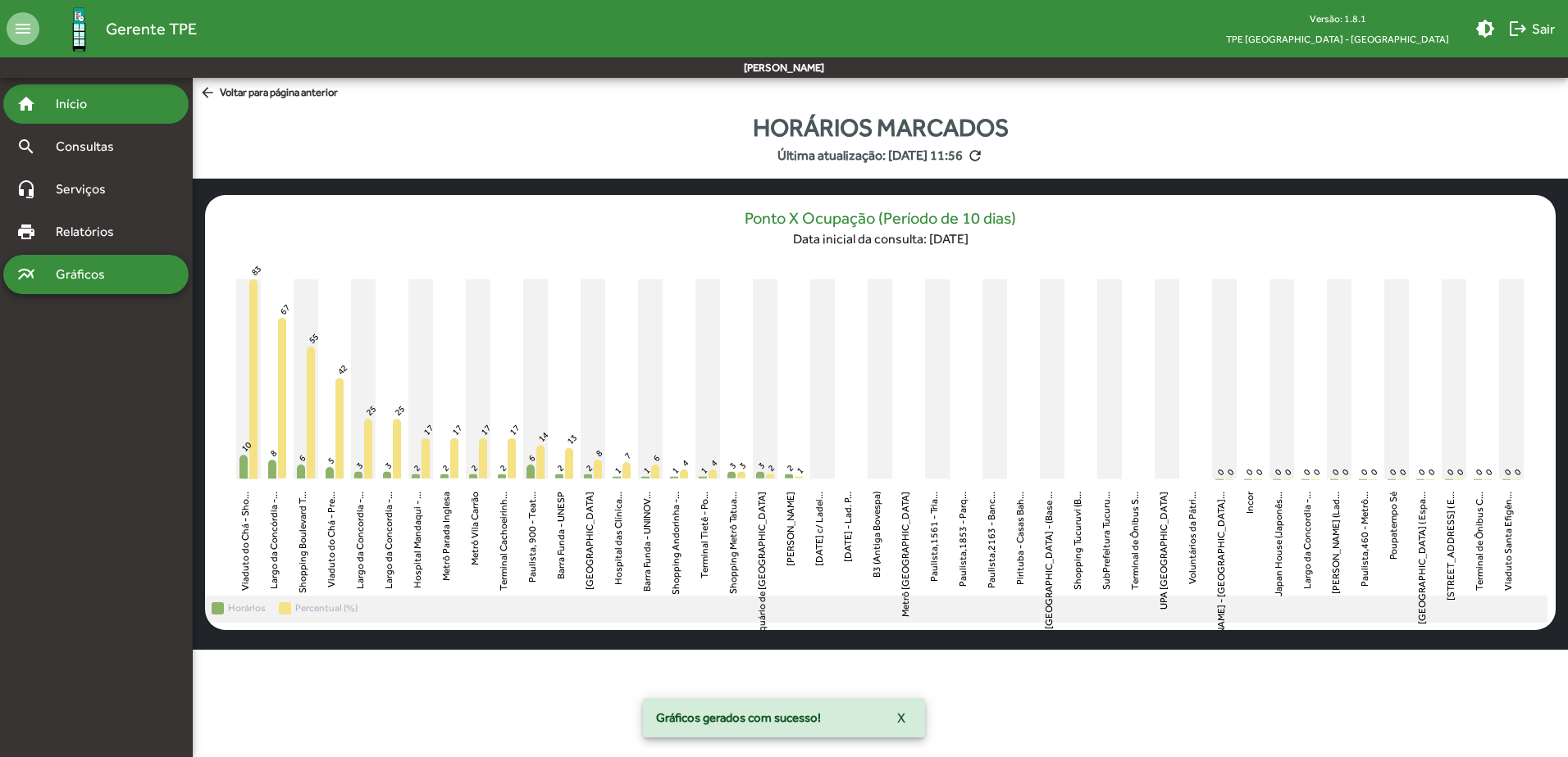
click at [100, 104] on span "Início" at bounding box center [78, 104] width 65 height 20
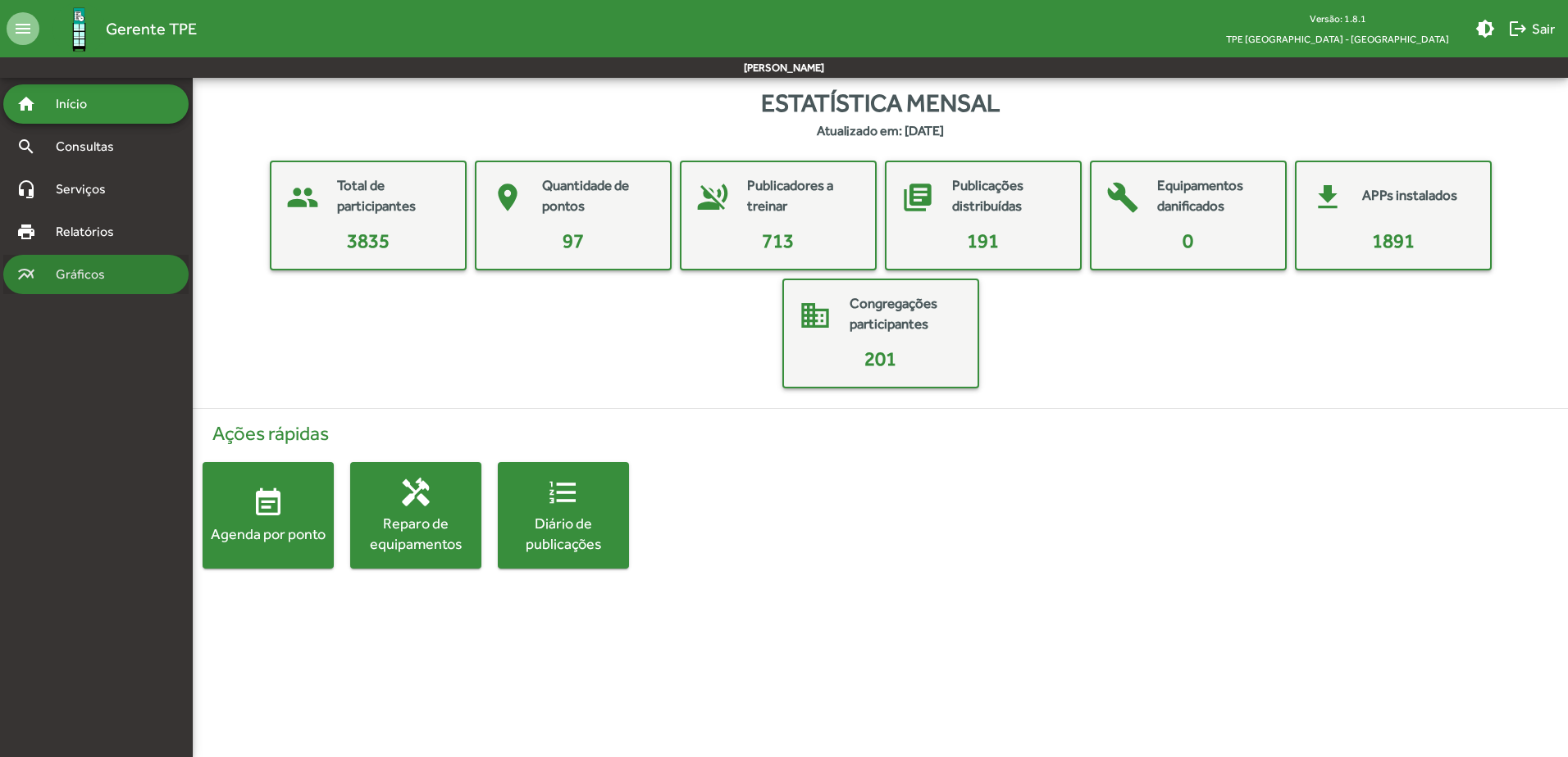
click at [118, 286] on div "multiline_chart Gráficos" at bounding box center [96, 274] width 185 height 39
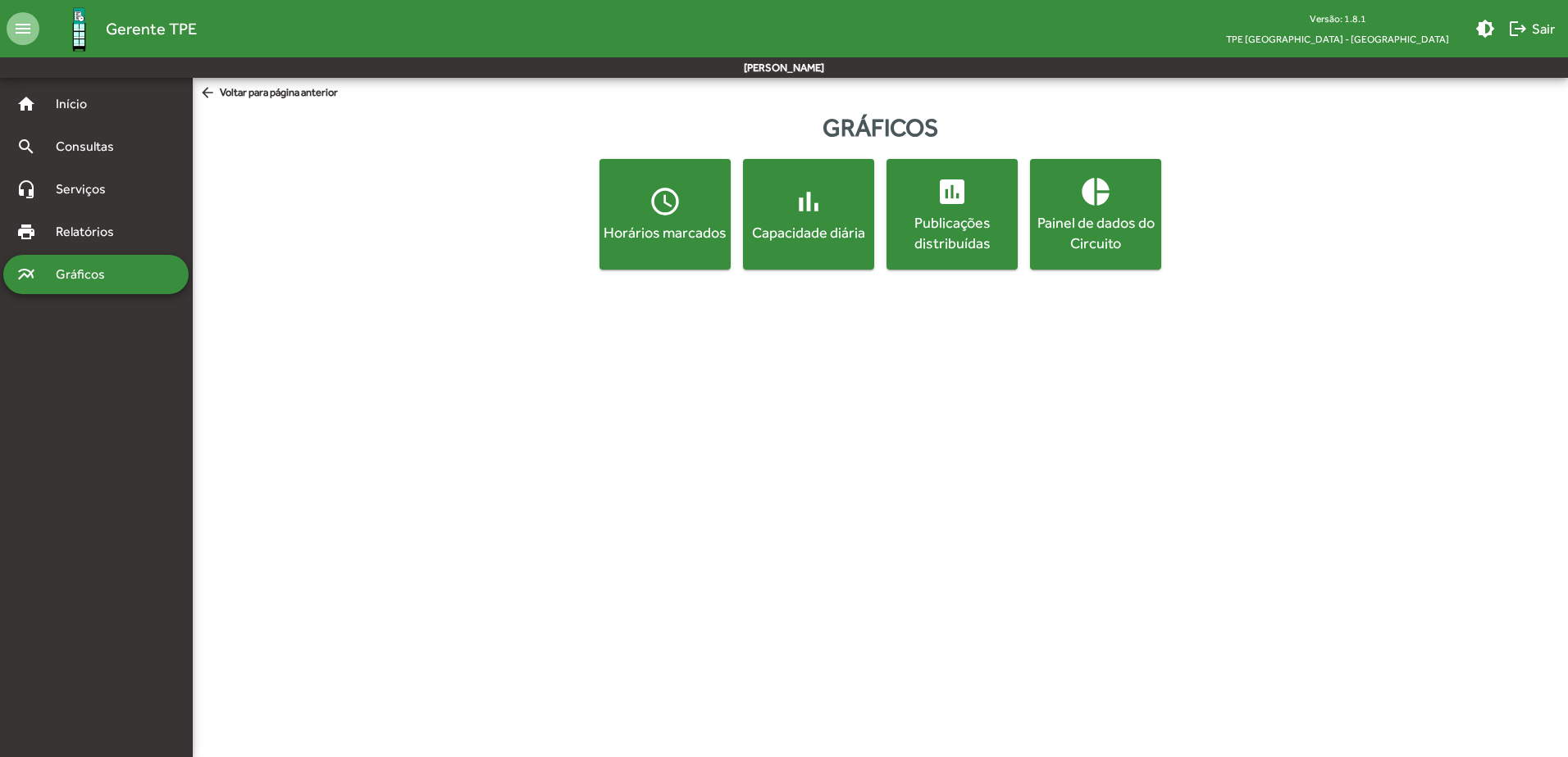
click at [679, 233] on div "Horários marcados" at bounding box center [665, 232] width 125 height 21
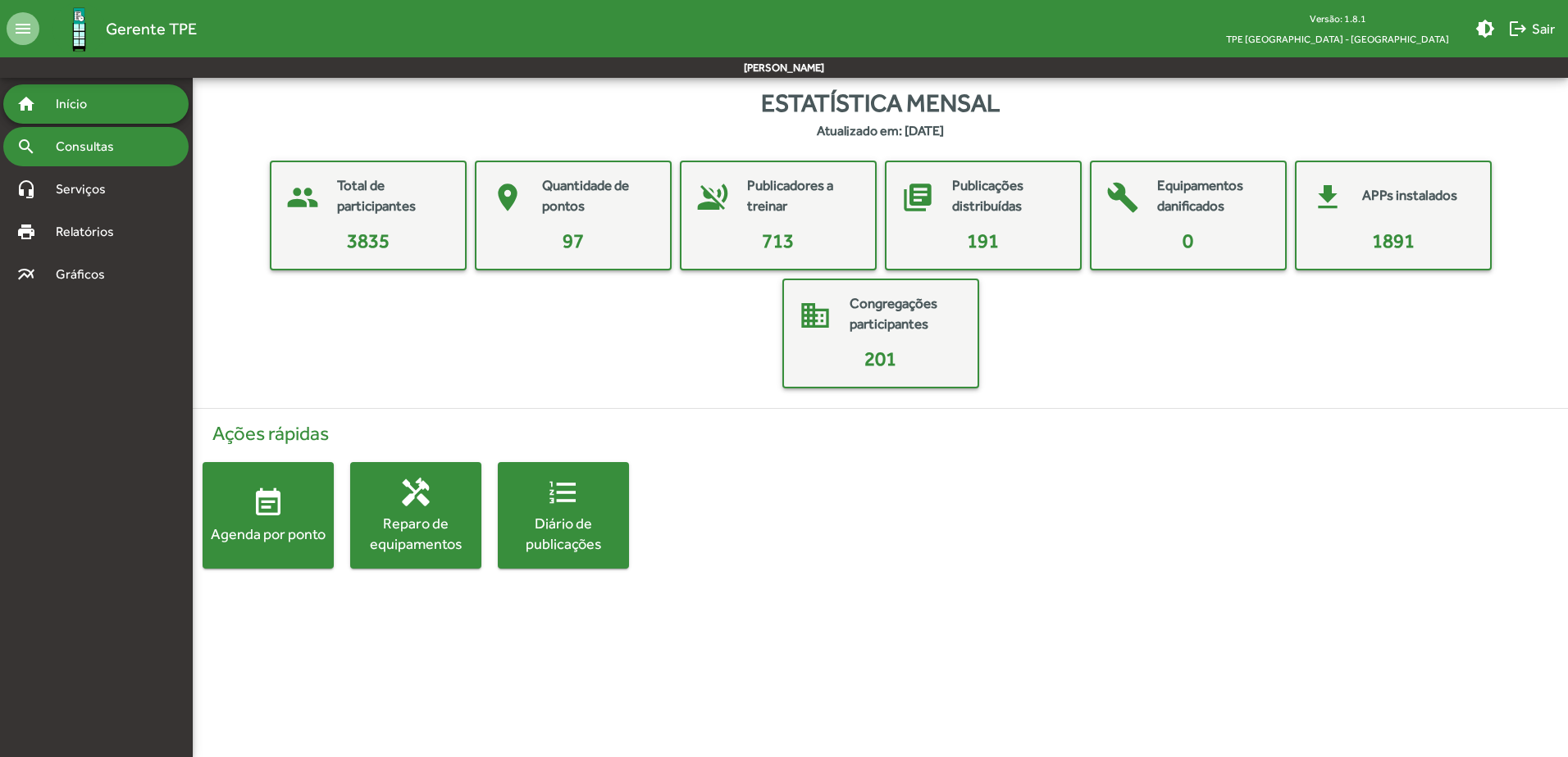
click at [116, 148] on span "Consultas" at bounding box center [90, 146] width 89 height 20
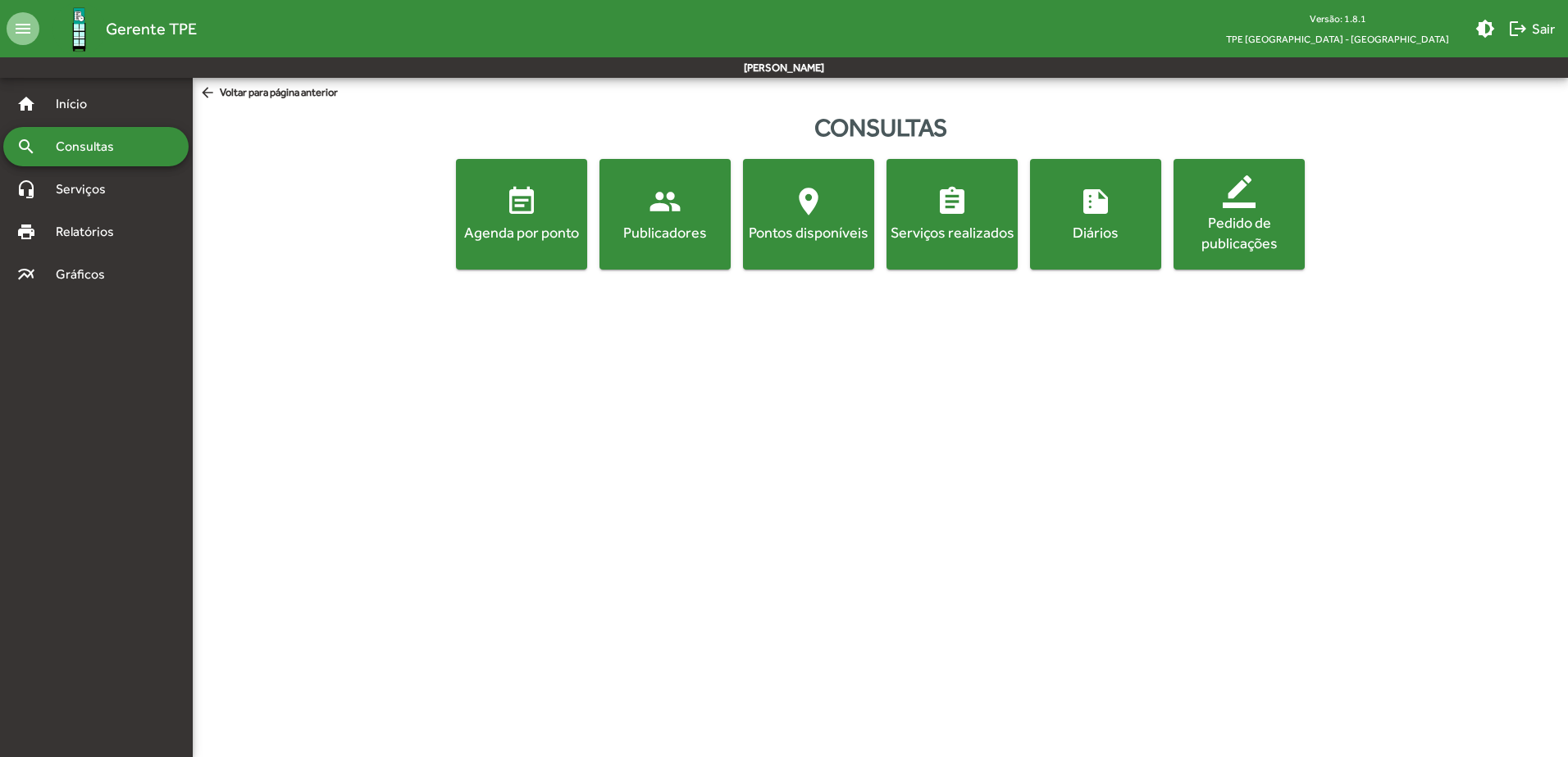
click at [786, 203] on span "location_on Pontos disponíveis" at bounding box center [808, 214] width 125 height 57
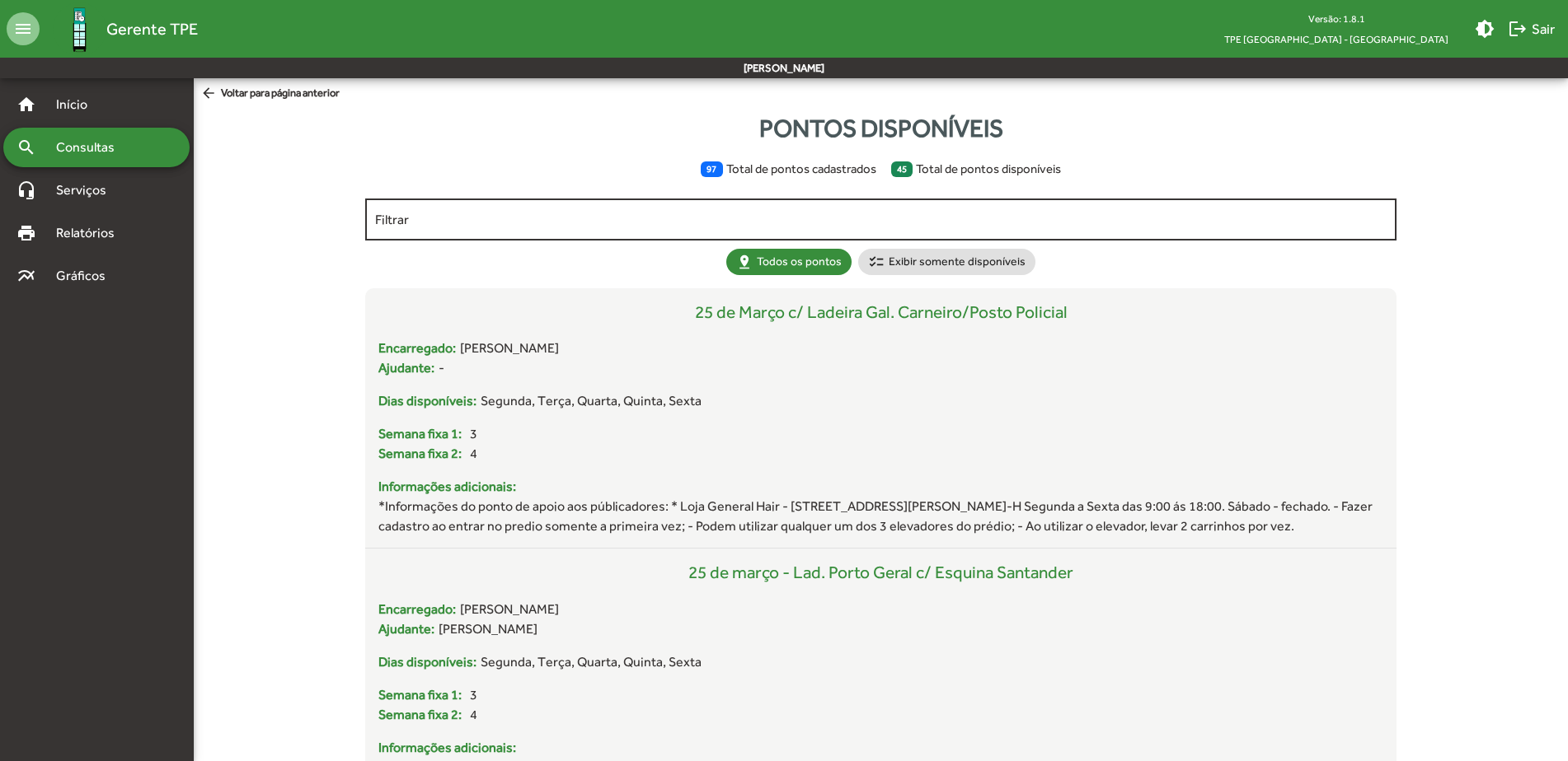
click at [667, 218] on input "Filtrar" at bounding box center [881, 219] width 1010 height 15
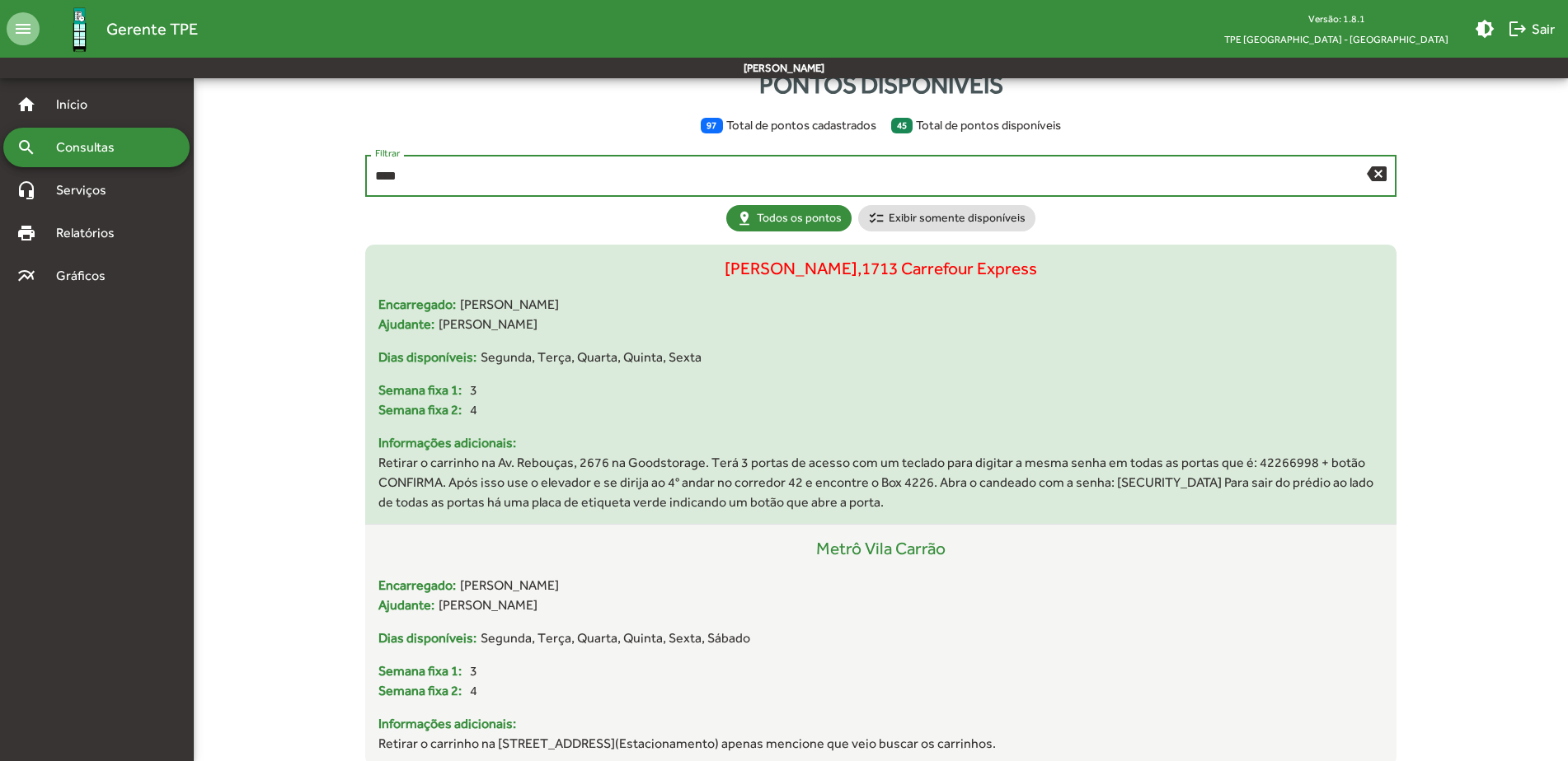
scroll to position [68, 0]
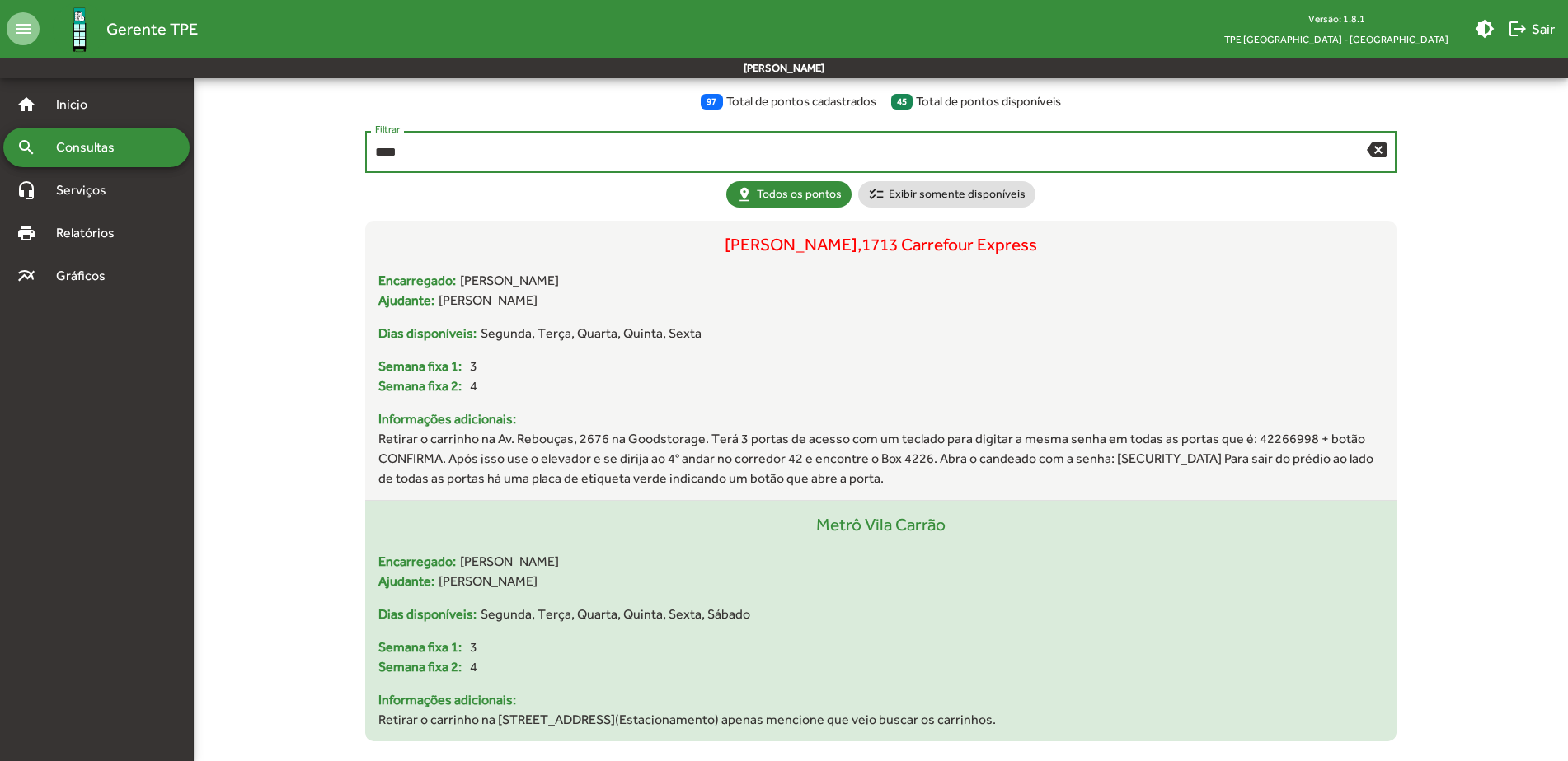
type input "****"
click at [663, 597] on div "Encarregado: Sérgio Mateus Cordeiro Furlanetto Ajudante: Joel Pereira de Sousa" at bounding box center [880, 578] width 1004 height 53
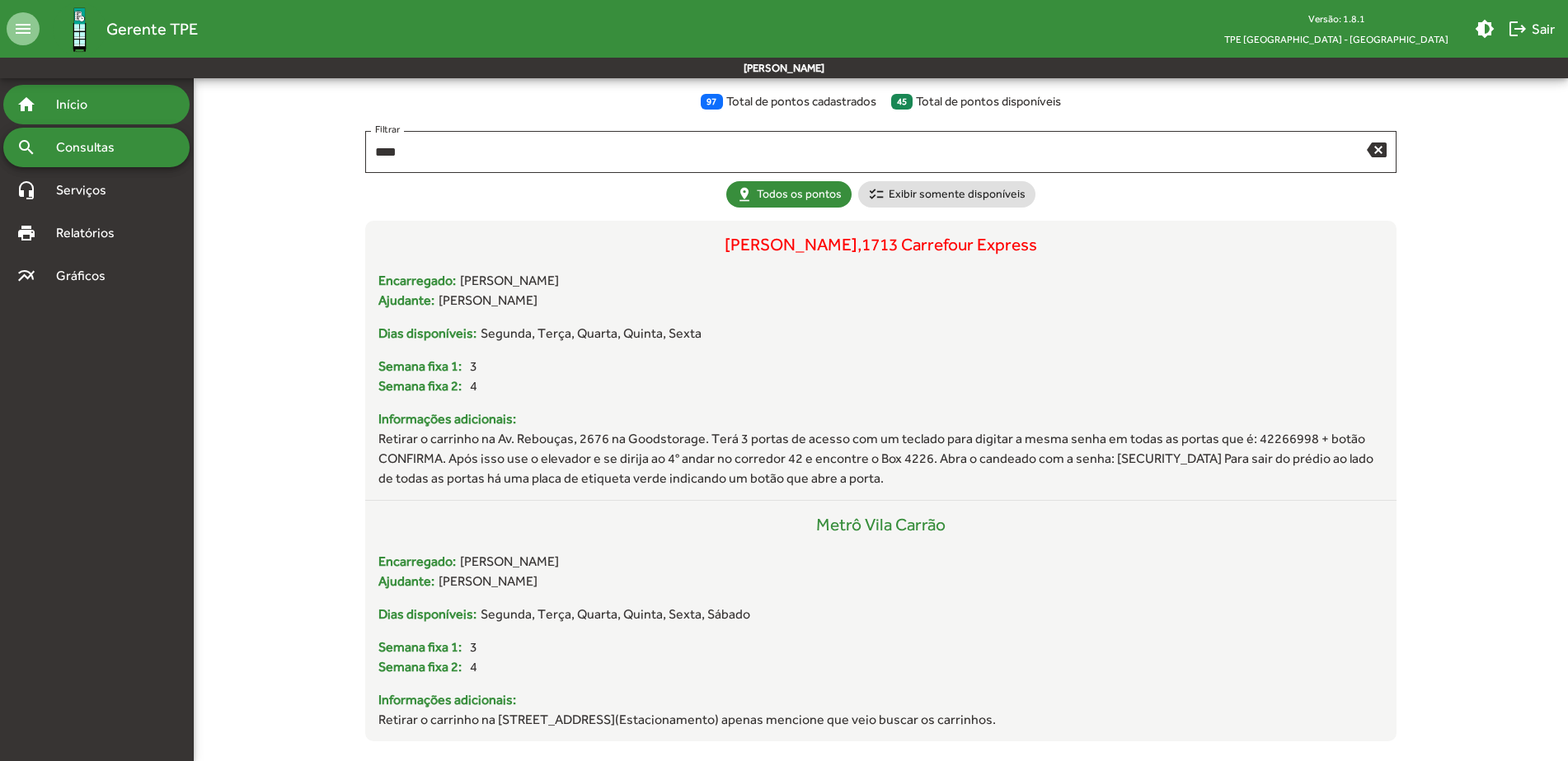
scroll to position [67, 0]
